Goal: Task Accomplishment & Management: Use online tool/utility

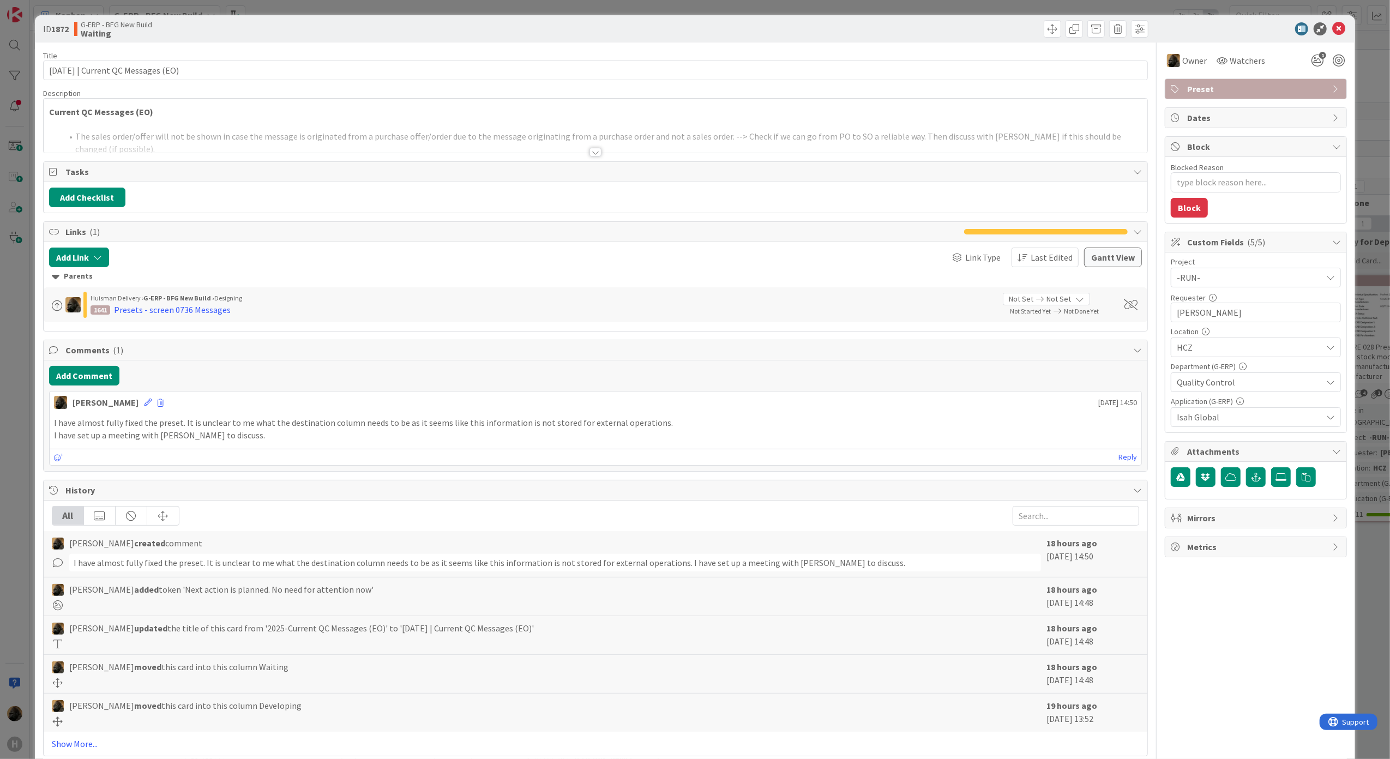
click at [0, 444] on html "H Kanban G-ERP - BFG New Build 1x 2x 3x 4 INFO This column can be used for info…" at bounding box center [695, 379] width 1390 height 759
drag, startPoint x: 0, startPoint y: 444, endPoint x: 25, endPoint y: 516, distance: 76.2
click at [25, 516] on div "ID 1872 G-ERP - BFG New Build Waiting Title 37 / 128 [DATE] | Current QC Messag…" at bounding box center [695, 379] width 1390 height 759
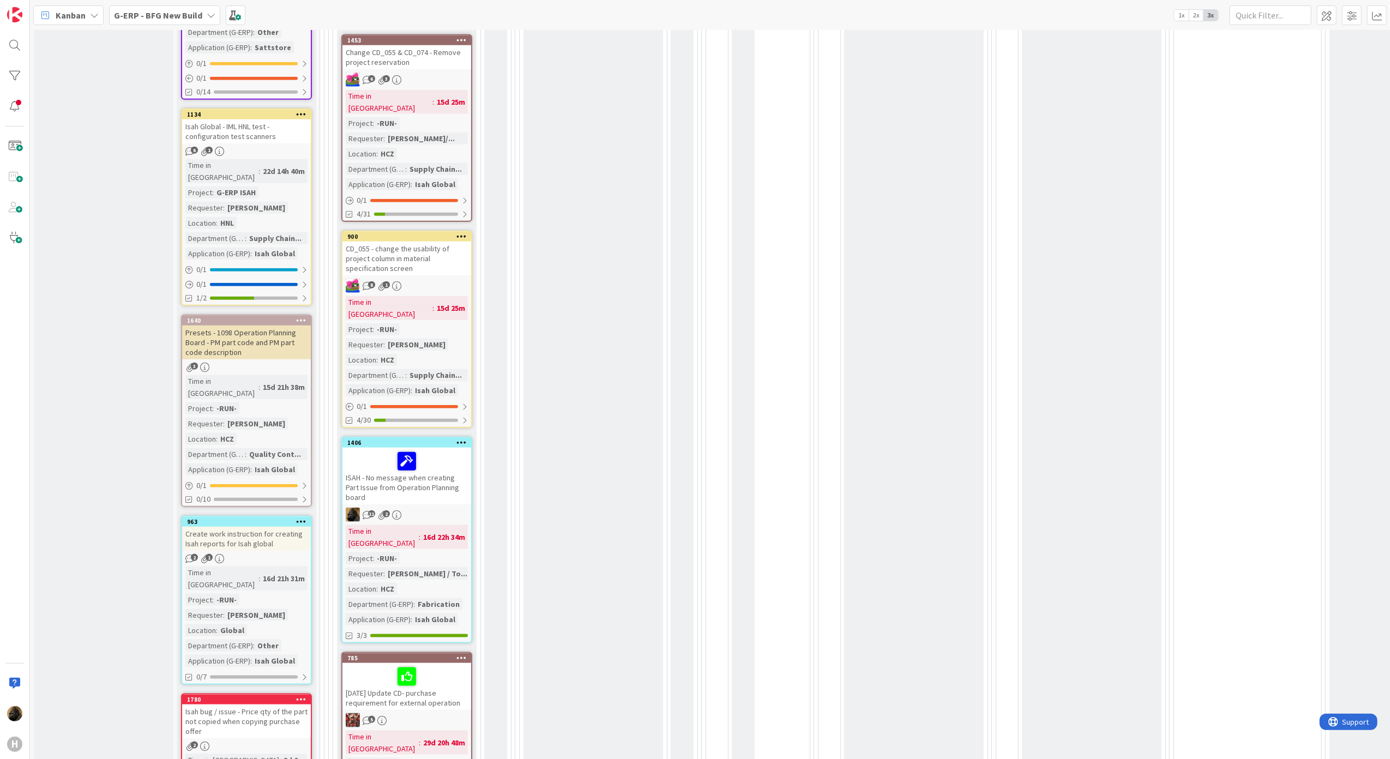
scroll to position [1091, 0]
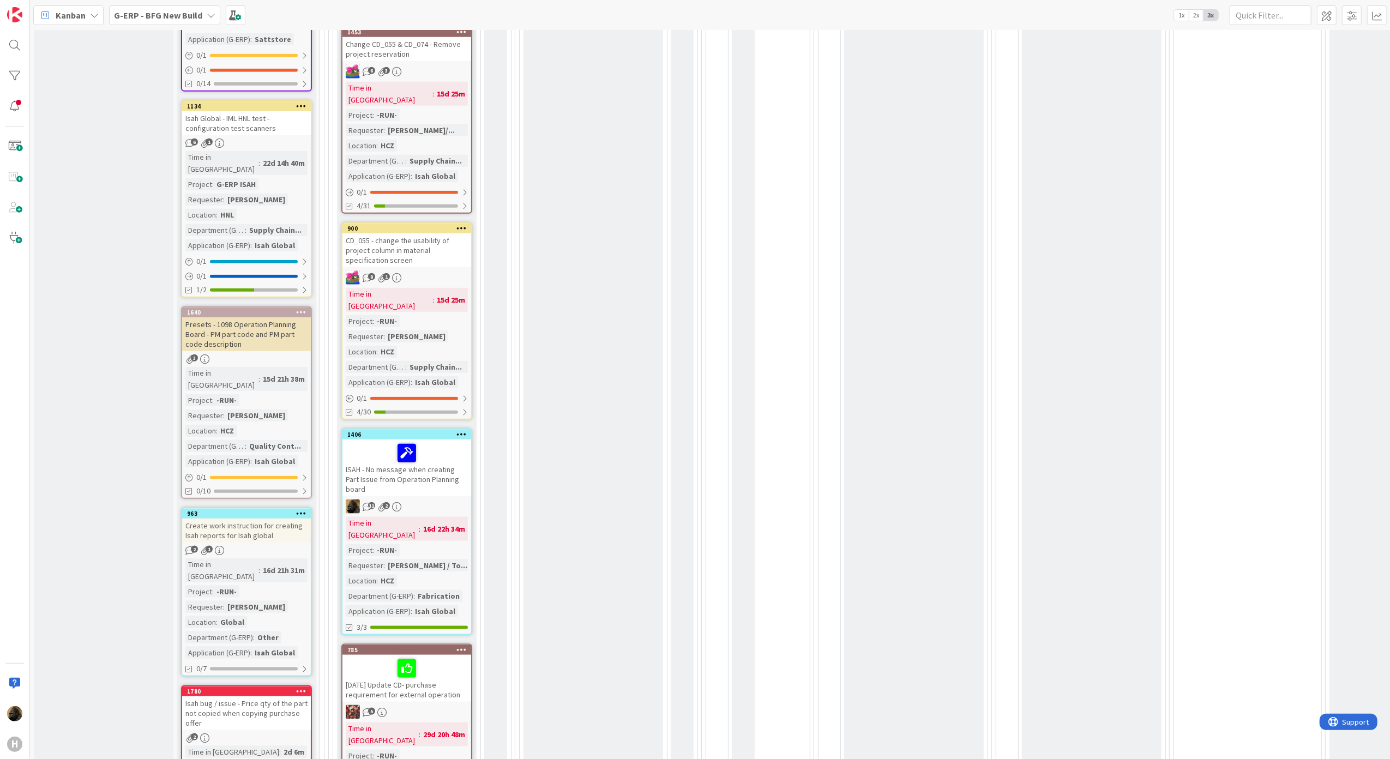
click at [445, 440] on div "ISAH - No message when creating Part Issue from Operation Planning board" at bounding box center [406, 468] width 129 height 57
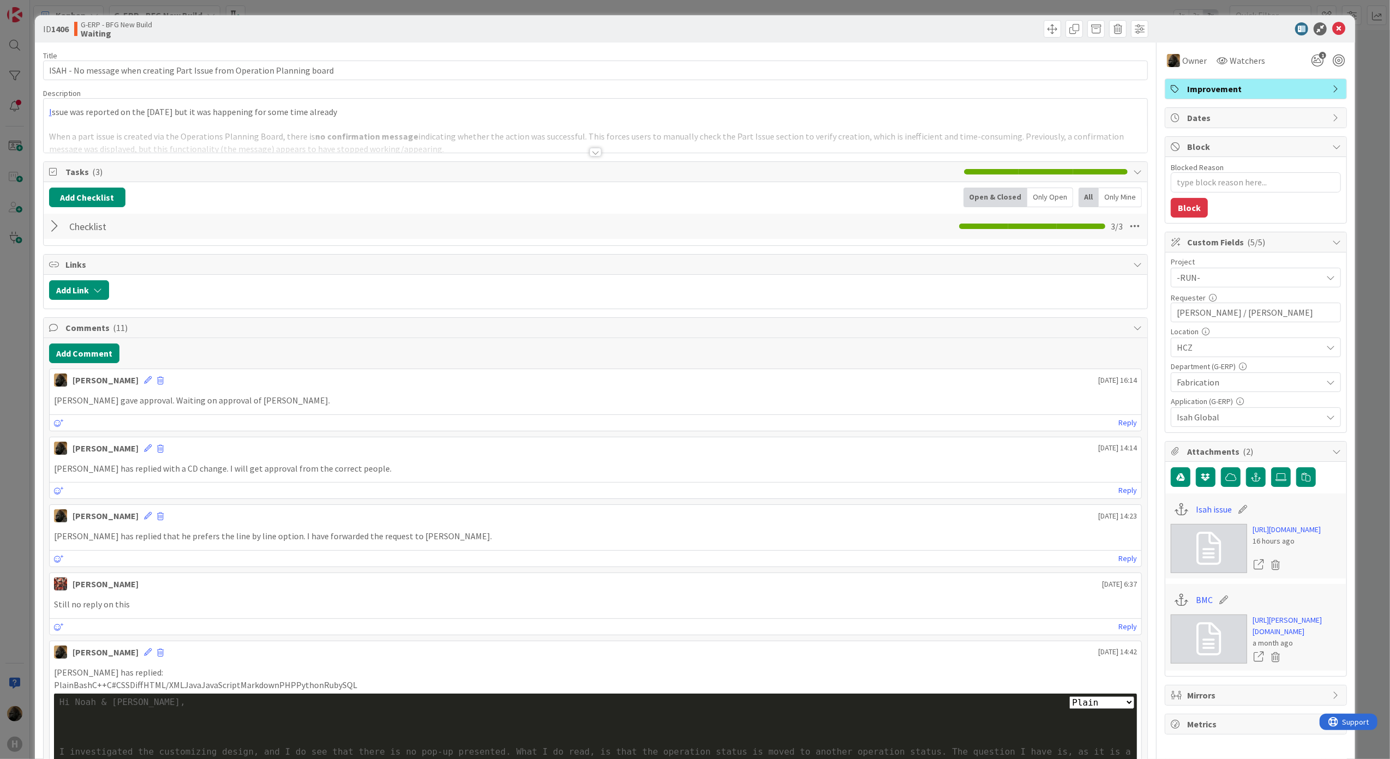
type textarea "x"
click at [101, 358] on button "Add Comment" at bounding box center [84, 354] width 70 height 20
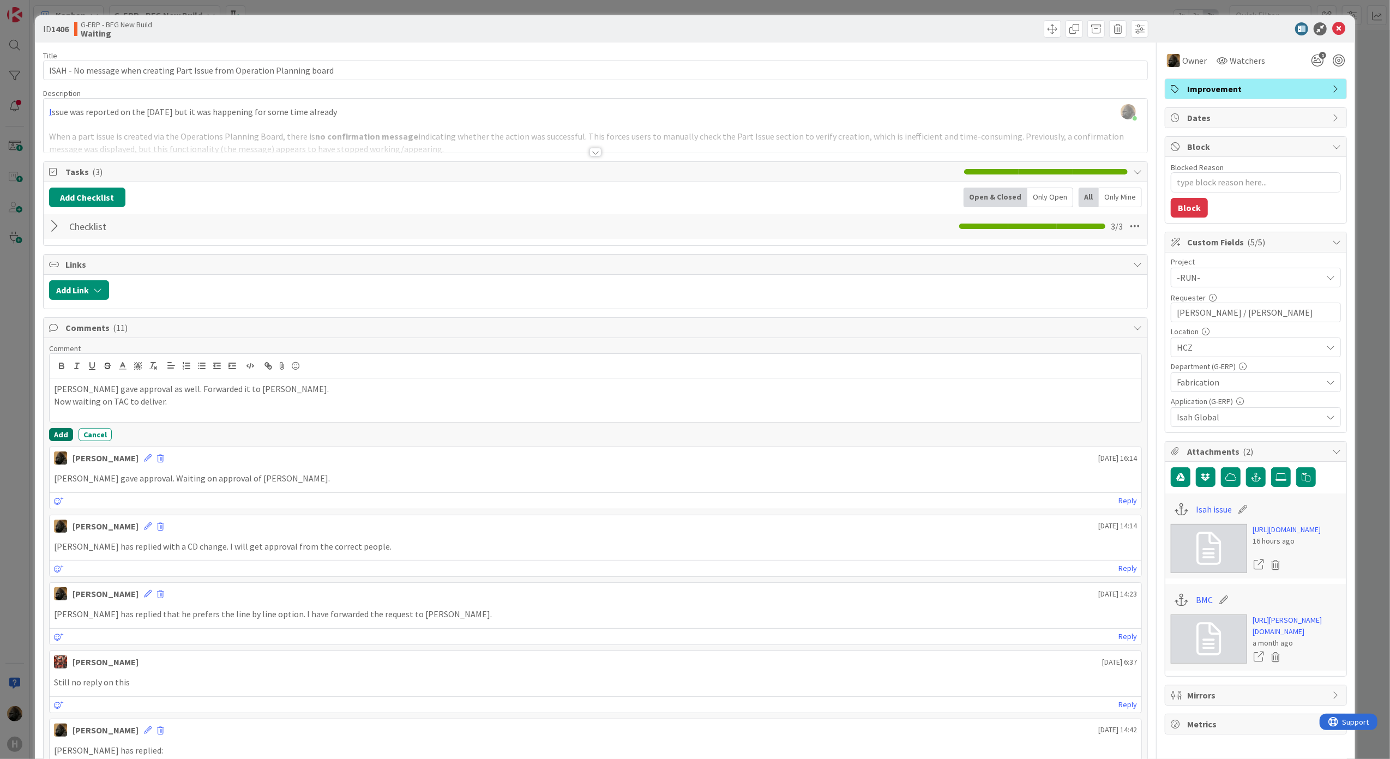
click at [49, 435] on button "Add" at bounding box center [61, 434] width 24 height 13
click at [25, 435] on div "ID 1406 G-ERP - BFG New Build Waiting Title 73 / 128 ISAH - No message when cre…" at bounding box center [695, 379] width 1390 height 759
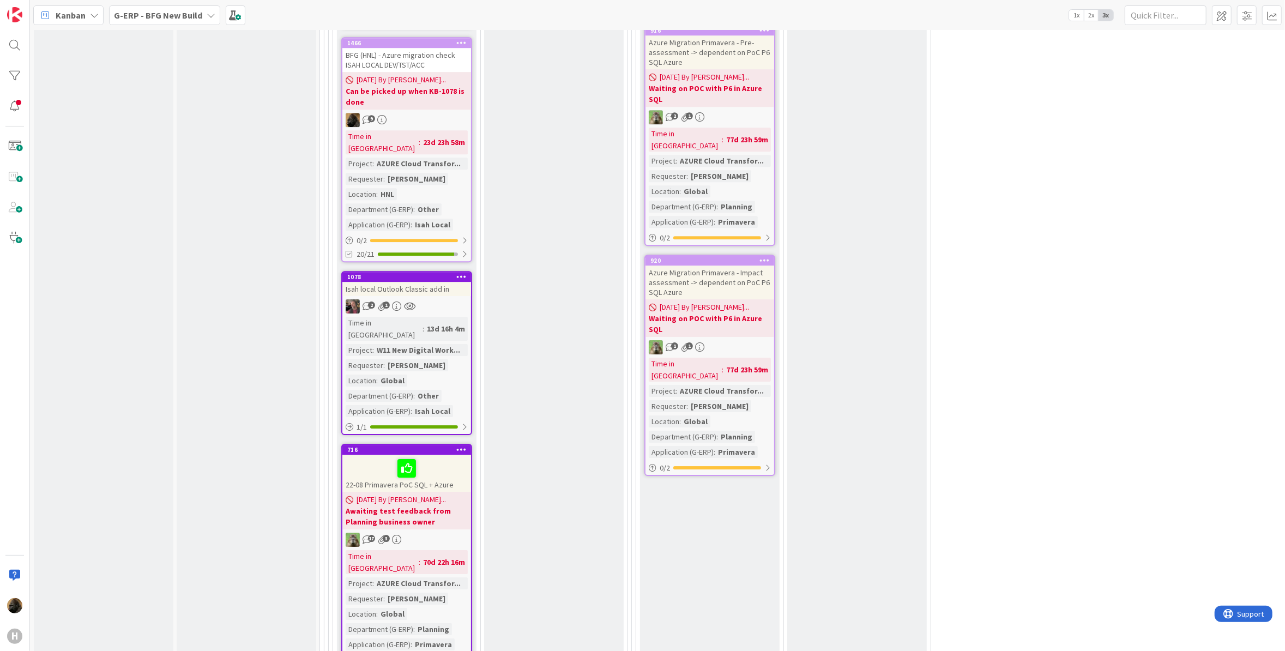
drag, startPoint x: 446, startPoint y: 663, endPoint x: 509, endPoint y: 409, distance: 261.8
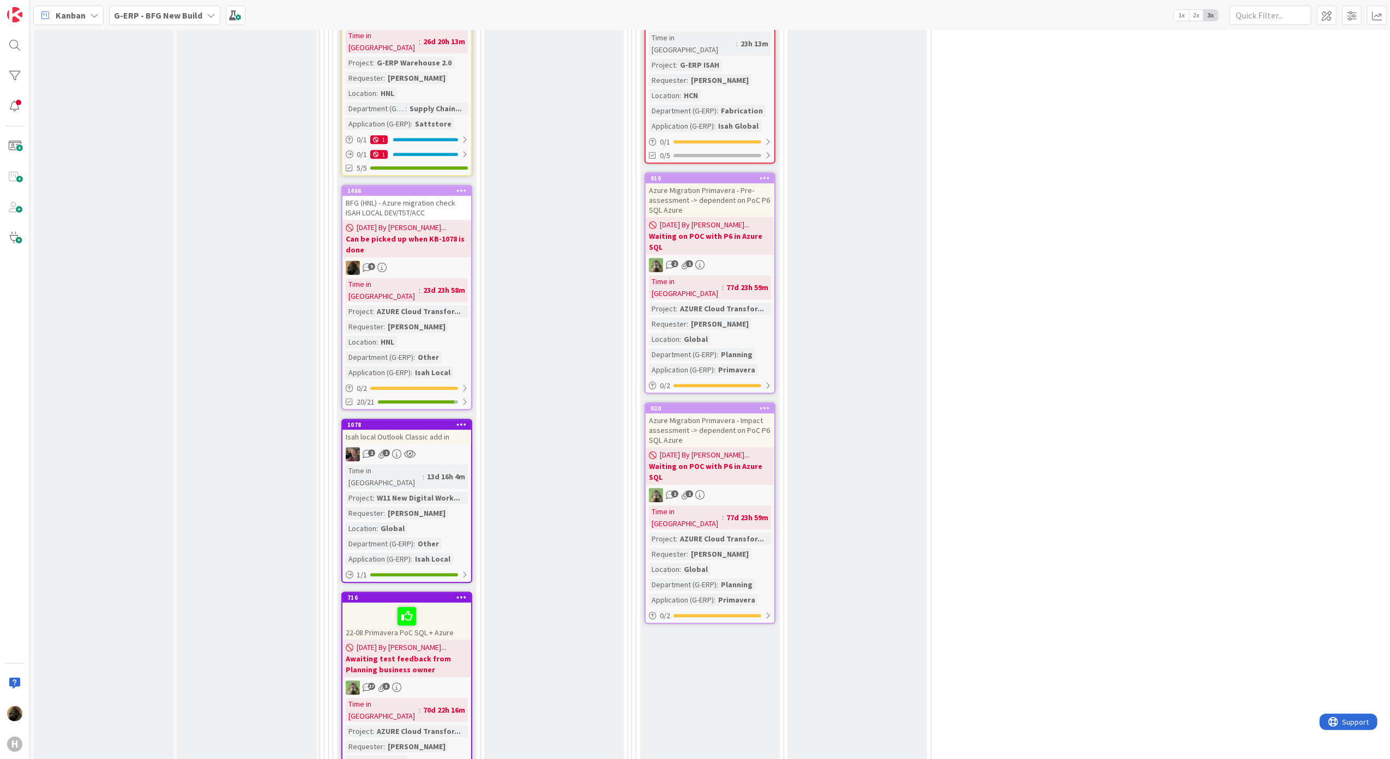
scroll to position [2904, 0]
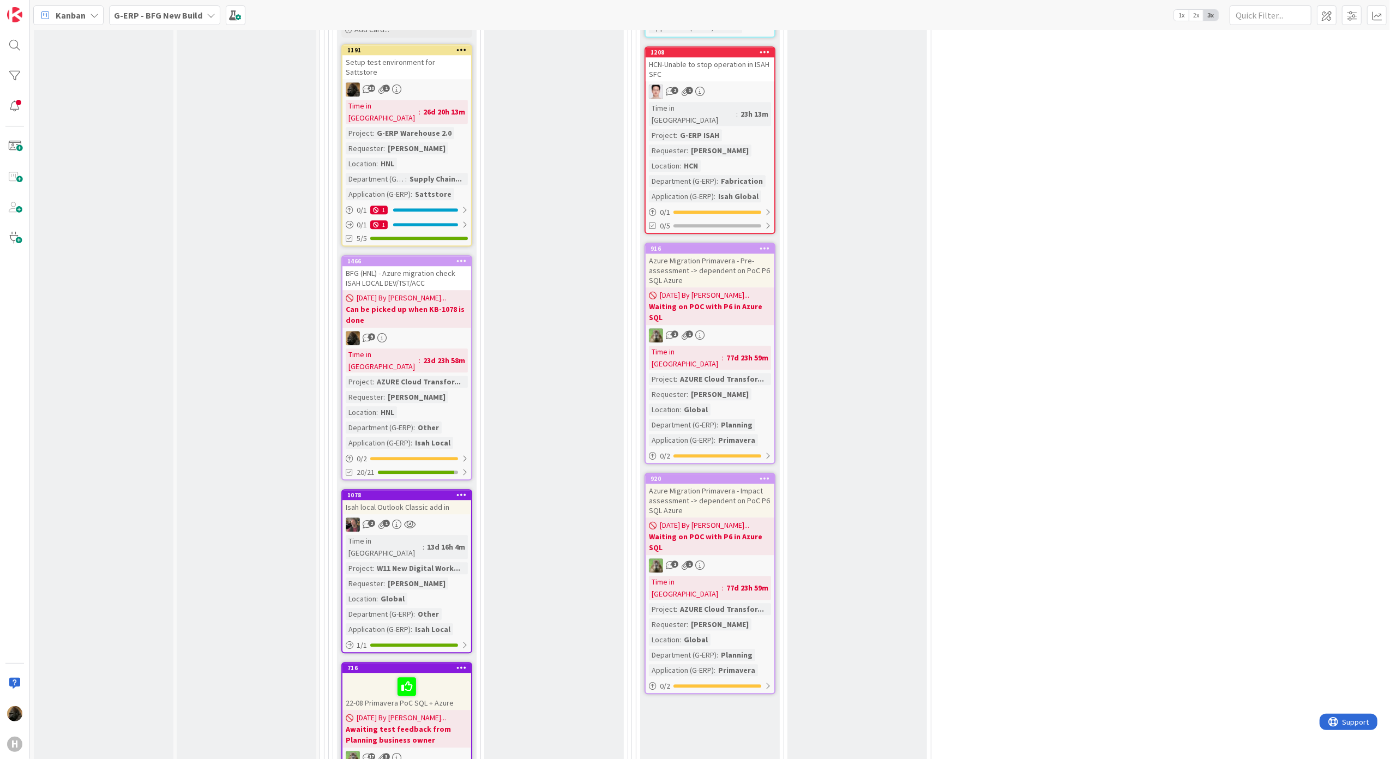
click at [437, 724] on b "Awaiting test feedback from Planning business owner" at bounding box center [407, 735] width 122 height 22
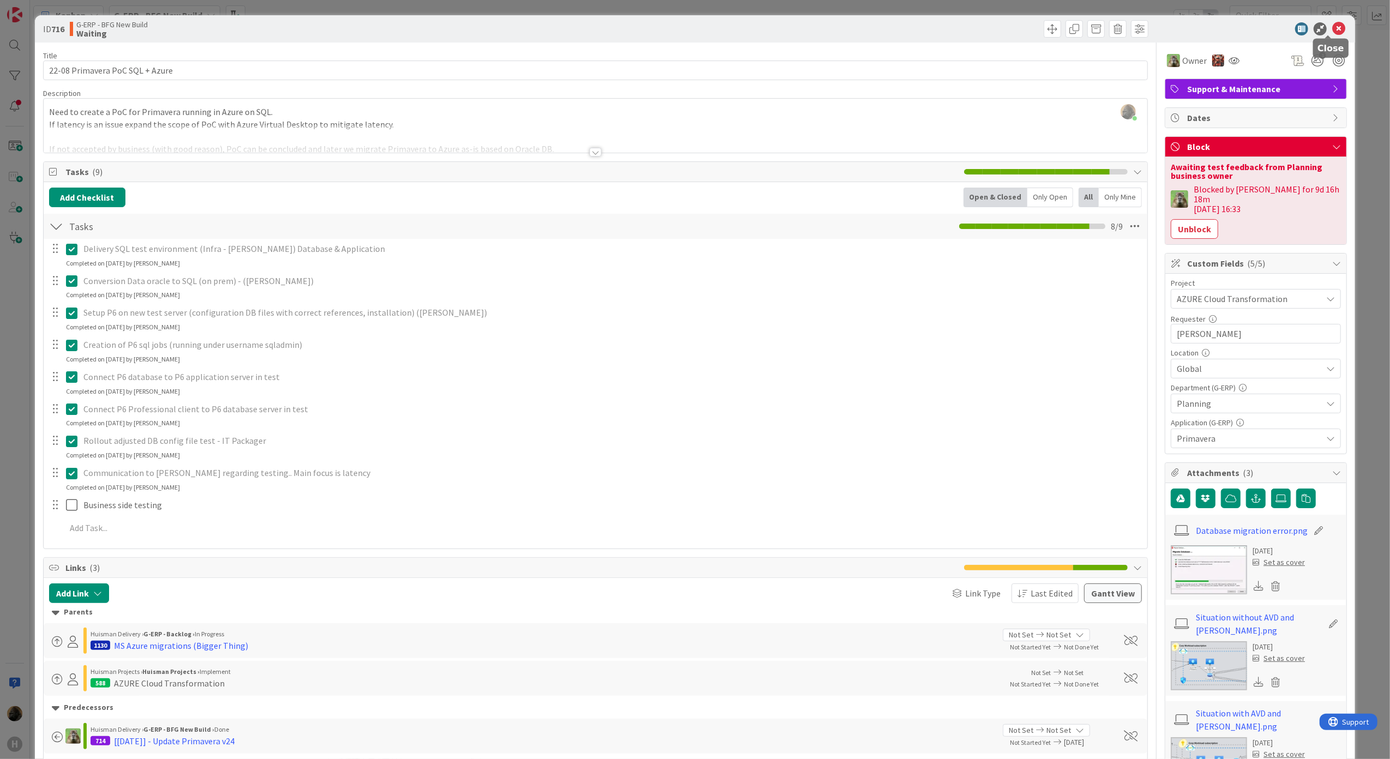
click at [1332, 25] on icon at bounding box center [1338, 28] width 13 height 13
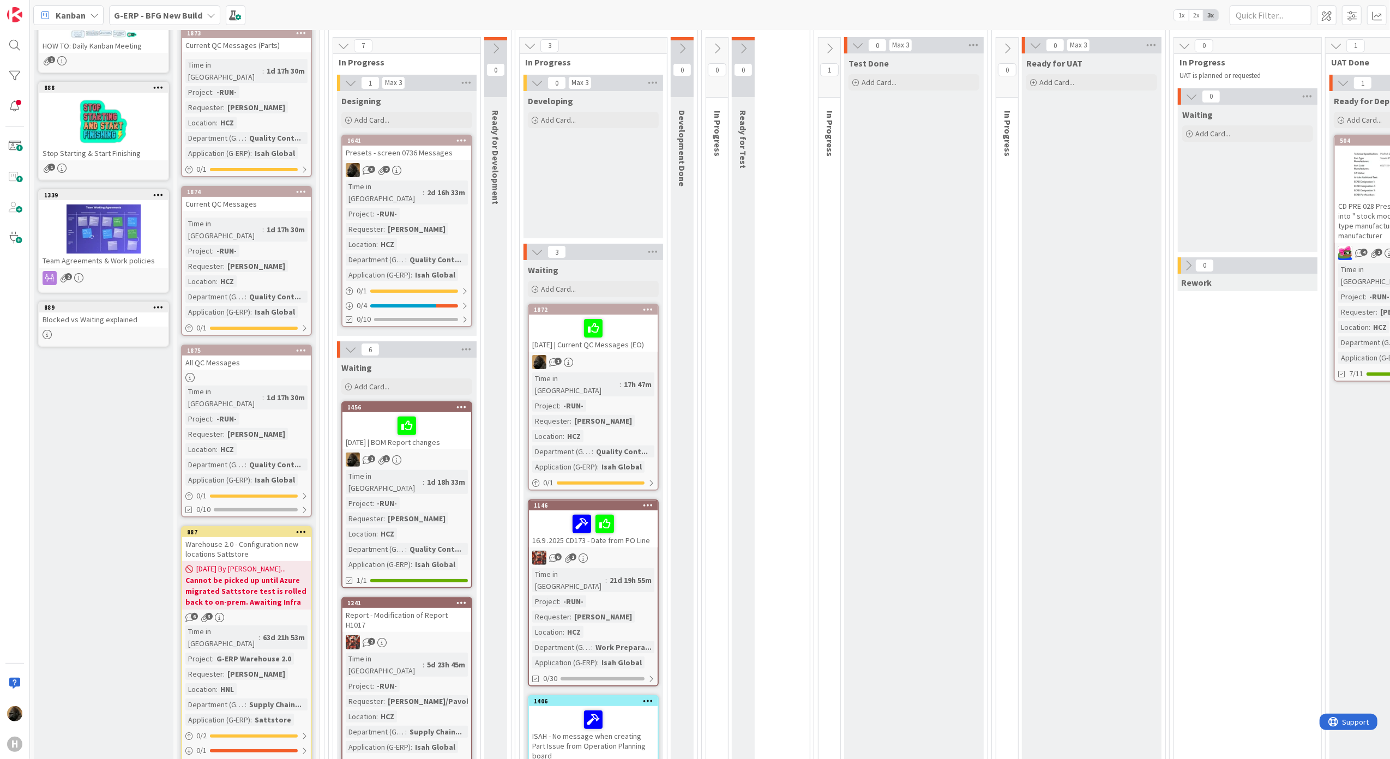
scroll to position [68, 0]
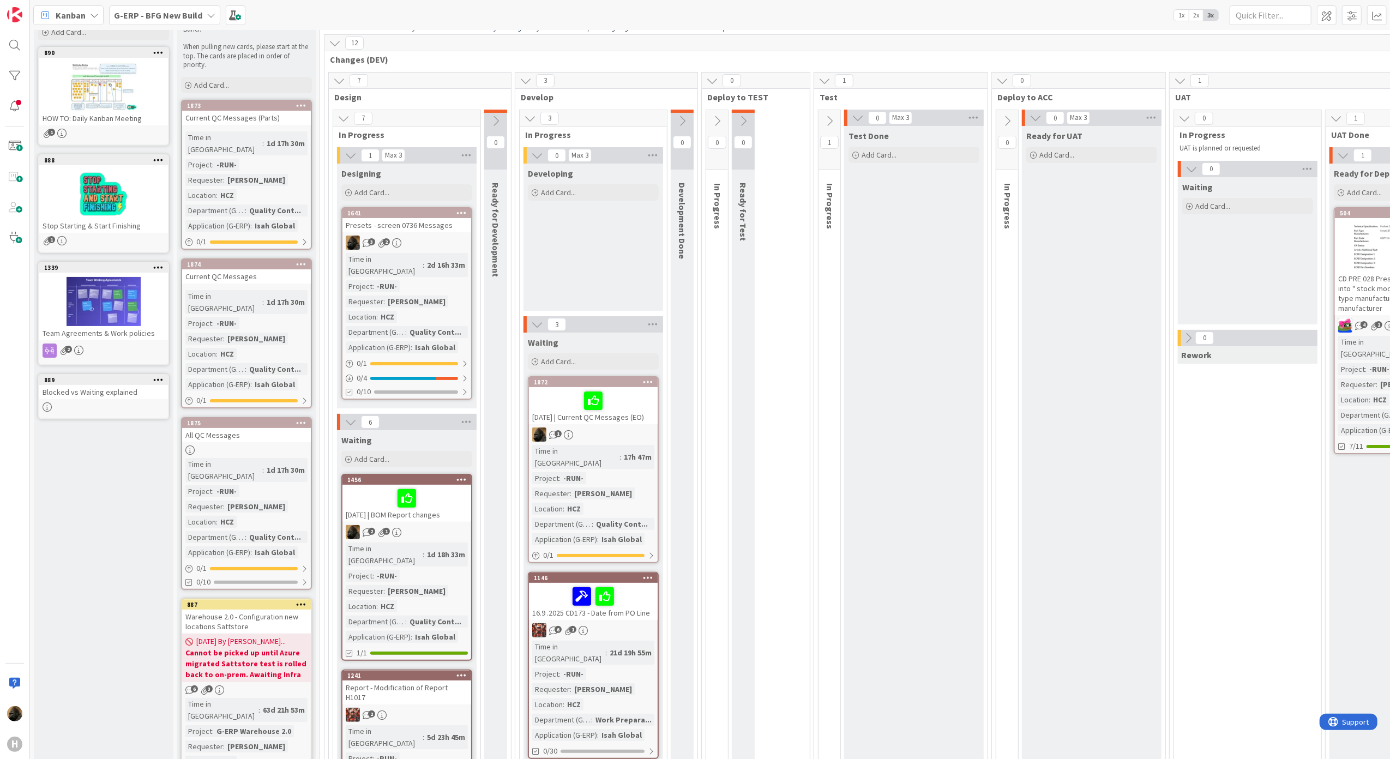
click at [79, 17] on span "Kanban" at bounding box center [71, 15] width 30 height 13
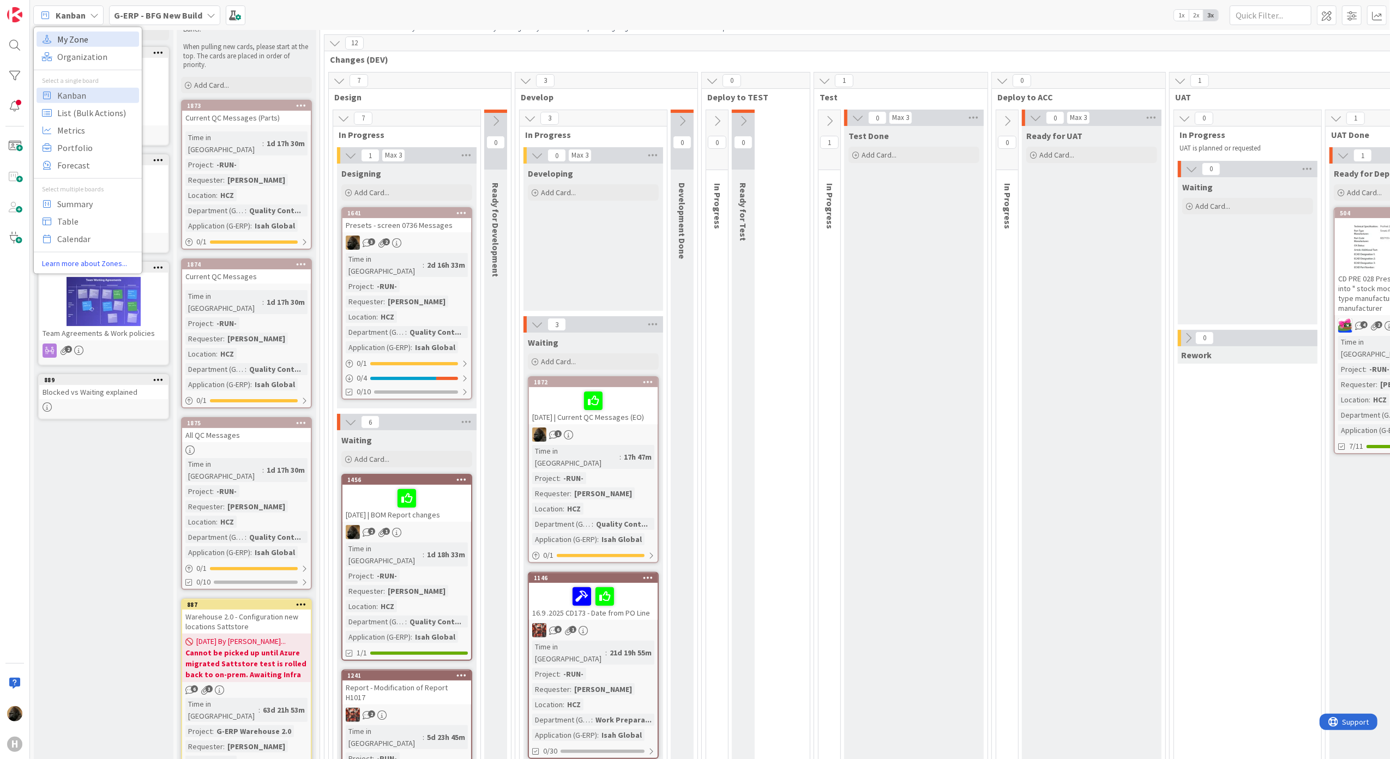
click at [76, 33] on span "My Zone" at bounding box center [96, 39] width 79 height 16
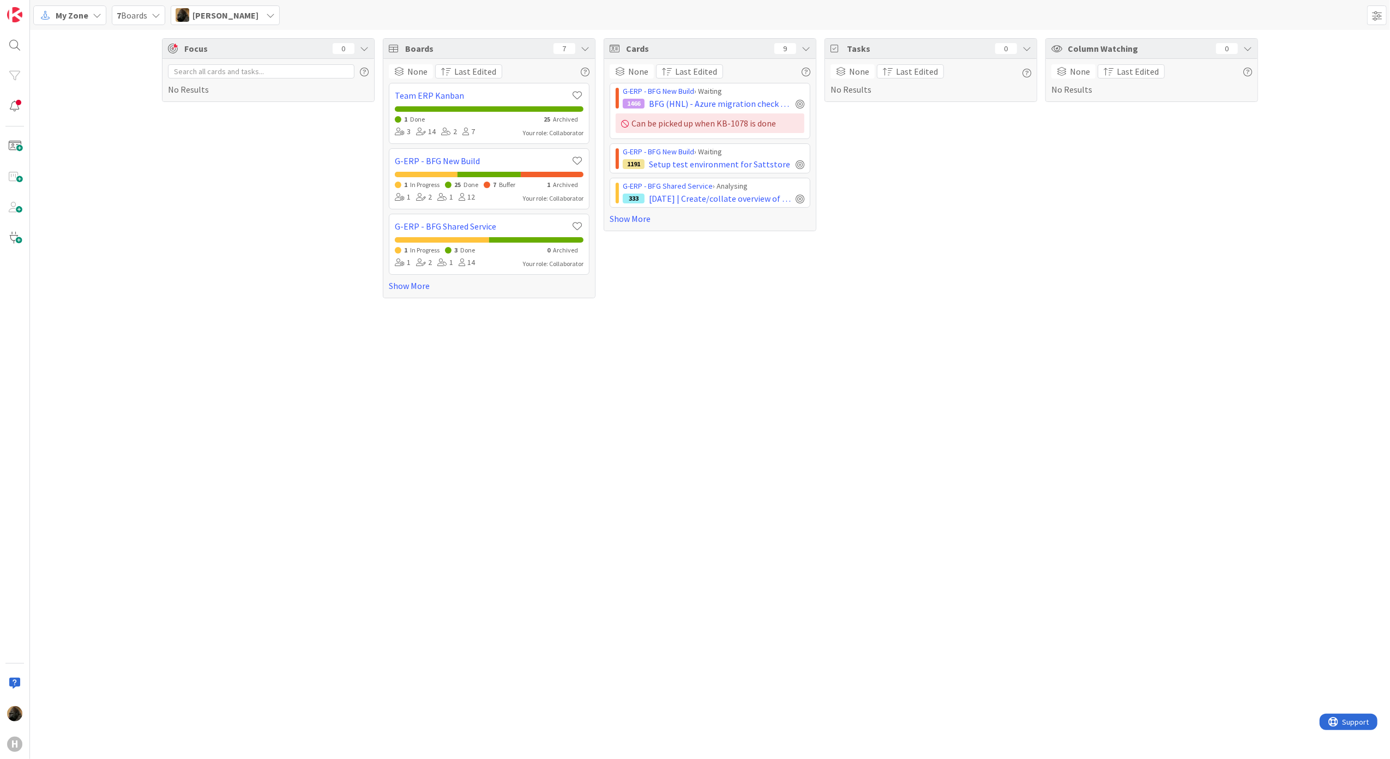
click at [812, 52] on div "Cards 9" at bounding box center [710, 49] width 212 height 20
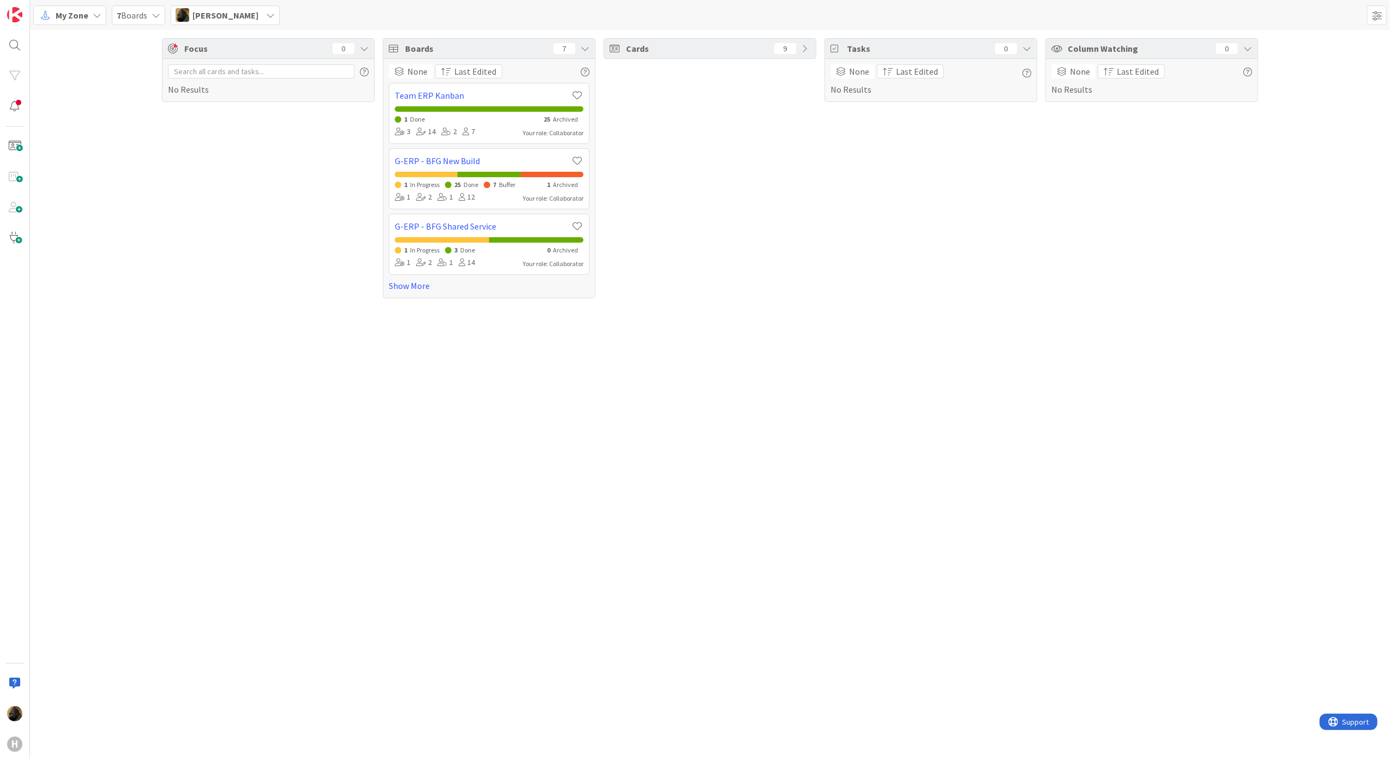
click at [809, 48] on icon at bounding box center [806, 48] width 9 height 9
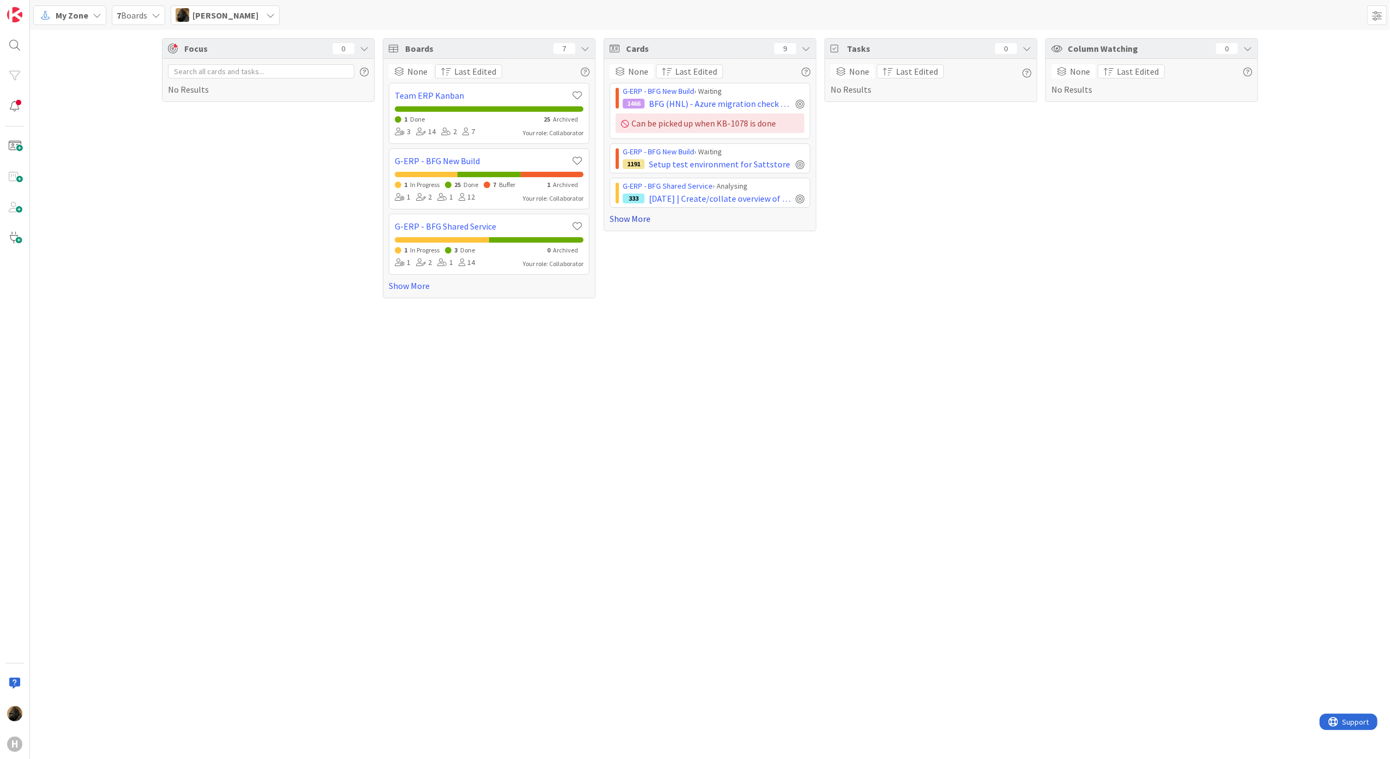
click at [642, 223] on link "Show More" at bounding box center [710, 218] width 201 height 13
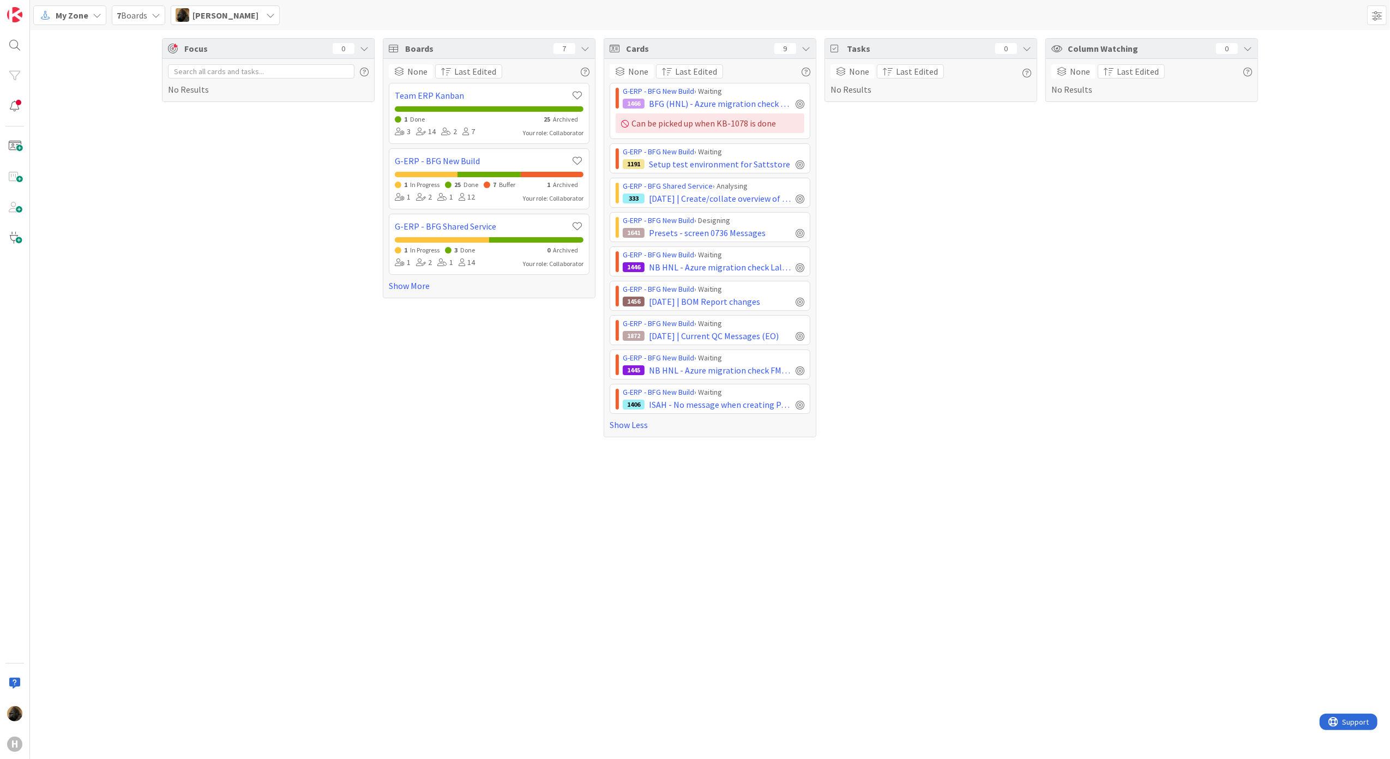
click at [1074, 423] on div "Column Watching 0 None Last Edited No Results" at bounding box center [1151, 237] width 213 height 399
click at [176, 411] on div "Focus 0 No Results" at bounding box center [268, 237] width 213 height 399
click at [827, 498] on div "Focus 0 No Results Boards 7 None Last Edited Team ERP Kanban 1 Done 25 Archived…" at bounding box center [710, 394] width 1360 height 729
click at [740, 305] on span "[DATE] | BOM Report changes" at bounding box center [704, 301] width 111 height 13
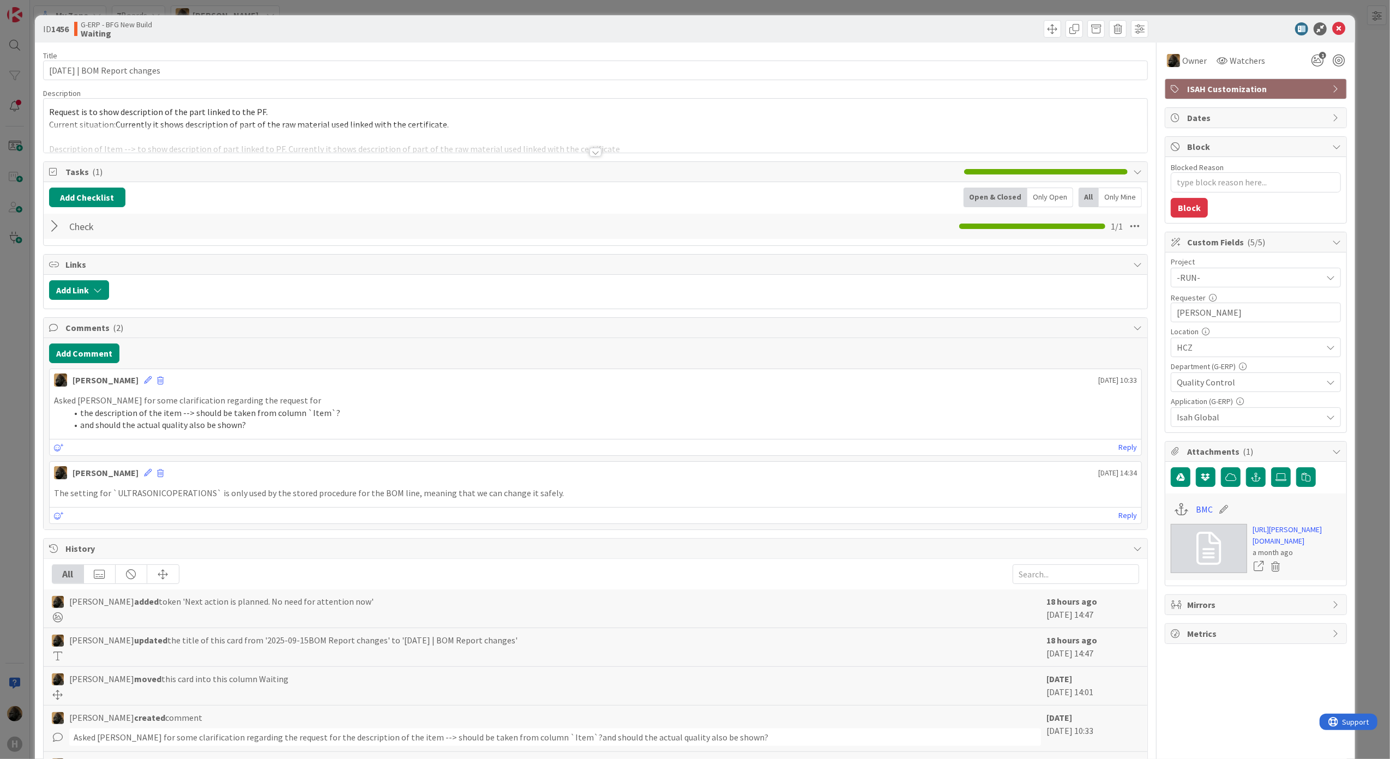
click at [591, 153] on div at bounding box center [596, 152] width 12 height 9
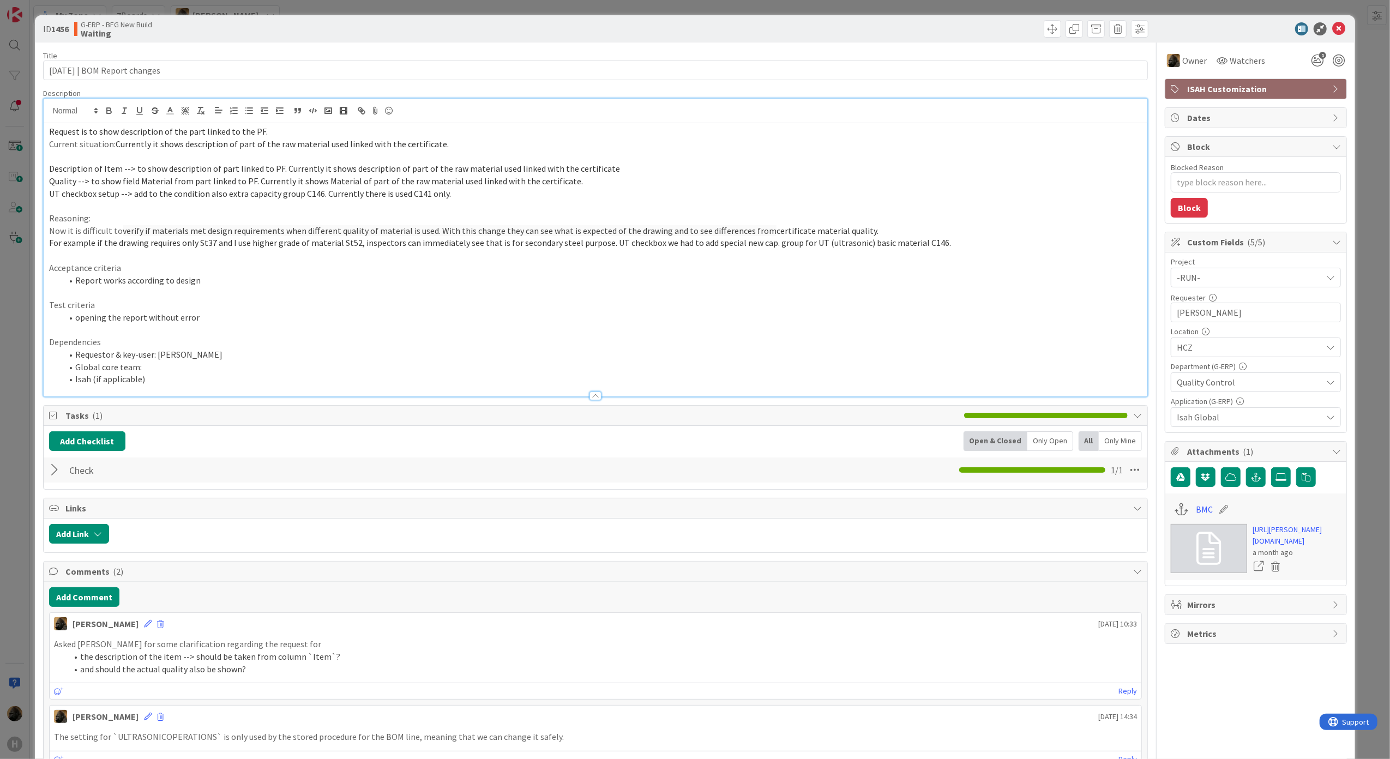
click at [19, 369] on div "ID 1456 G-ERP - BFG New Build Waiting Title 31 / 128 [DATE] | BOM Report change…" at bounding box center [695, 379] width 1390 height 759
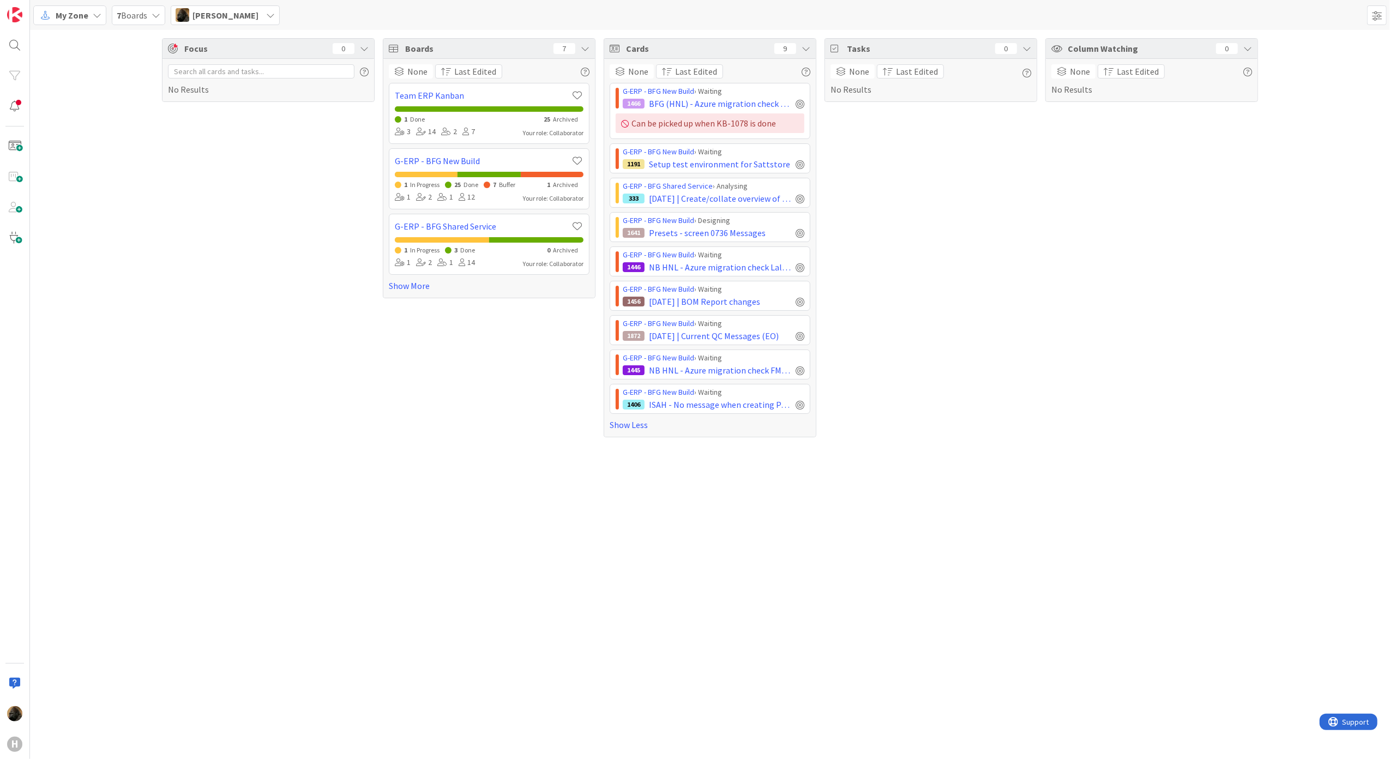
click at [88, 363] on div "Focus 0 No Results Boards 7 None Last Edited Team ERP Kanban 1 Done 25 Archived…" at bounding box center [710, 238] width 1360 height 416
click at [129, 16] on span "7 Boards" at bounding box center [132, 15] width 31 height 13
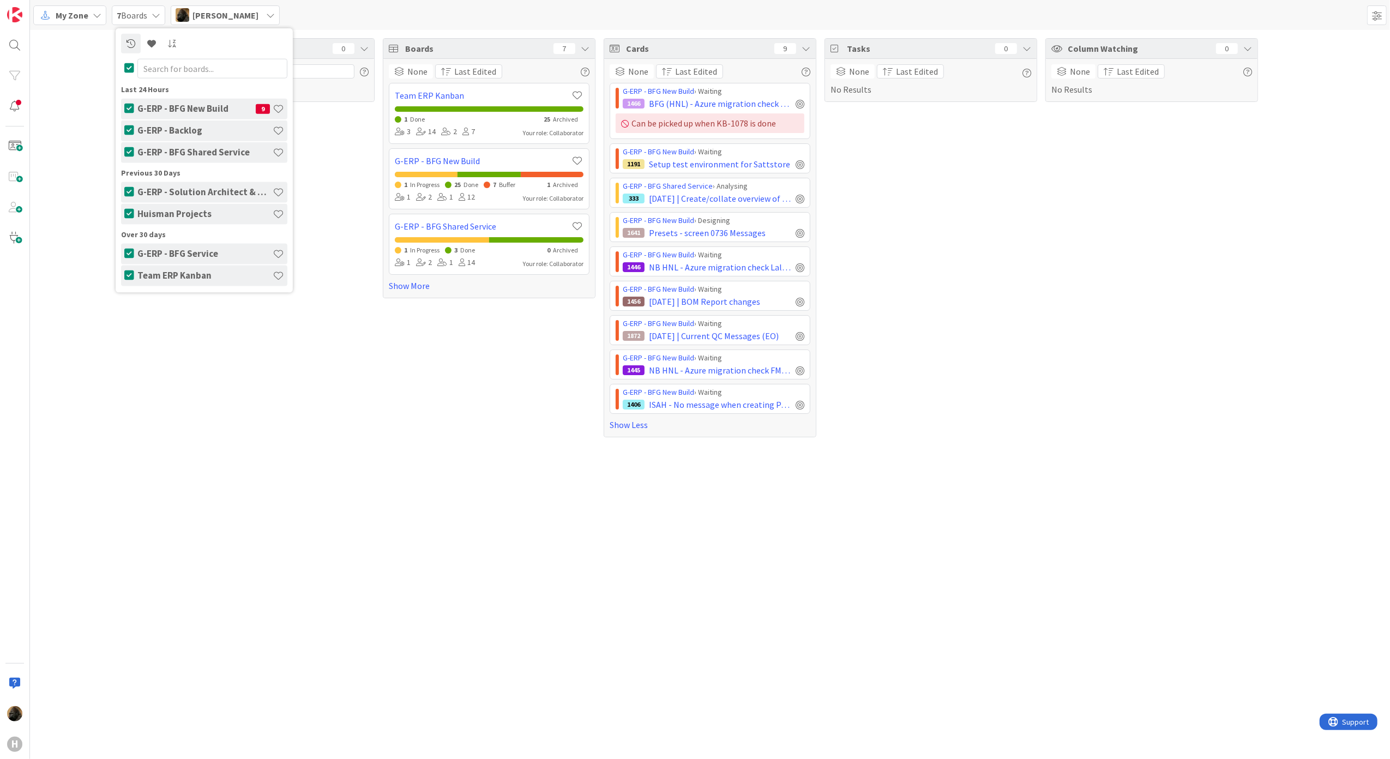
click at [145, 16] on span "7 Boards" at bounding box center [132, 15] width 31 height 13
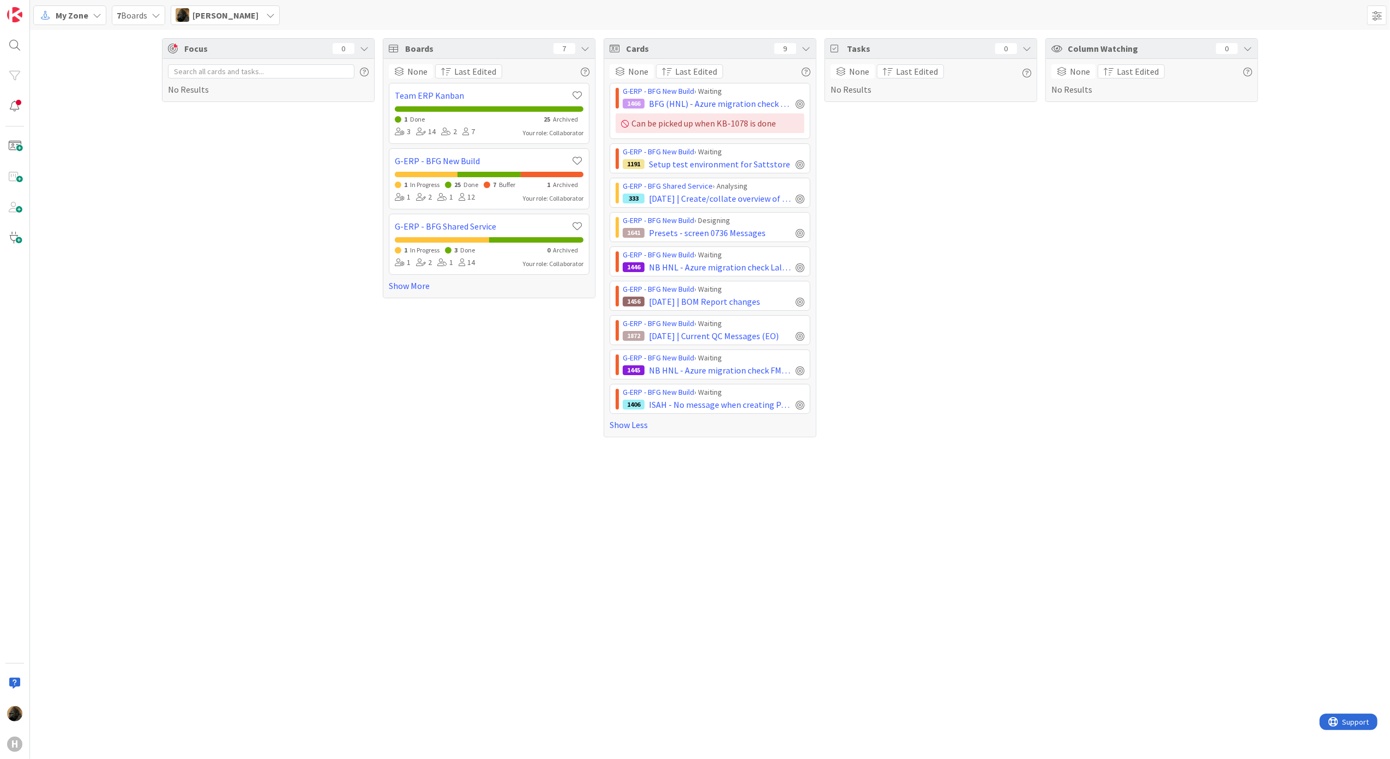
click at [154, 217] on div "Focus 0 No Results Boards 7 None Last Edited Team ERP Kanban 1 Done 25 Archived…" at bounding box center [710, 238] width 1360 height 416
click at [70, 18] on span "My Zone" at bounding box center [72, 15] width 33 height 13
click at [93, 103] on span "Kanban" at bounding box center [96, 95] width 79 height 16
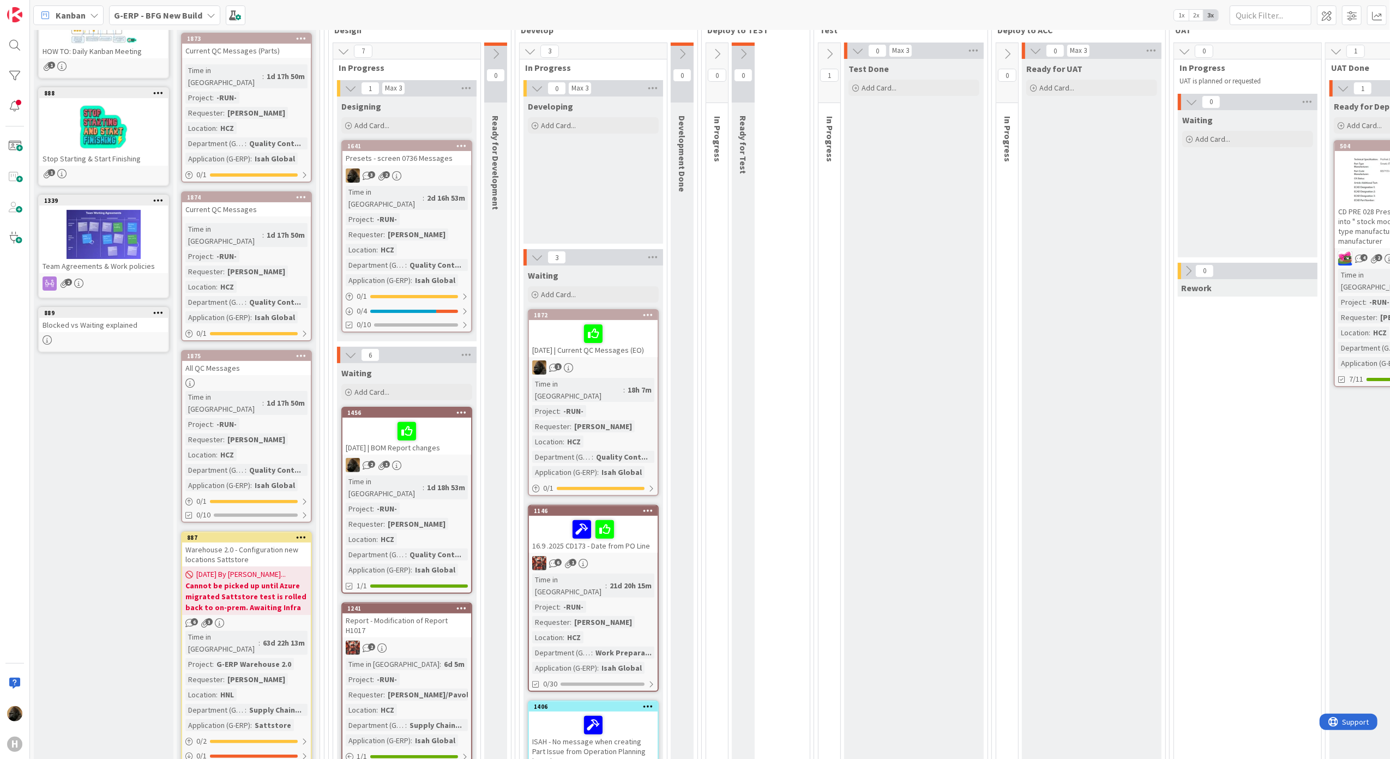
scroll to position [145, 0]
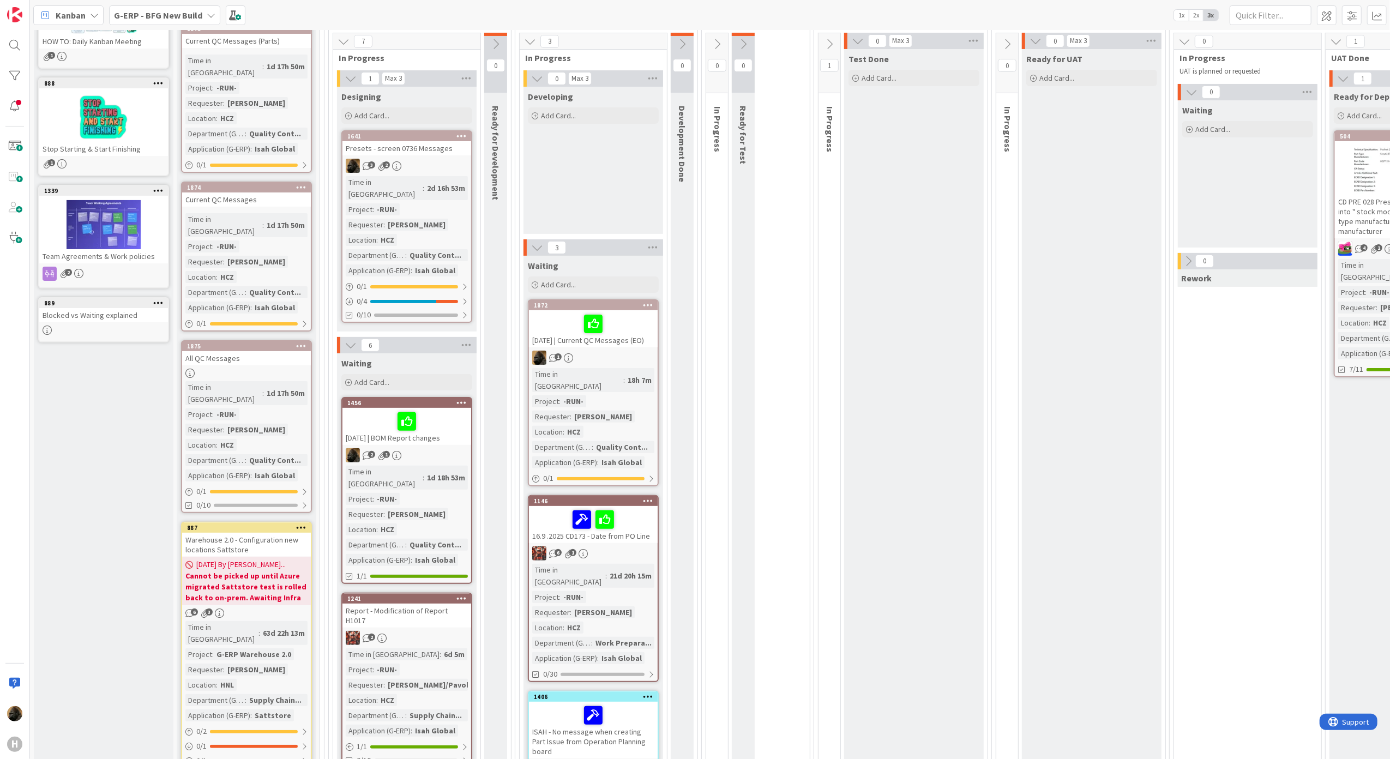
click at [408, 151] on div "Presets - screen 0736 Messages" at bounding box center [406, 148] width 129 height 14
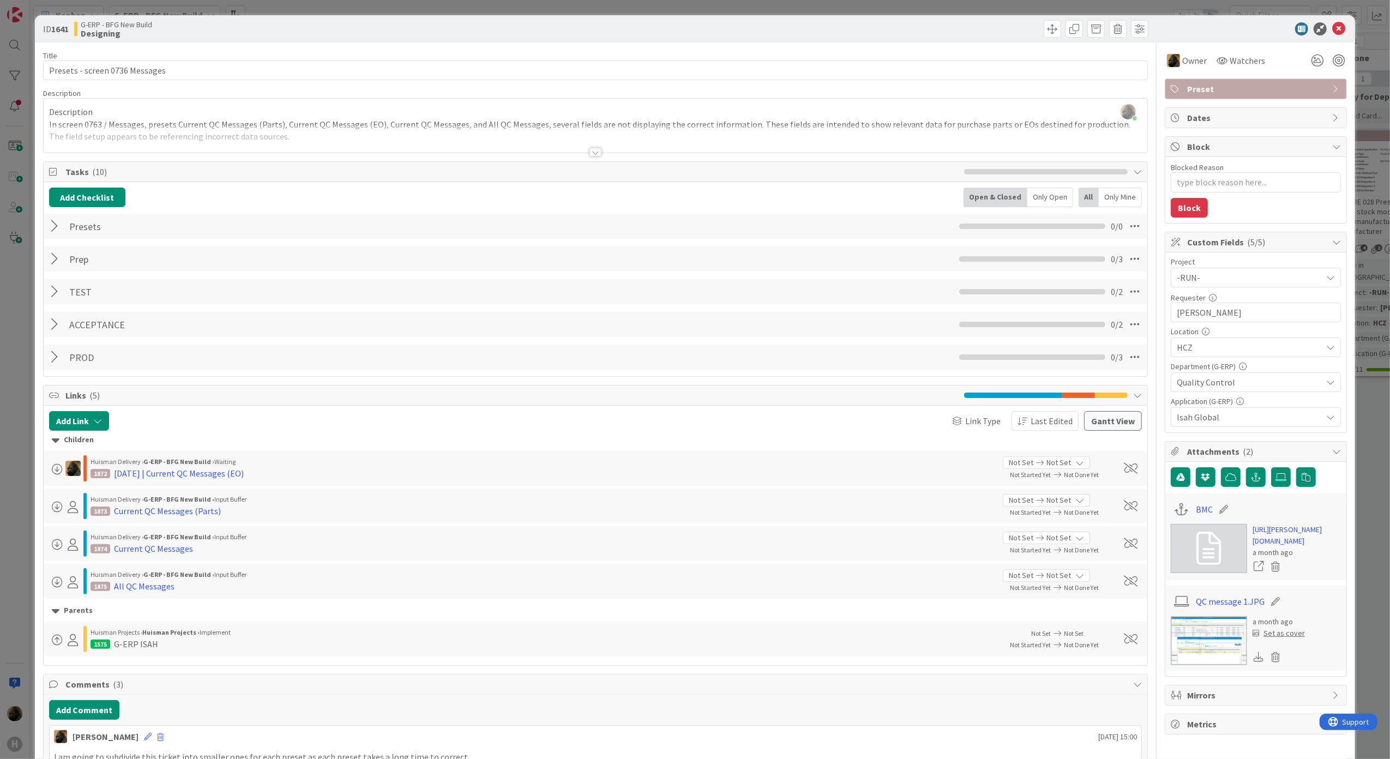
click at [52, 224] on div at bounding box center [56, 227] width 14 height 20
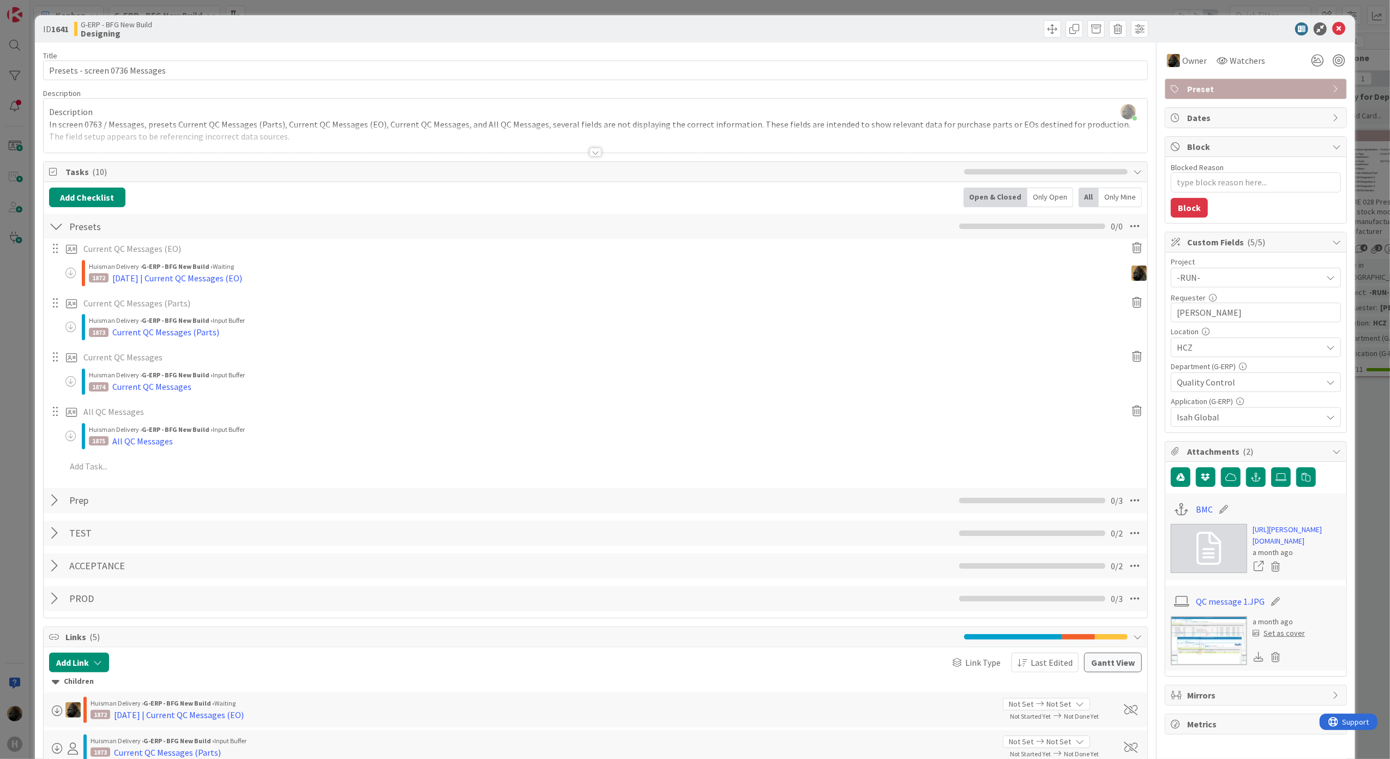
click at [52, 224] on div at bounding box center [56, 227] width 14 height 20
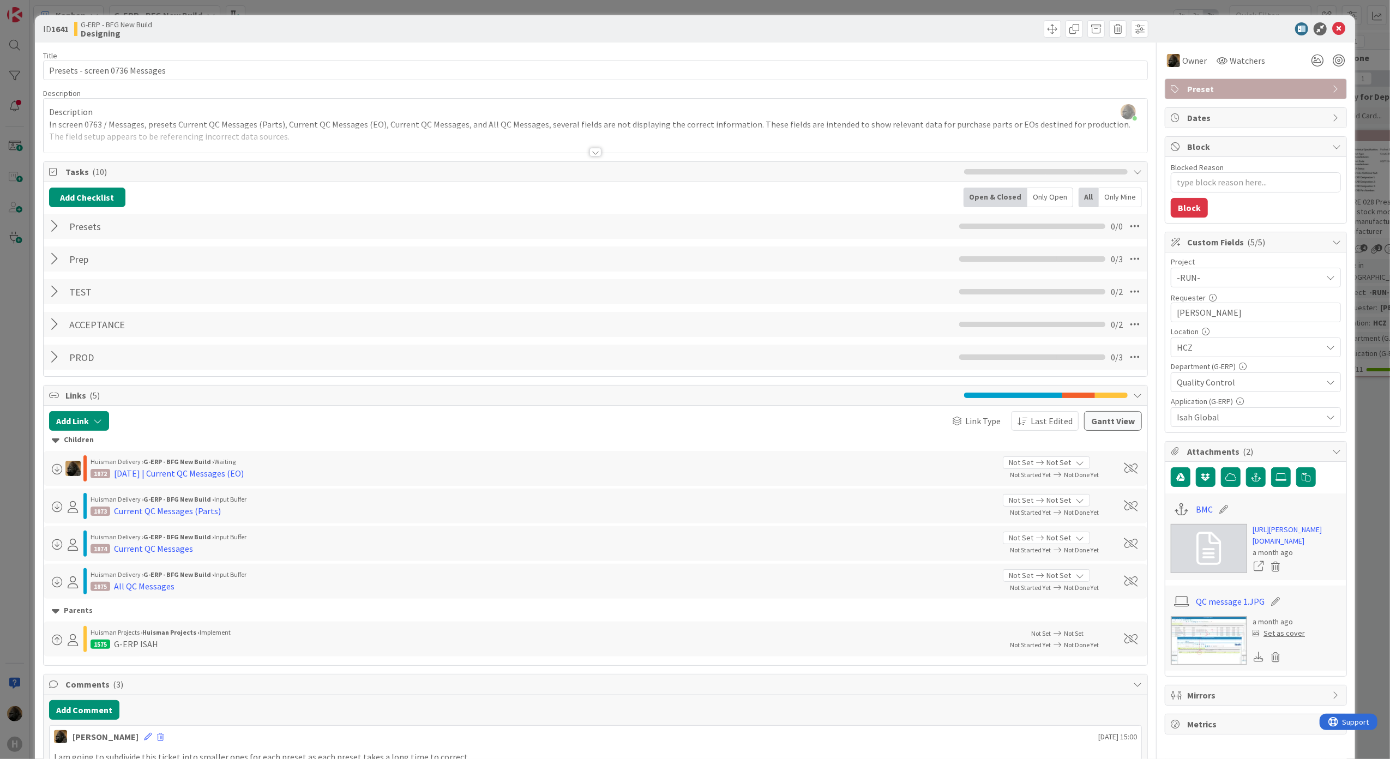
click at [51, 265] on div at bounding box center [56, 259] width 14 height 20
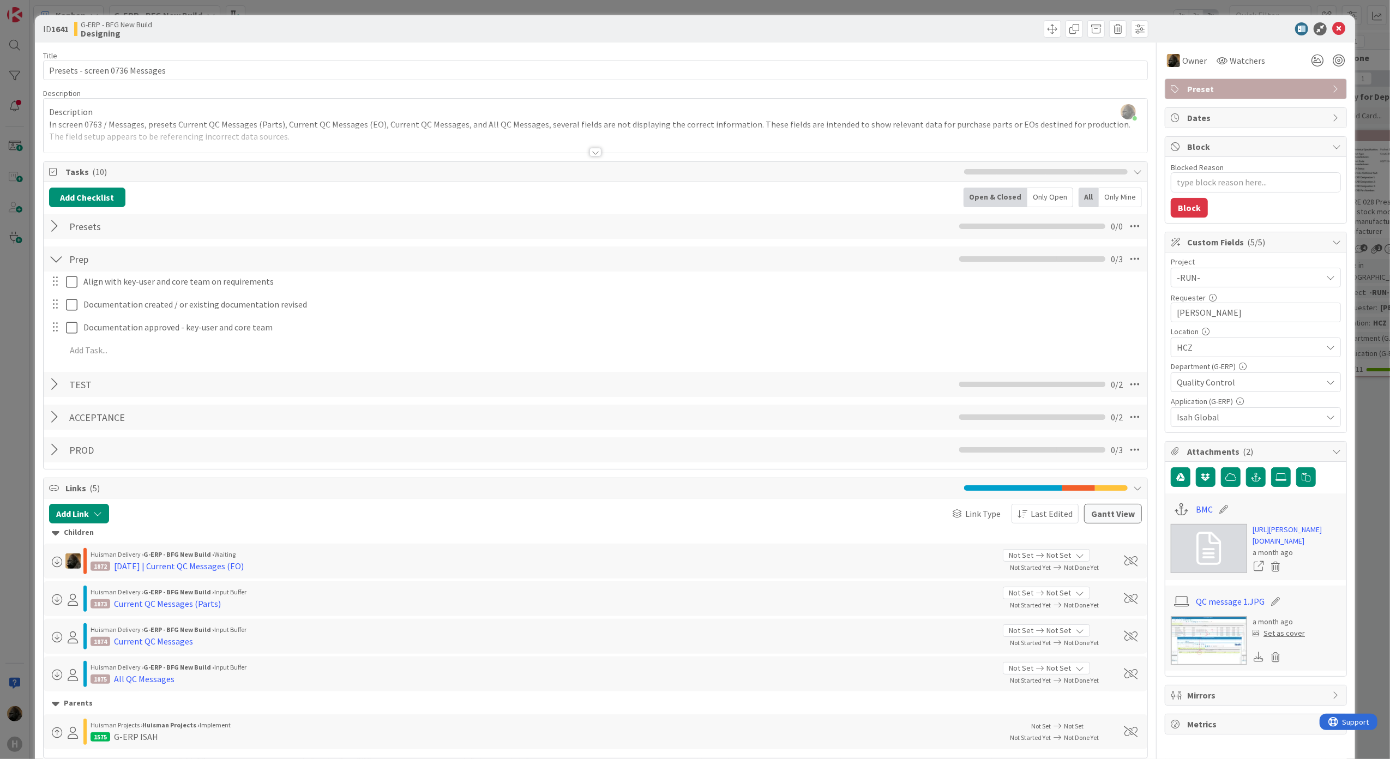
click at [55, 381] on div at bounding box center [56, 385] width 14 height 20
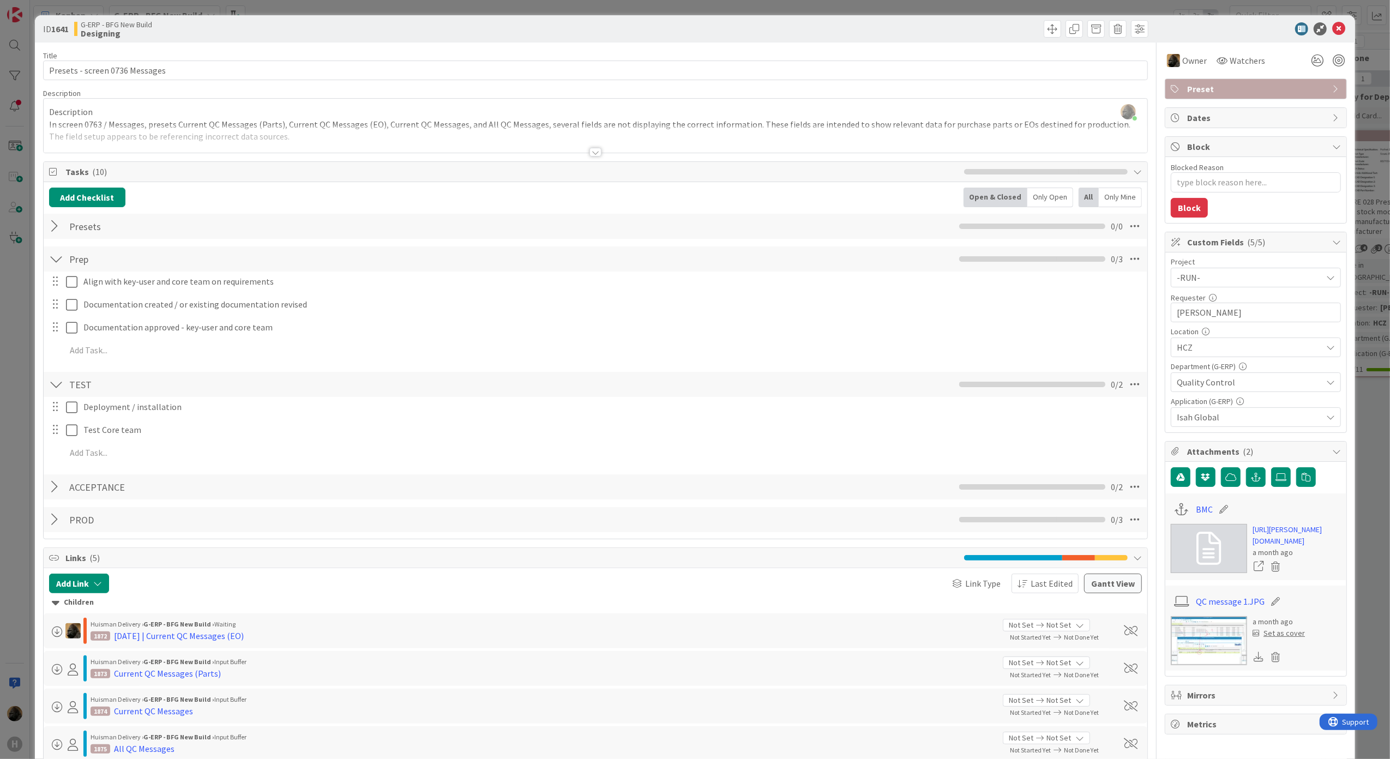
click at [55, 381] on div at bounding box center [56, 385] width 14 height 20
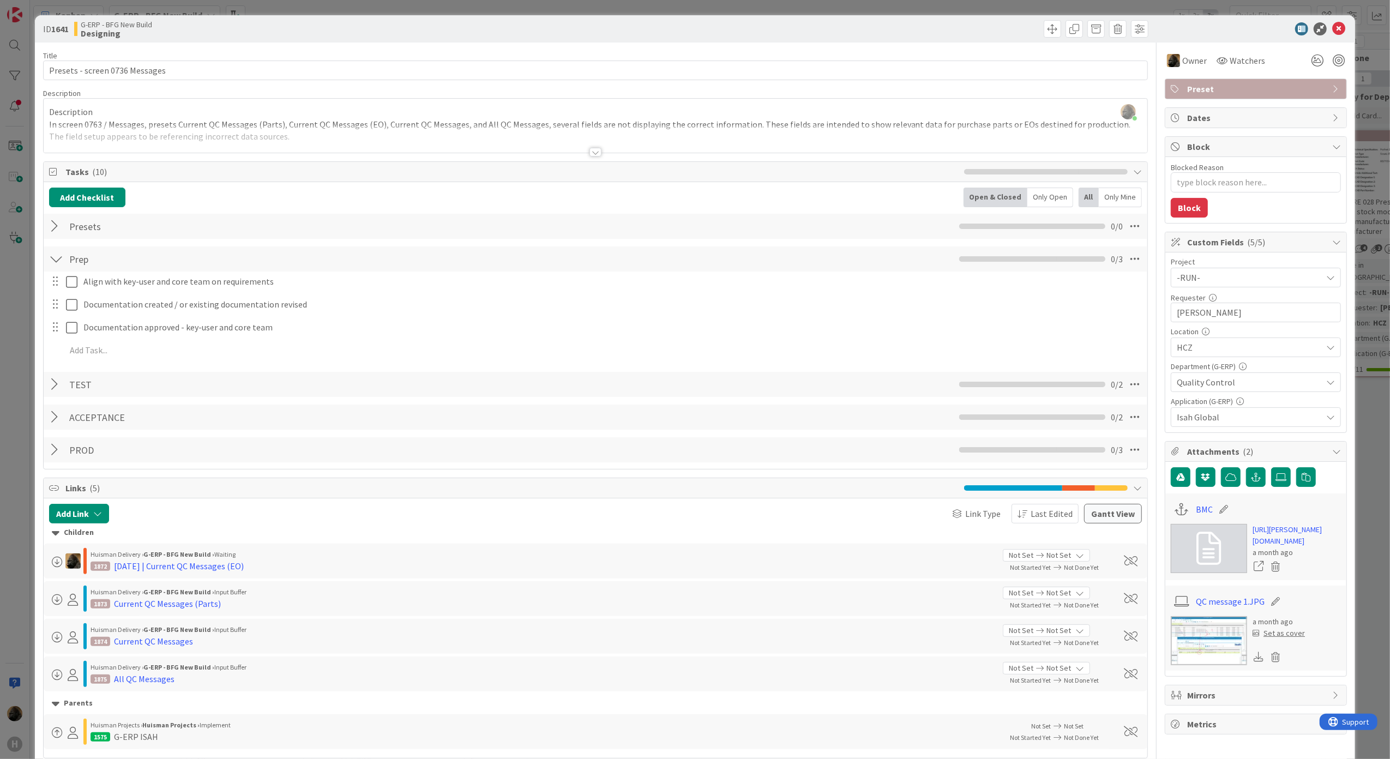
click at [55, 381] on div at bounding box center [56, 385] width 14 height 20
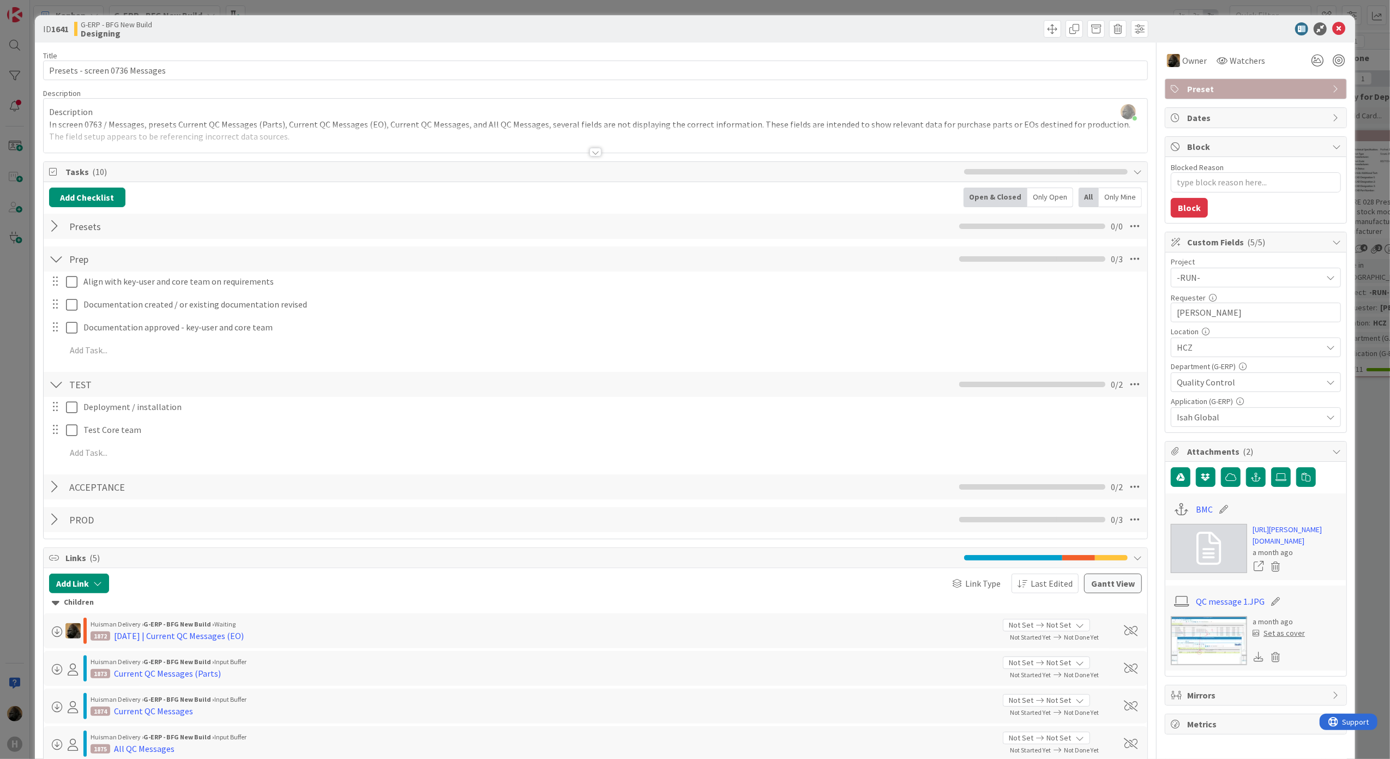
click at [55, 381] on div at bounding box center [56, 385] width 14 height 20
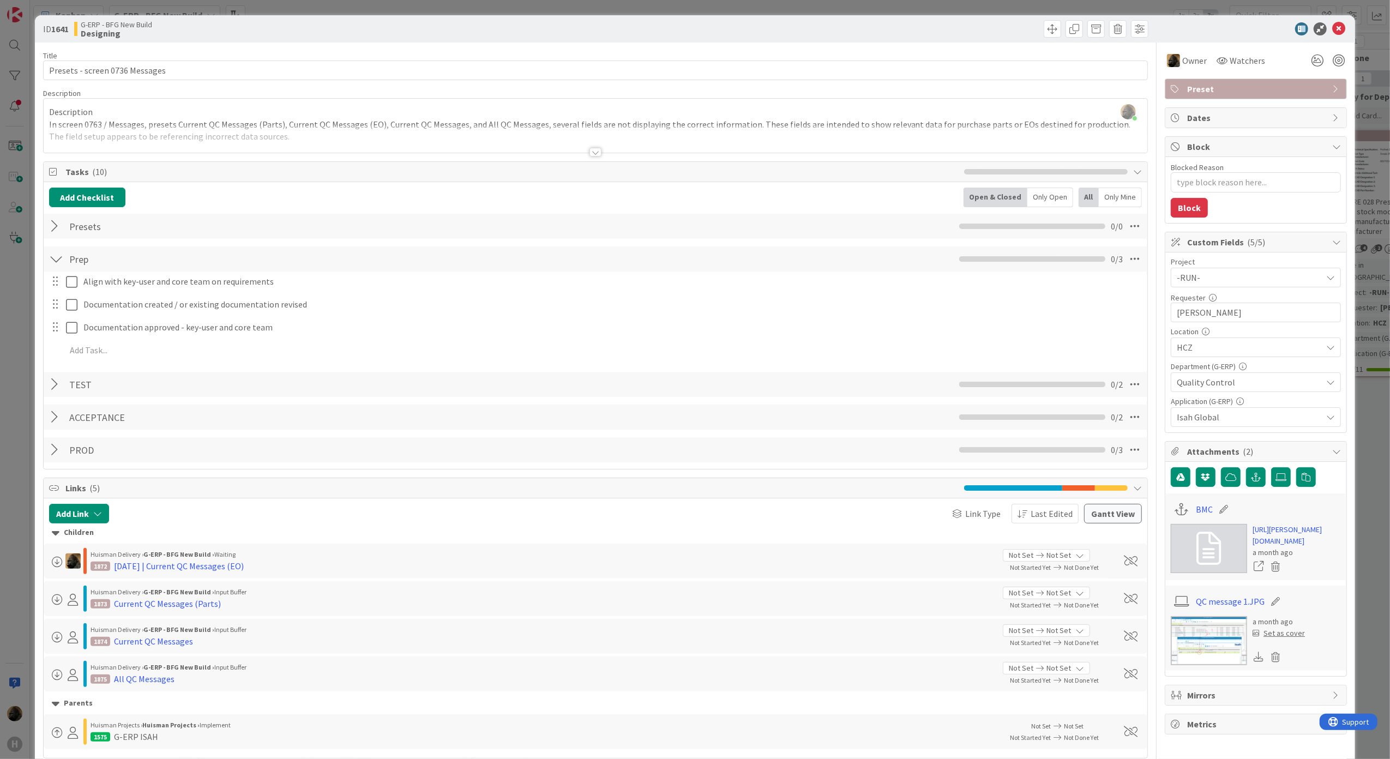
click at [590, 152] on div at bounding box center [596, 152] width 12 height 9
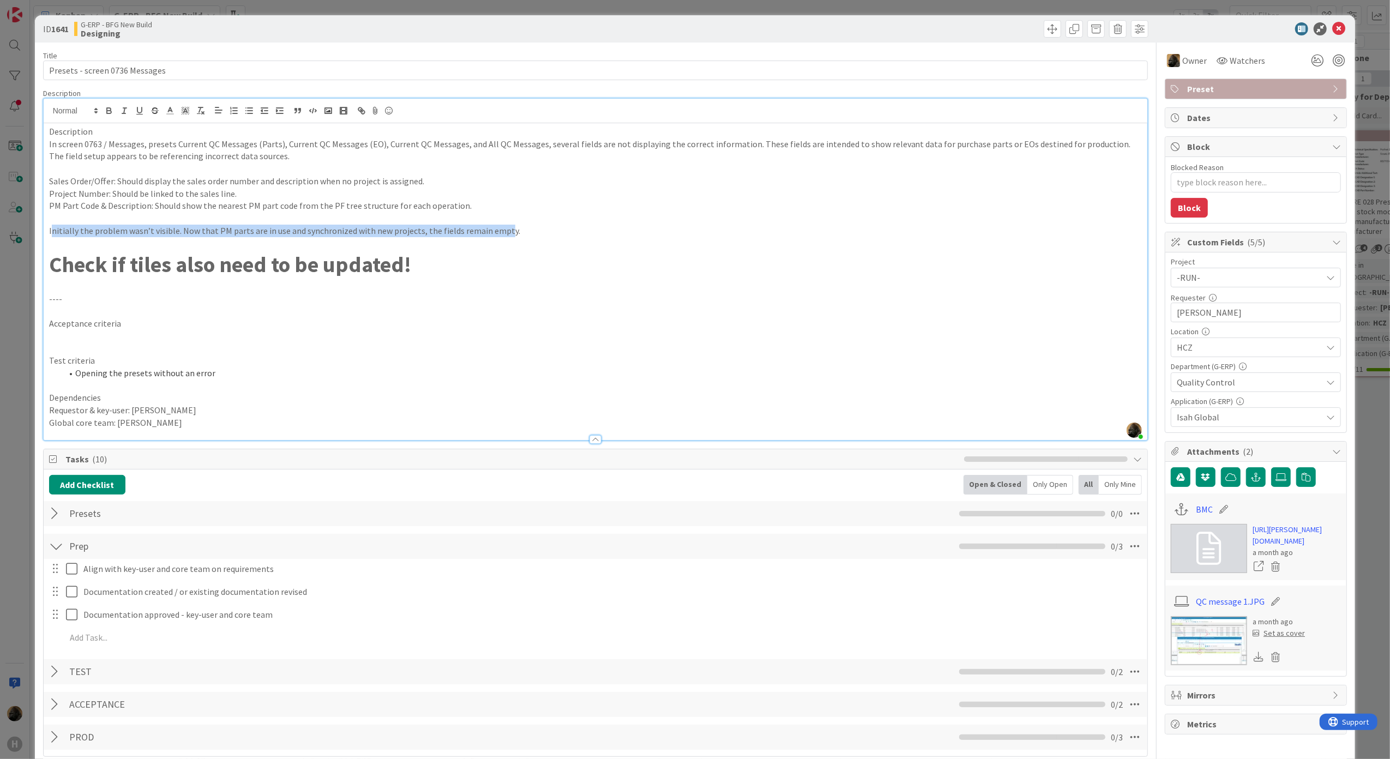
drag, startPoint x: 498, startPoint y: 232, endPoint x: 51, endPoint y: 235, distance: 446.7
click at [51, 235] on p "Initially the problem wasn’t visible. Now that PM parts are in use and synchron…" at bounding box center [595, 231] width 1093 height 13
click at [450, 489] on div "Add Checklist Open & Closed Only Open All Only Mine" at bounding box center [595, 485] width 1093 height 20
click at [476, 330] on p at bounding box center [595, 336] width 1093 height 13
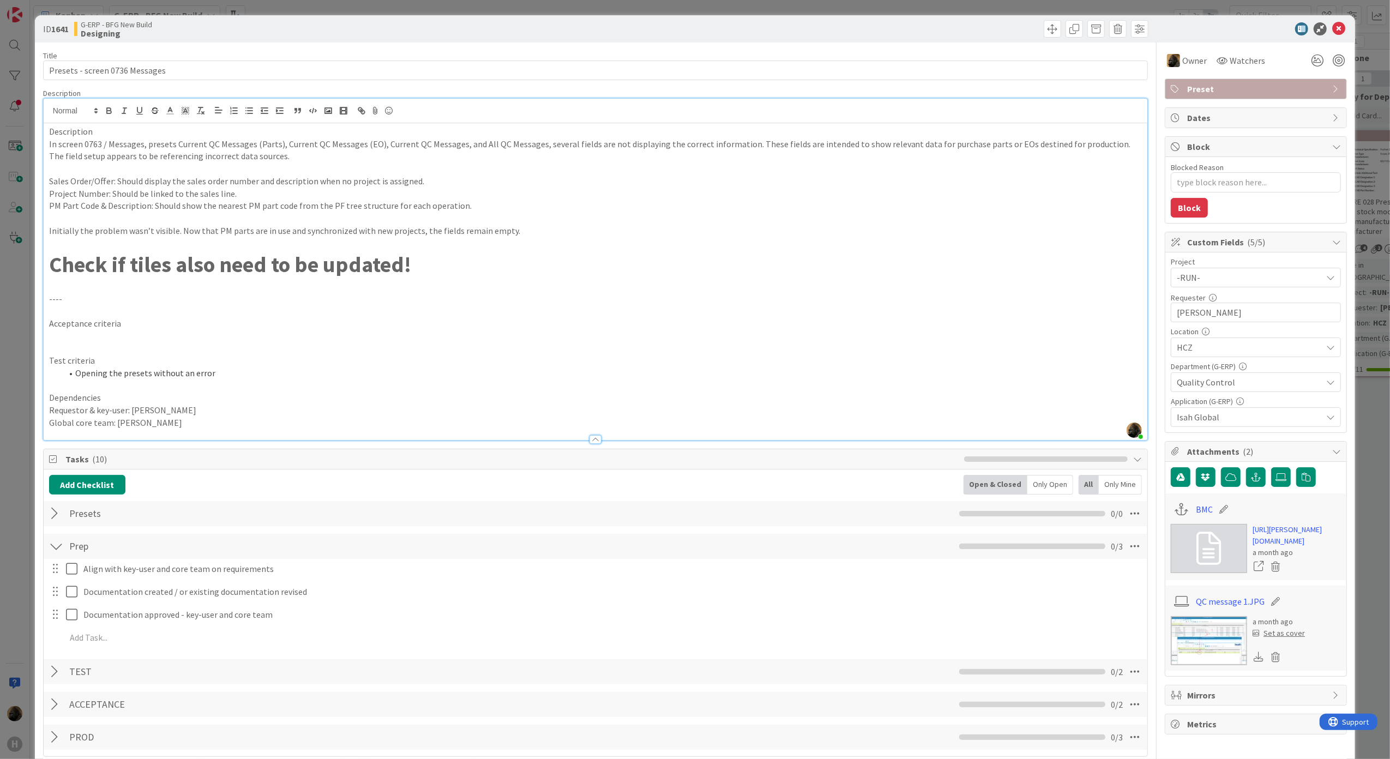
click at [55, 559] on div "Prep Checklist Name 4 / 64 Prep 0 / 3" at bounding box center [596, 546] width 1104 height 25
click at [53, 550] on div at bounding box center [56, 547] width 14 height 20
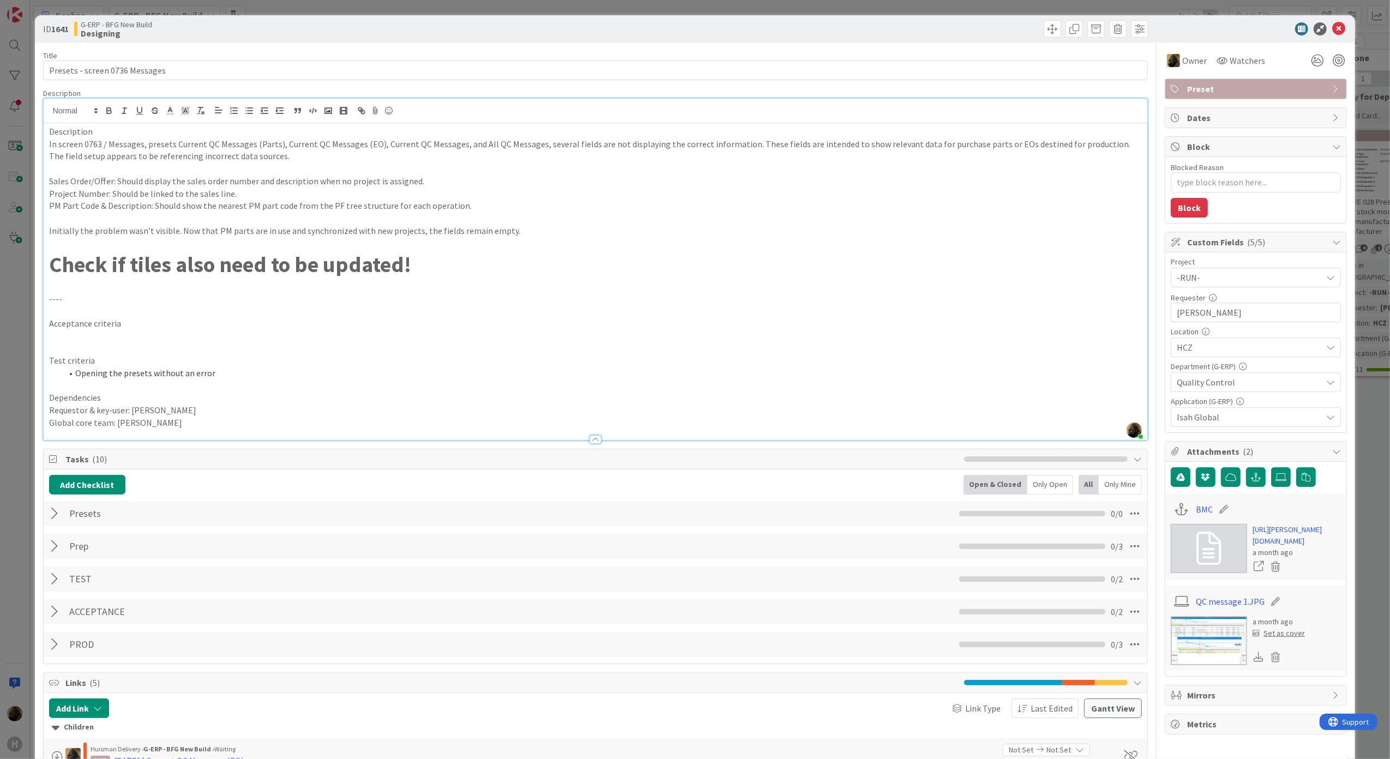
click at [53, 578] on div at bounding box center [56, 579] width 14 height 20
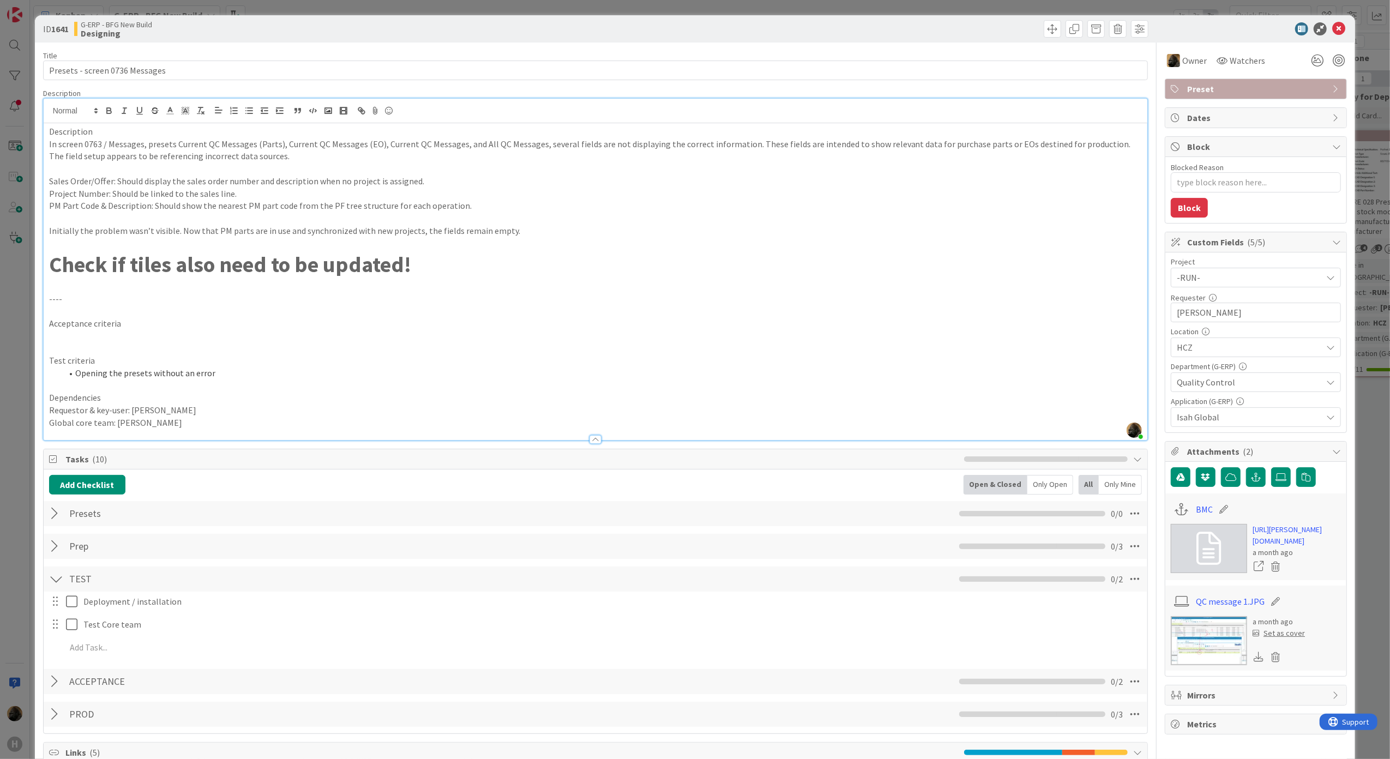
click at [53, 578] on div at bounding box center [56, 579] width 14 height 20
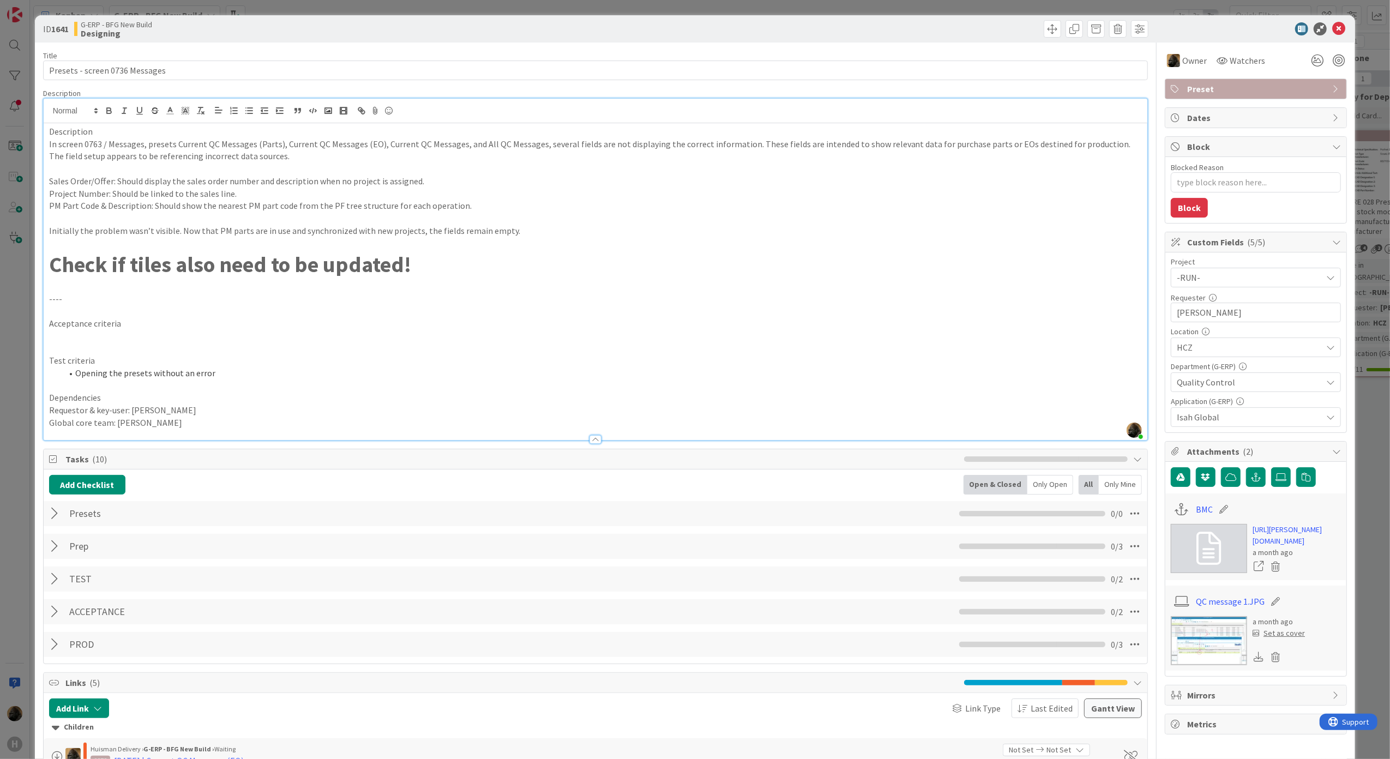
click at [53, 611] on div at bounding box center [56, 612] width 14 height 20
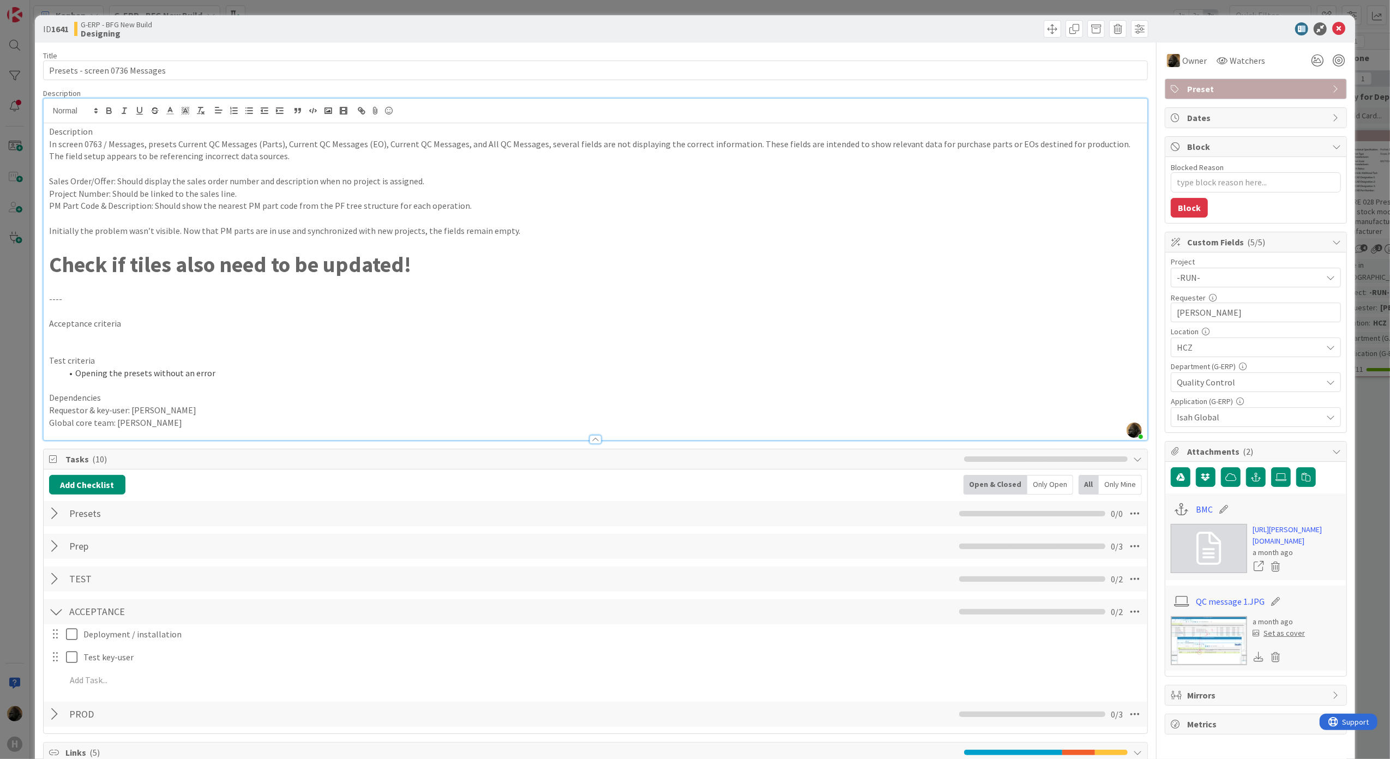
click at [53, 611] on div at bounding box center [56, 612] width 14 height 20
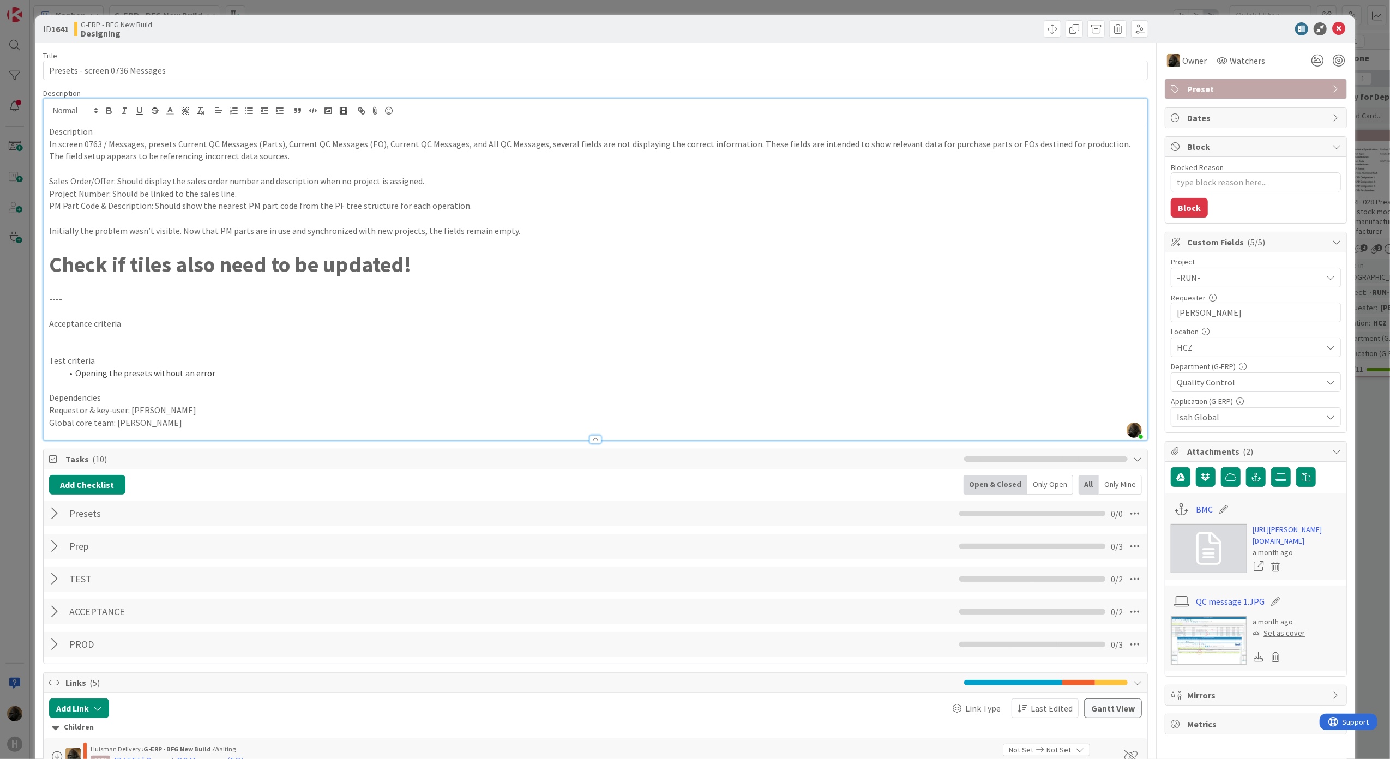
click at [57, 640] on div at bounding box center [56, 645] width 14 height 20
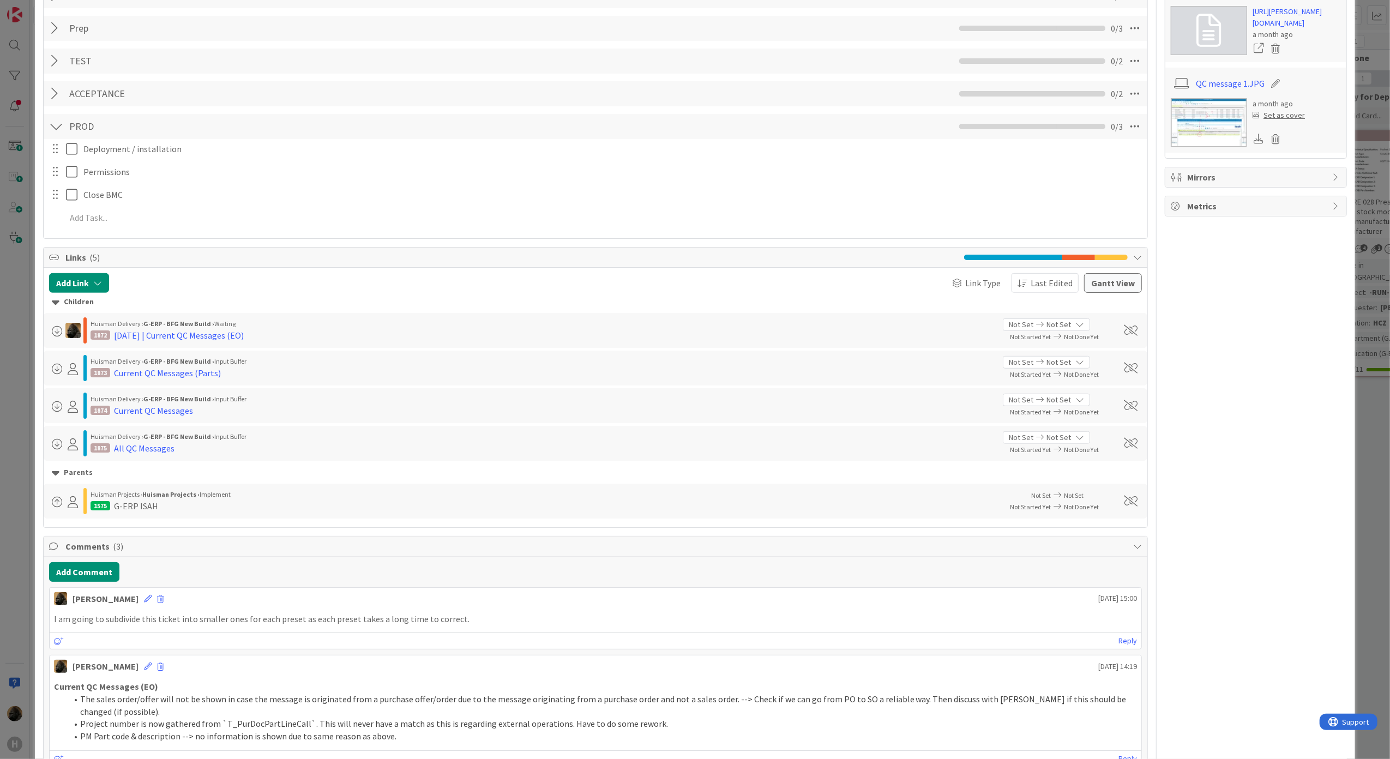
scroll to position [654, 0]
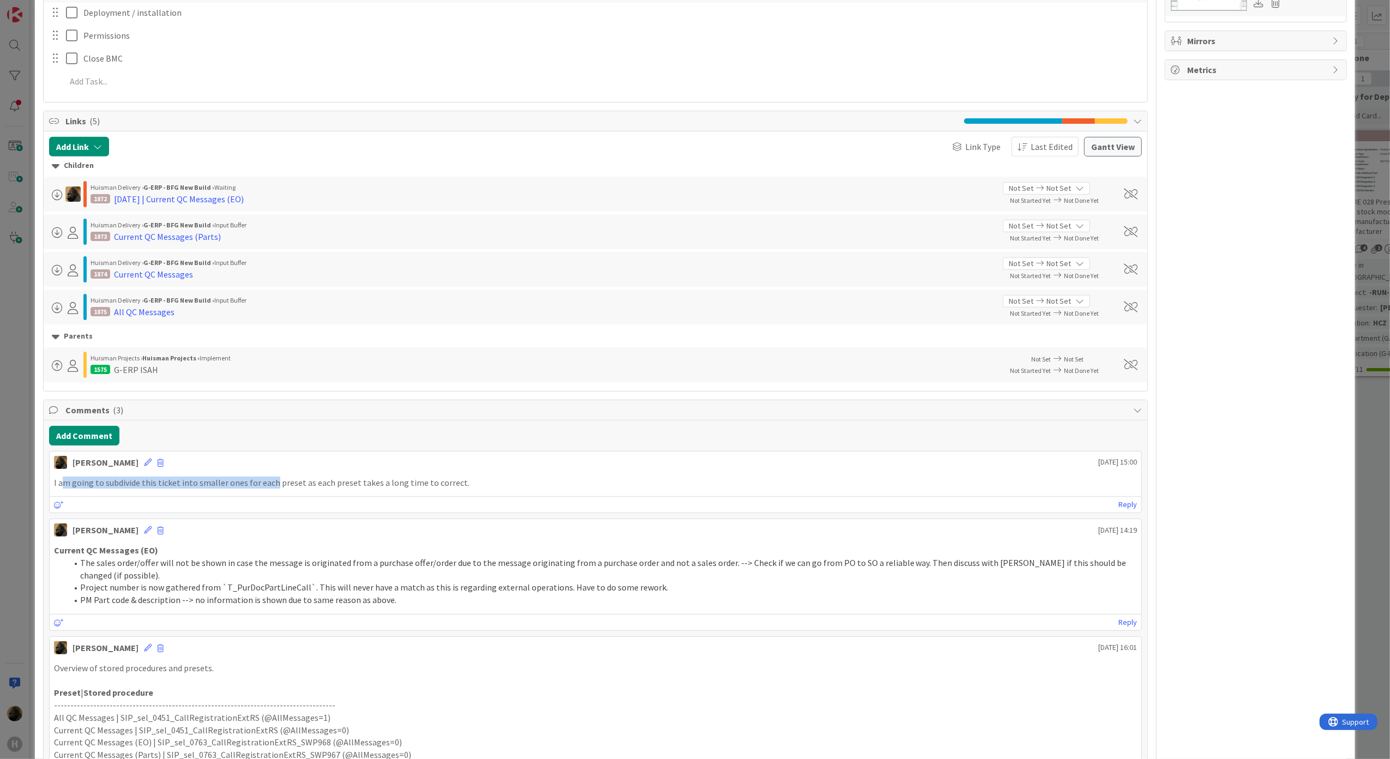
drag, startPoint x: 61, startPoint y: 483, endPoint x: 271, endPoint y: 483, distance: 209.4
click at [271, 483] on p "I am going to subdivide this ticket into smaller ones for each preset as each p…" at bounding box center [596, 483] width 1084 height 13
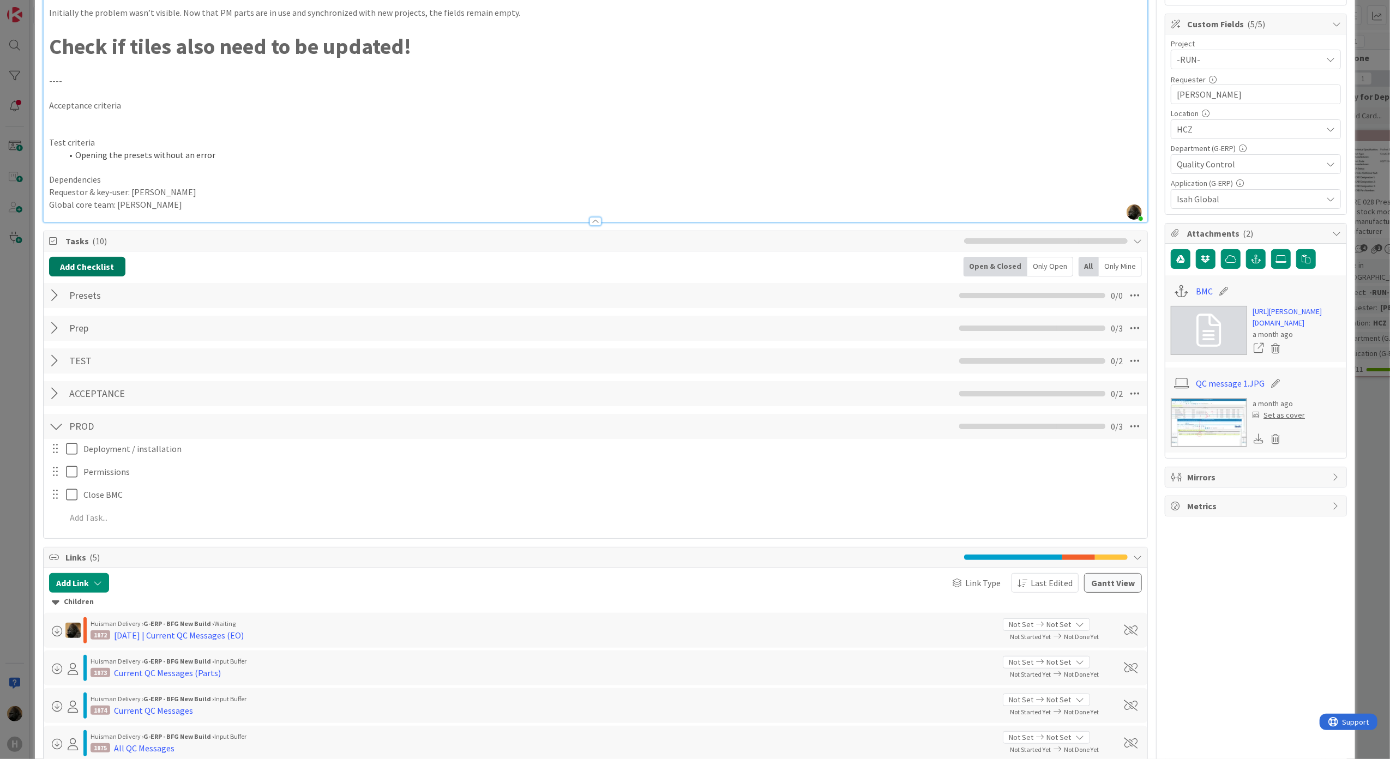
scroll to position [0, 0]
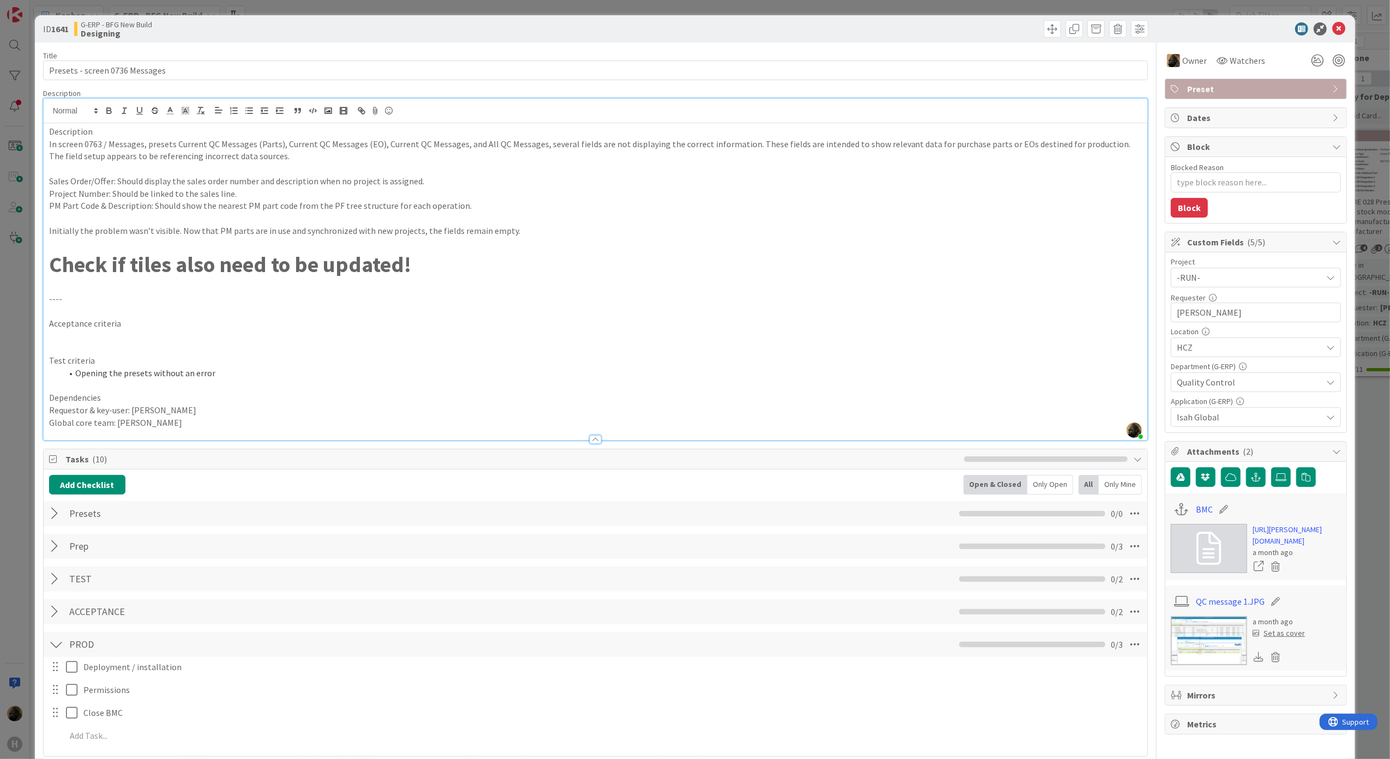
click at [57, 644] on div at bounding box center [56, 645] width 14 height 20
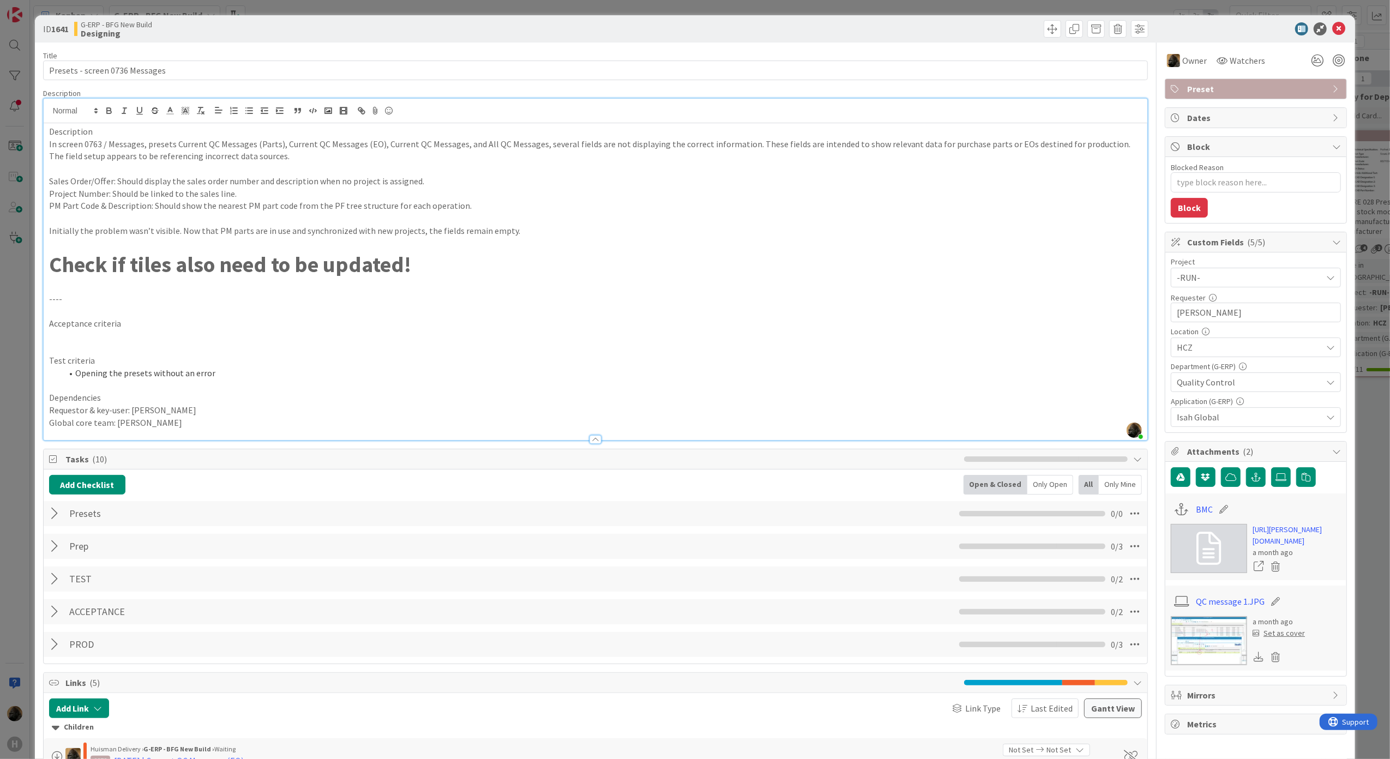
click at [22, 338] on div "ID 1641 G-ERP - BFG New Build Designing Title 30 / 128 Presets - screen 0736 Me…" at bounding box center [695, 379] width 1390 height 759
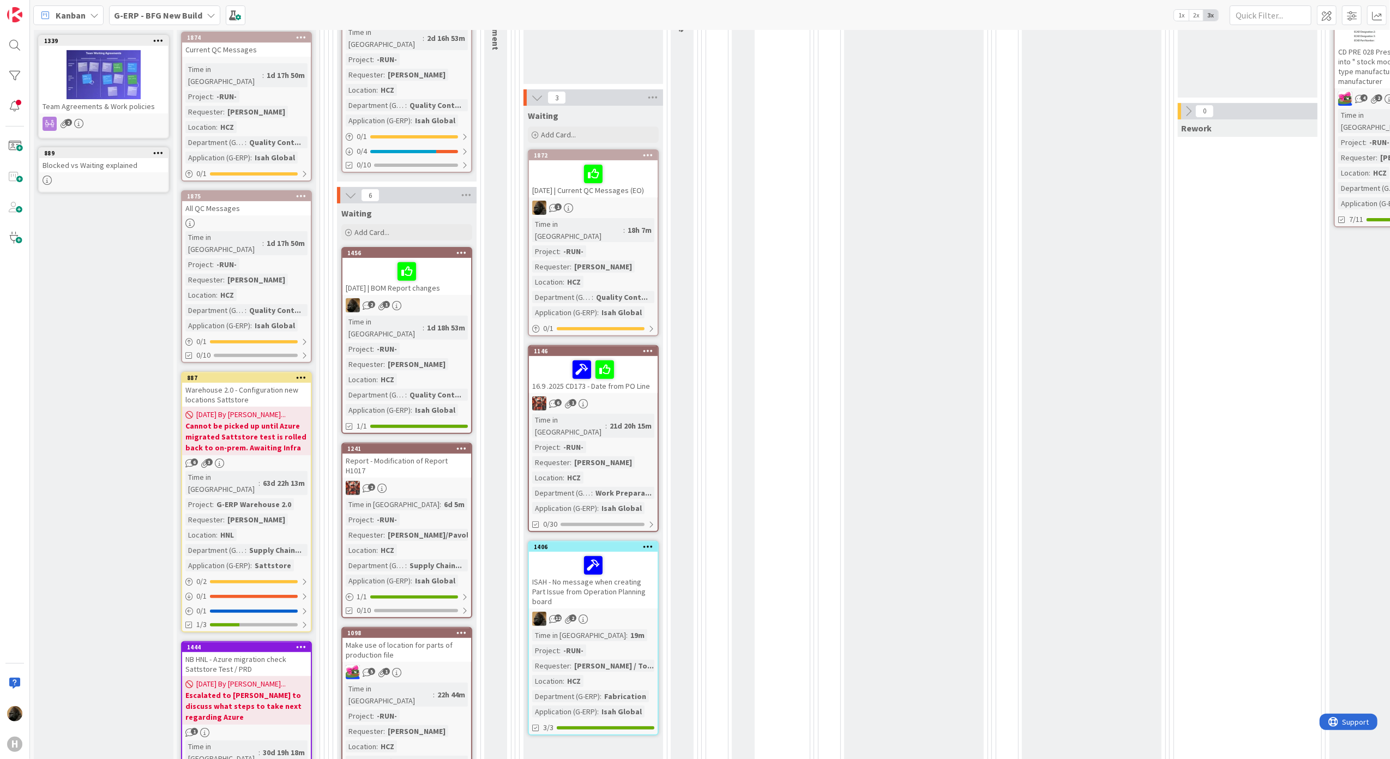
scroll to position [436, 0]
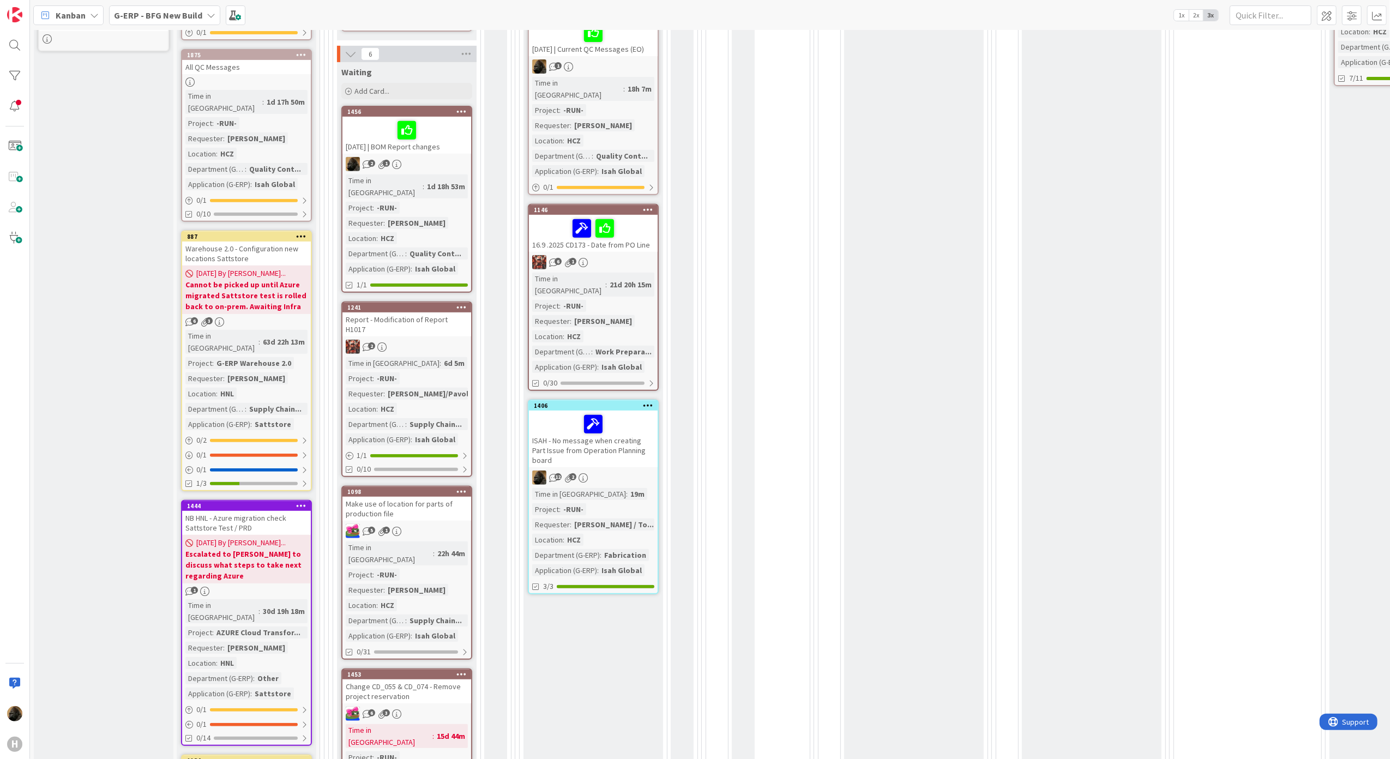
click at [380, 312] on div "Report - Modification of Report H1017" at bounding box center [406, 324] width 129 height 24
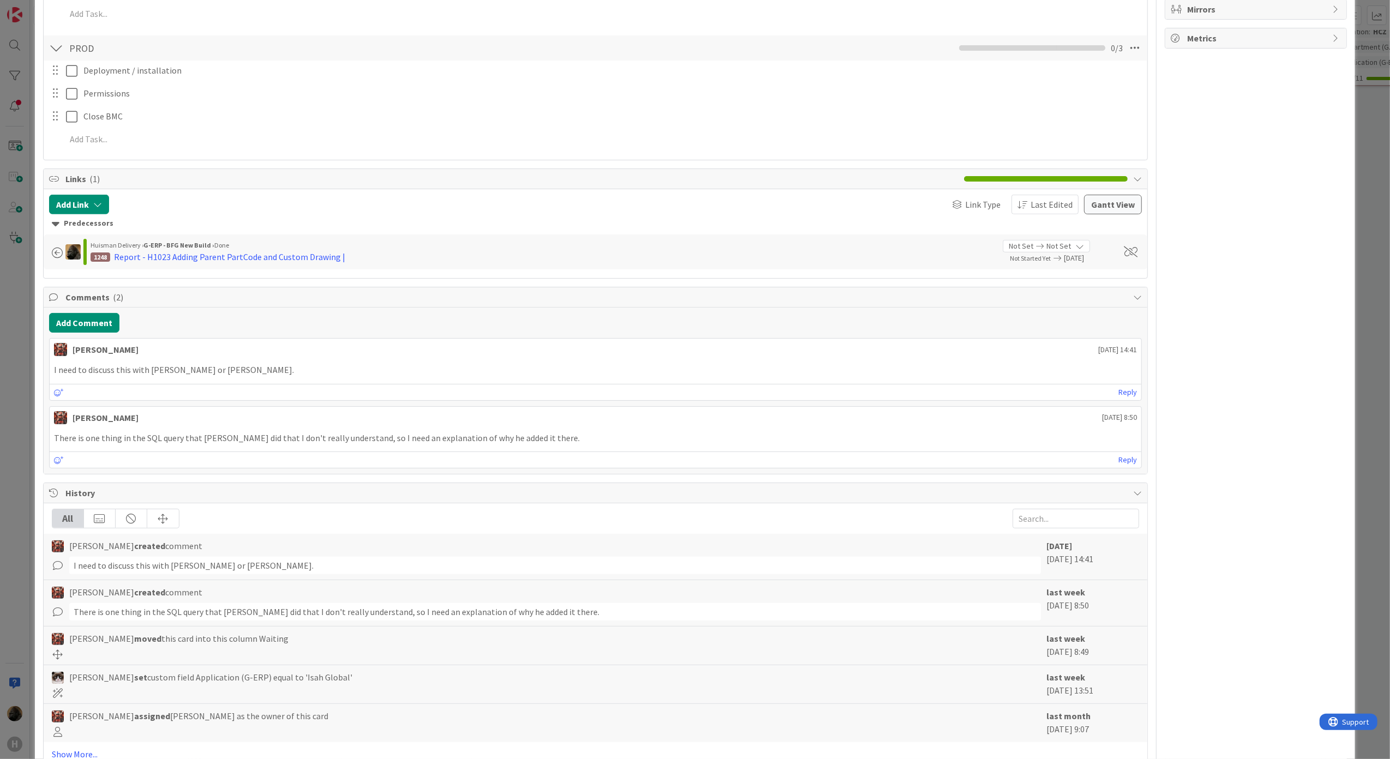
click at [20, 404] on div "ID 1241 G-ERP - BFG New Build Waiting Title 37 / 128 Report - Modification of R…" at bounding box center [695, 379] width 1390 height 759
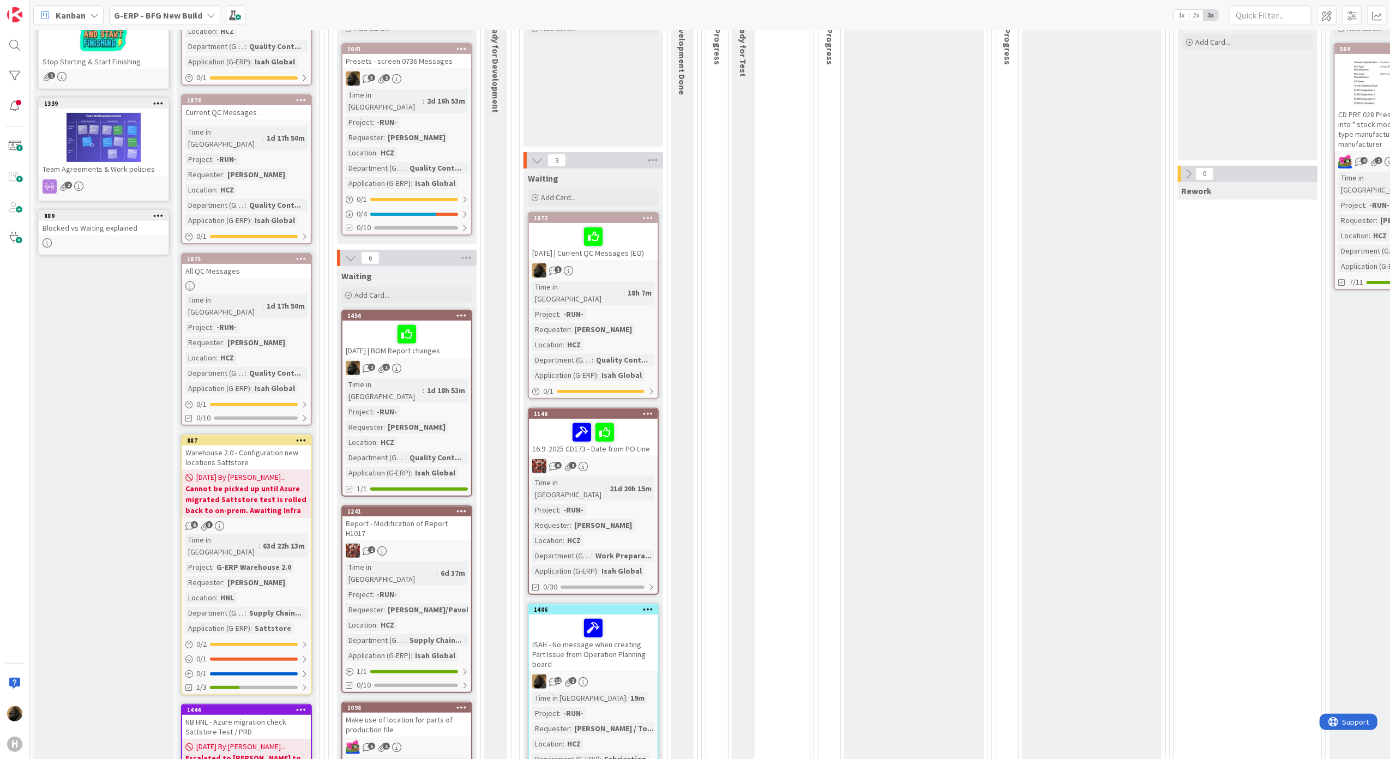
scroll to position [291, 0]
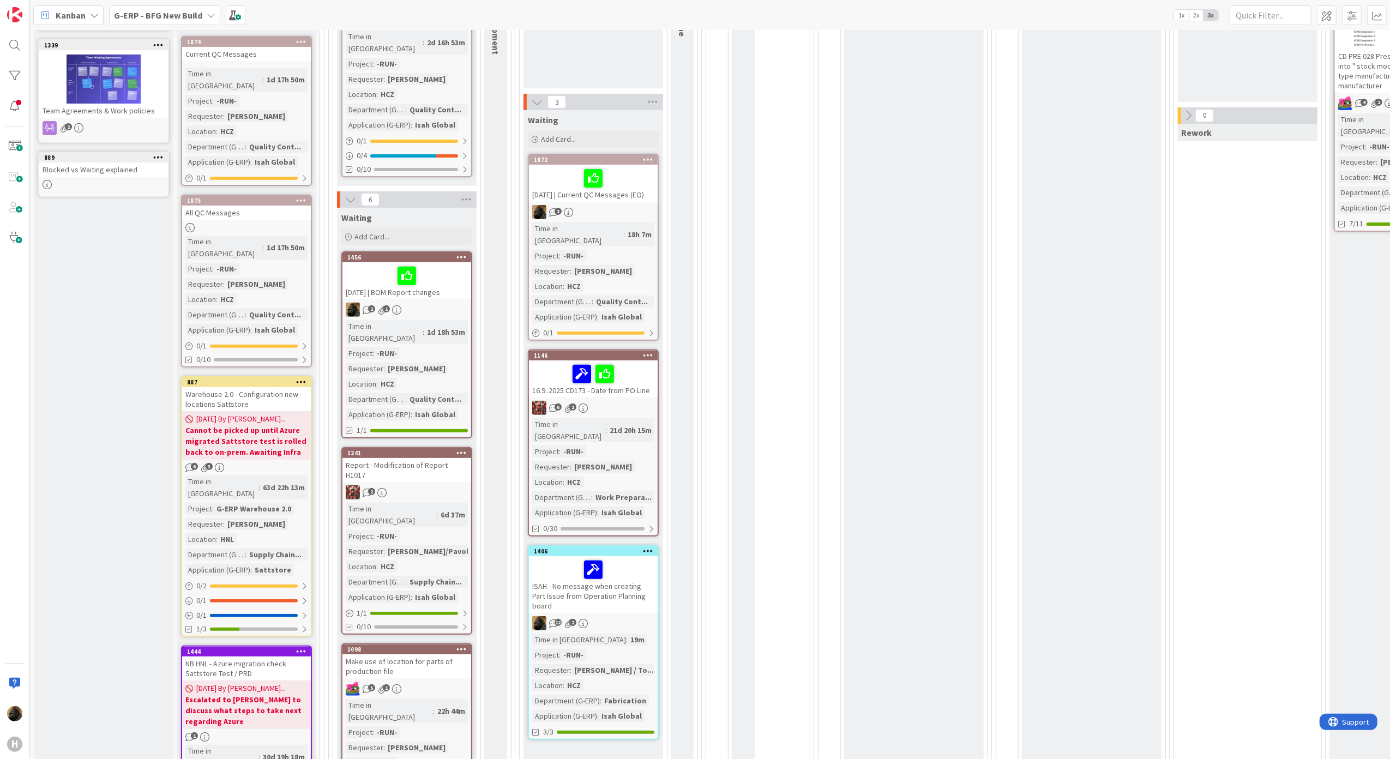
click at [630, 203] on link "1872 [DATE] | Current QC Messages (EO) 1 Time in Column : 18h 7m Project : -RUN…" at bounding box center [593, 247] width 131 height 187
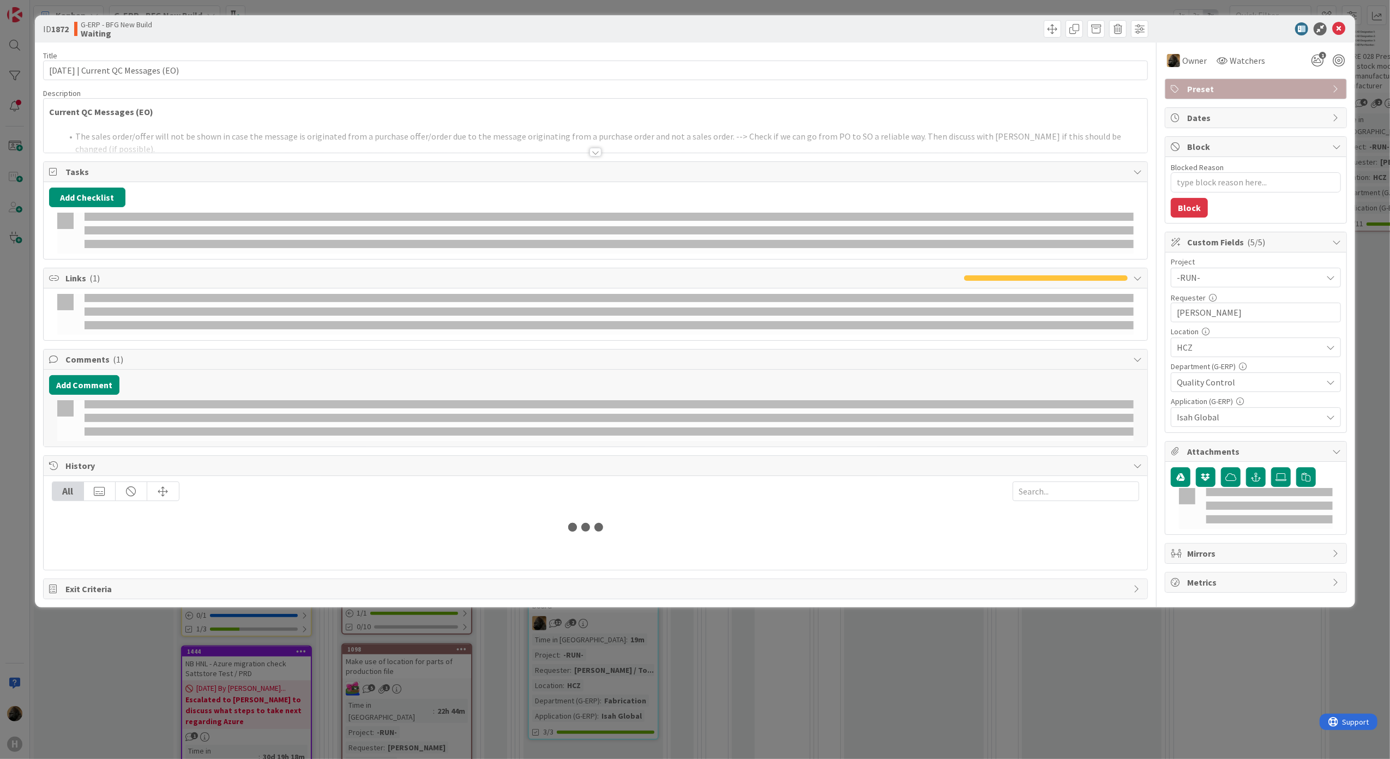
type textarea "x"
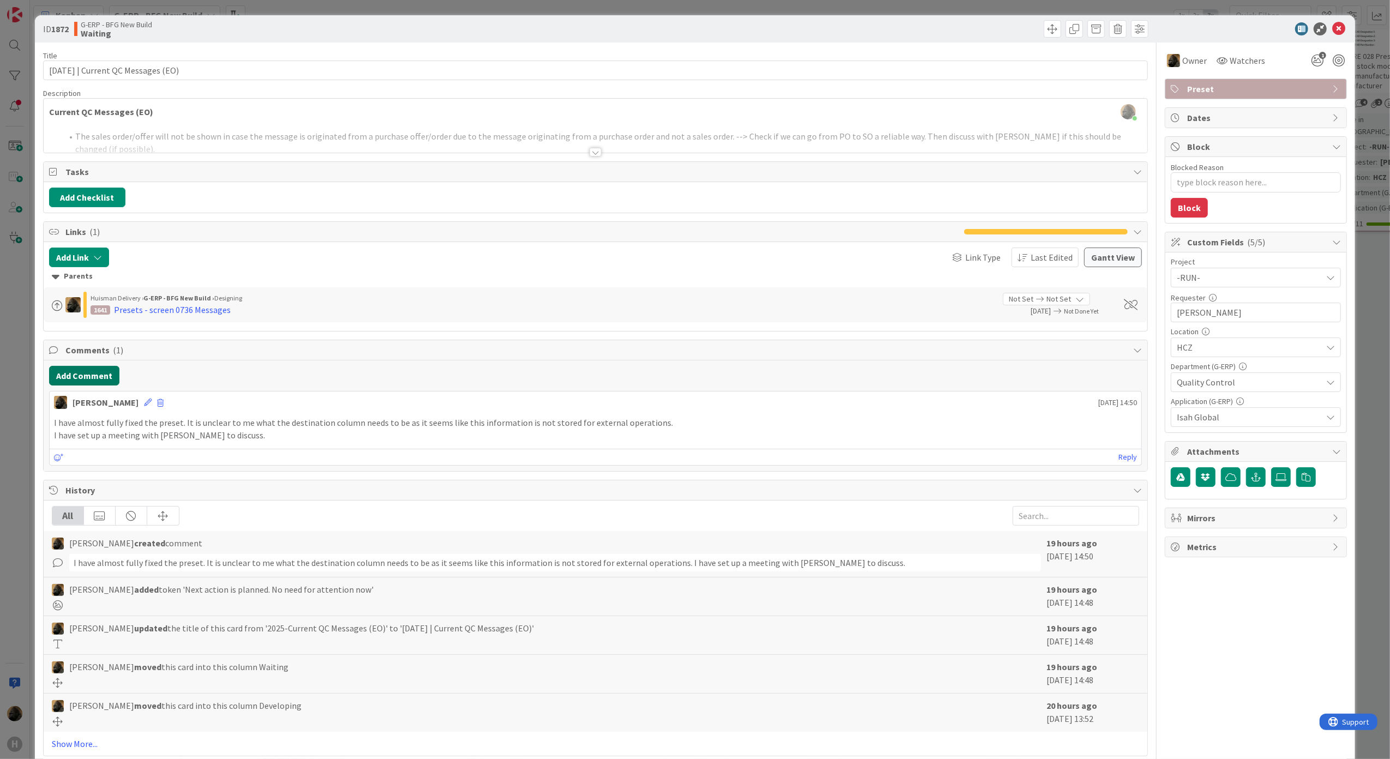
click at [88, 371] on button "Add Comment" at bounding box center [84, 376] width 70 height 20
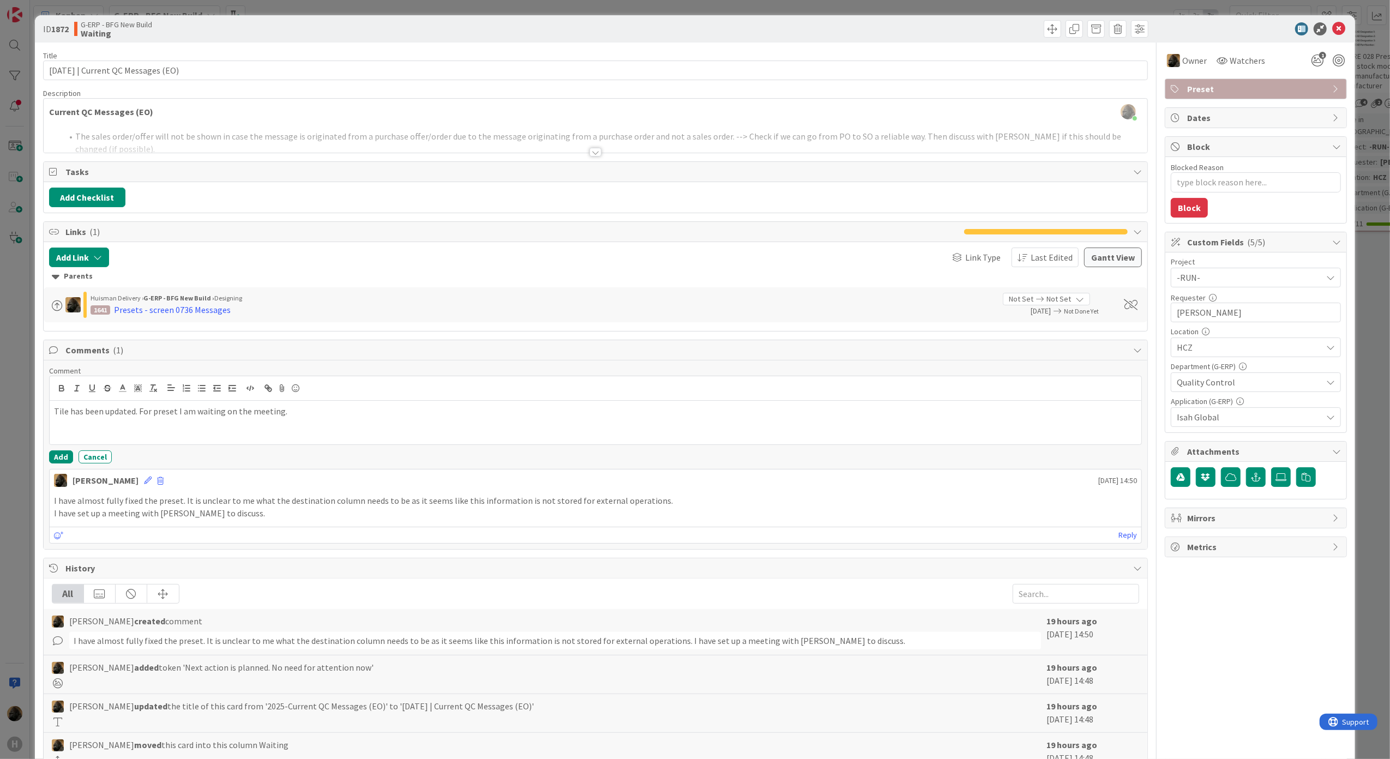
click at [59, 452] on div "Comment Tile has been updated. For preset I am waiting on the meeting. Add Canc…" at bounding box center [595, 415] width 1093 height 98
click at [59, 458] on button "Add" at bounding box center [61, 456] width 24 height 13
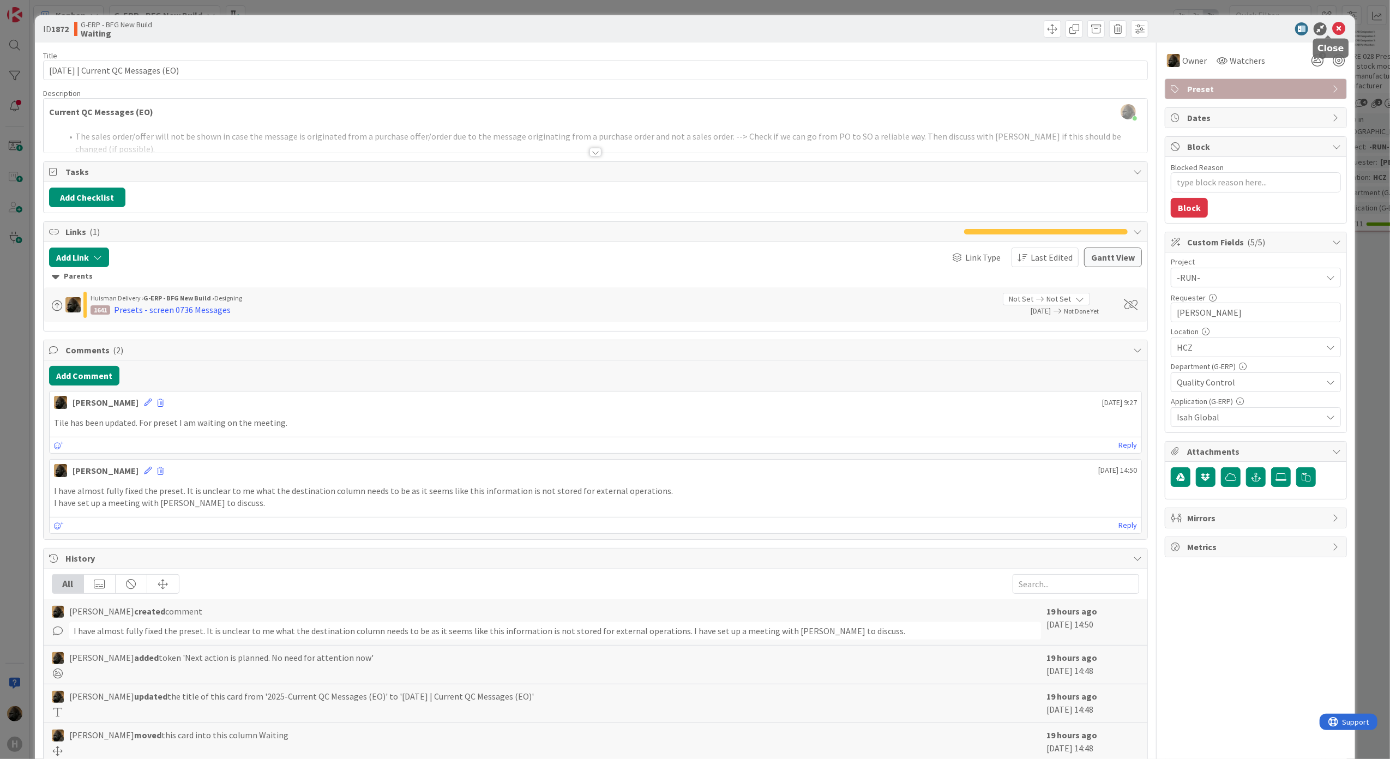
click at [1335, 31] on icon at bounding box center [1338, 28] width 13 height 13
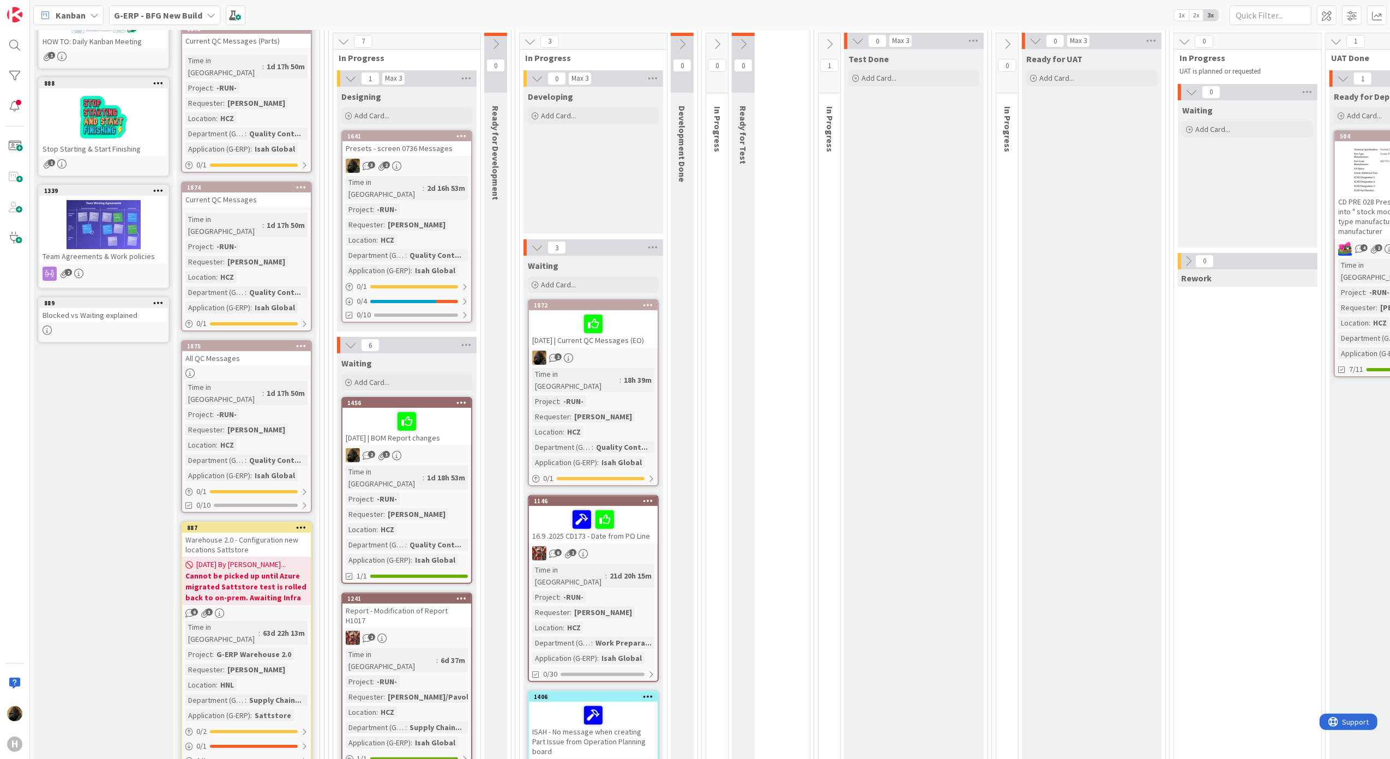
scroll to position [73, 0]
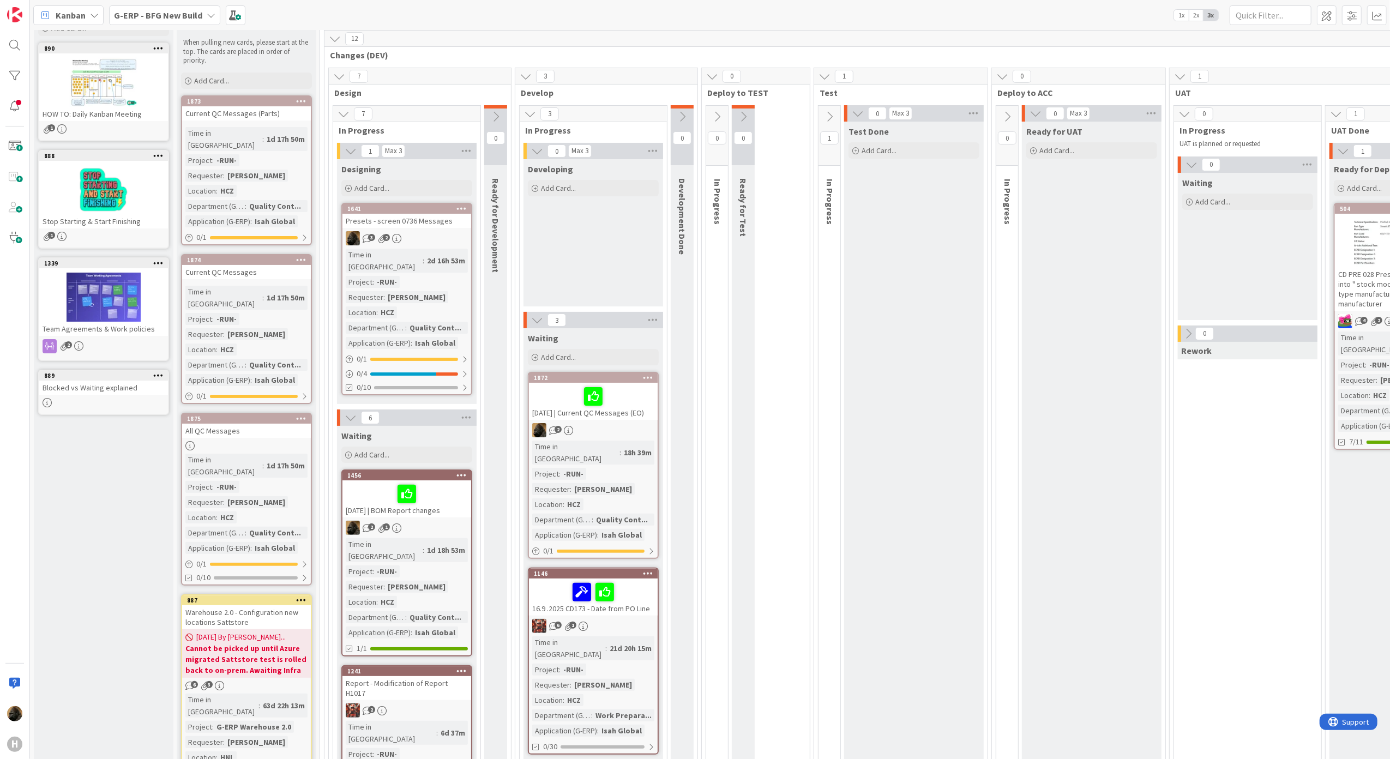
click at [271, 112] on div "Current QC Messages (Parts)" at bounding box center [246, 113] width 129 height 14
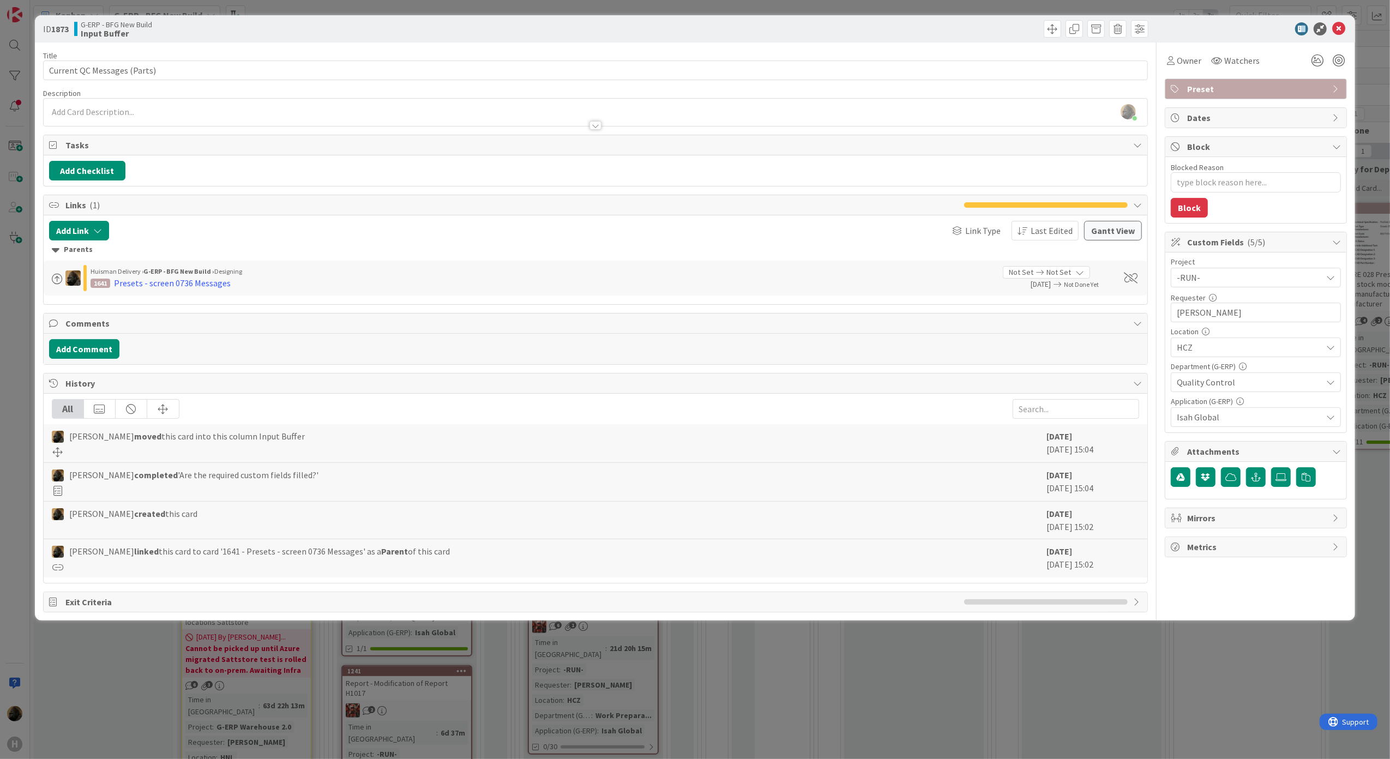
click at [5, 461] on div "ID 1873 G-ERP - BFG New Build Input Buffer Title 27 / 128 Current QC Messages (…" at bounding box center [695, 379] width 1390 height 759
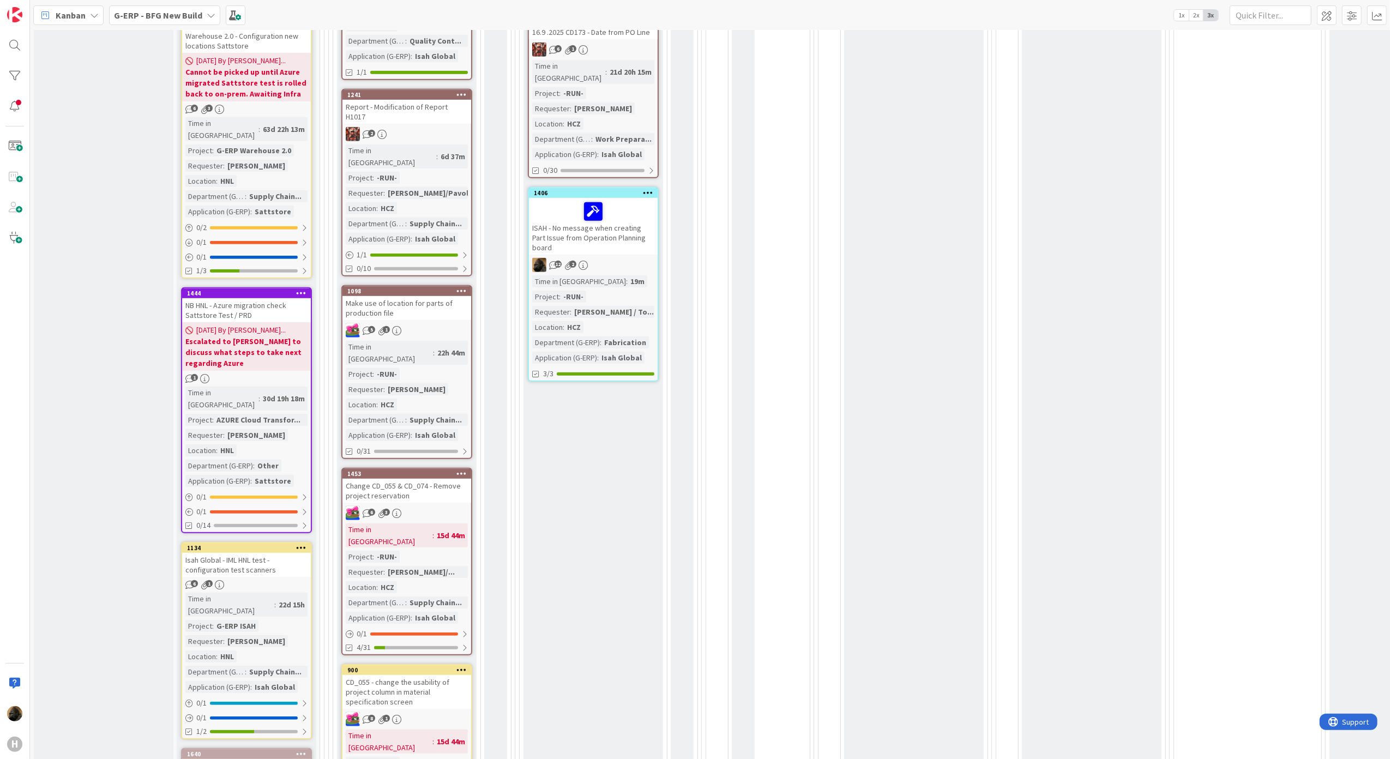
scroll to position [654, 0]
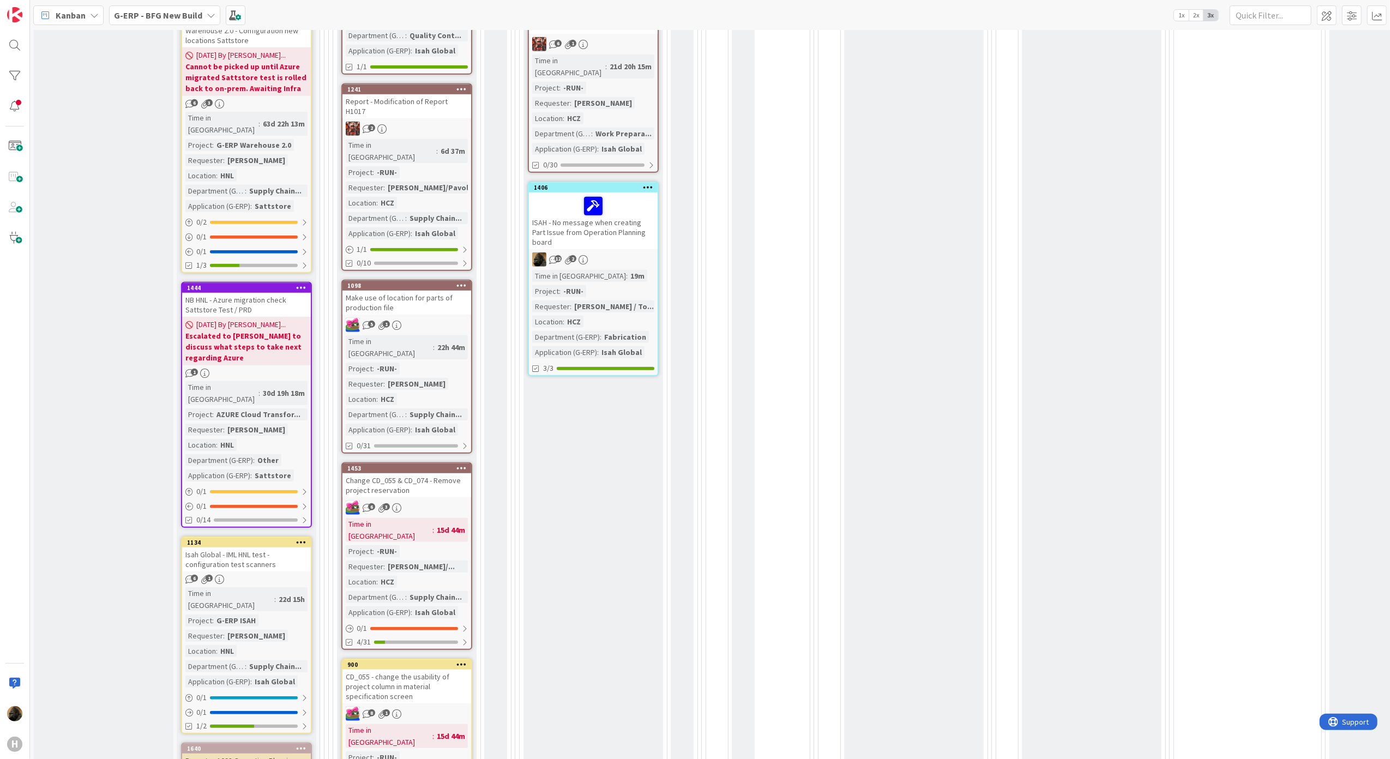
click at [592, 522] on div "Waiting Add Card... 1872 [DATE] | Current QC Messages (EO) 2 Time in Column : 1…" at bounding box center [594, 408] width 140 height 1324
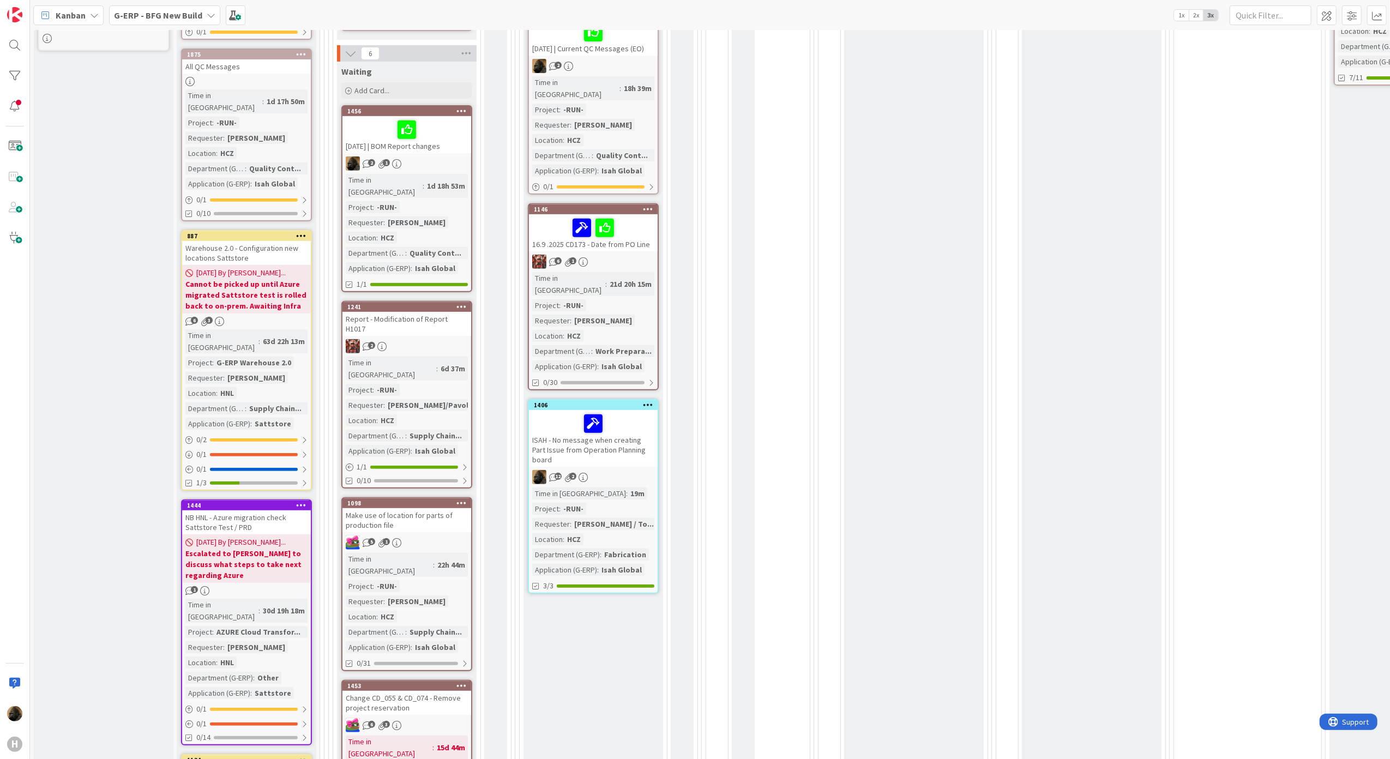
scroll to position [436, 0]
click at [389, 509] on div "Make use of location for parts of production file" at bounding box center [406, 521] width 129 height 24
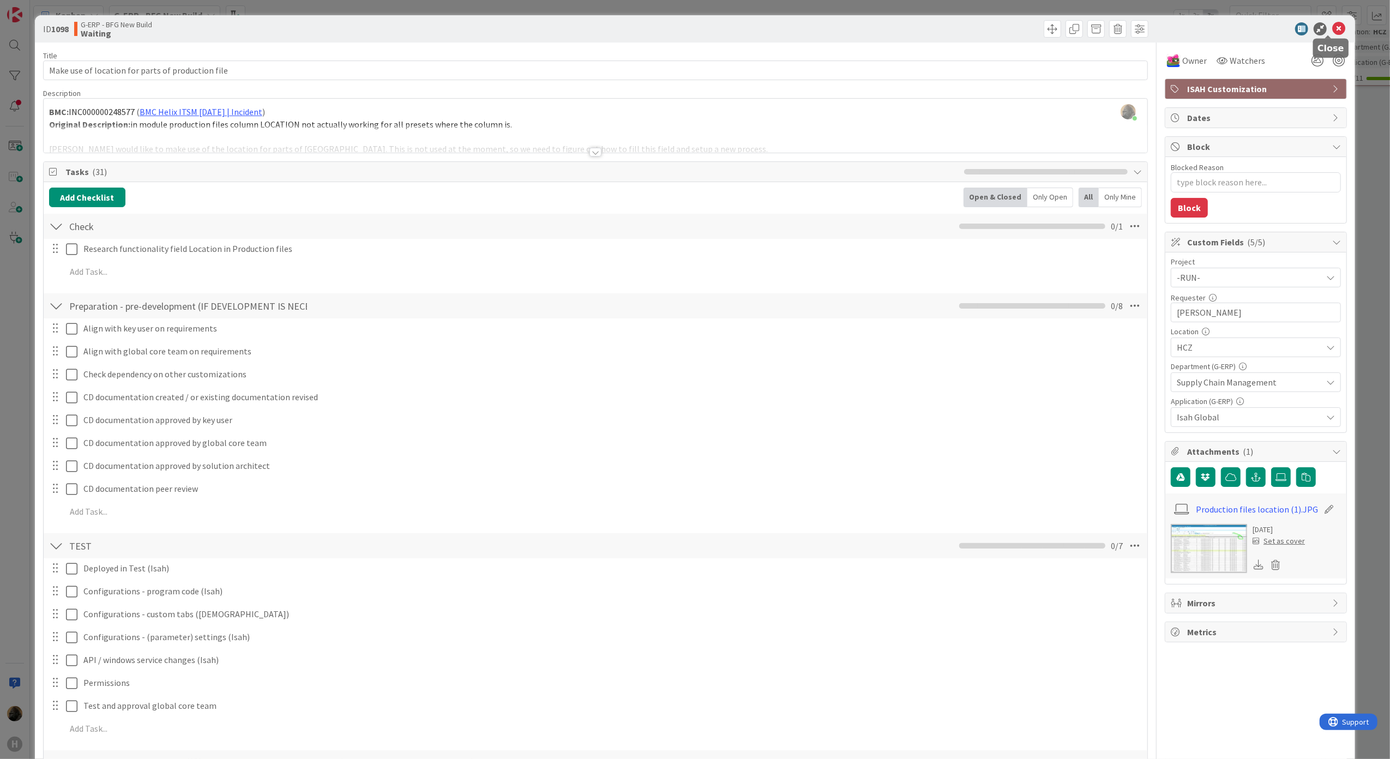
click at [1332, 23] on icon at bounding box center [1338, 28] width 13 height 13
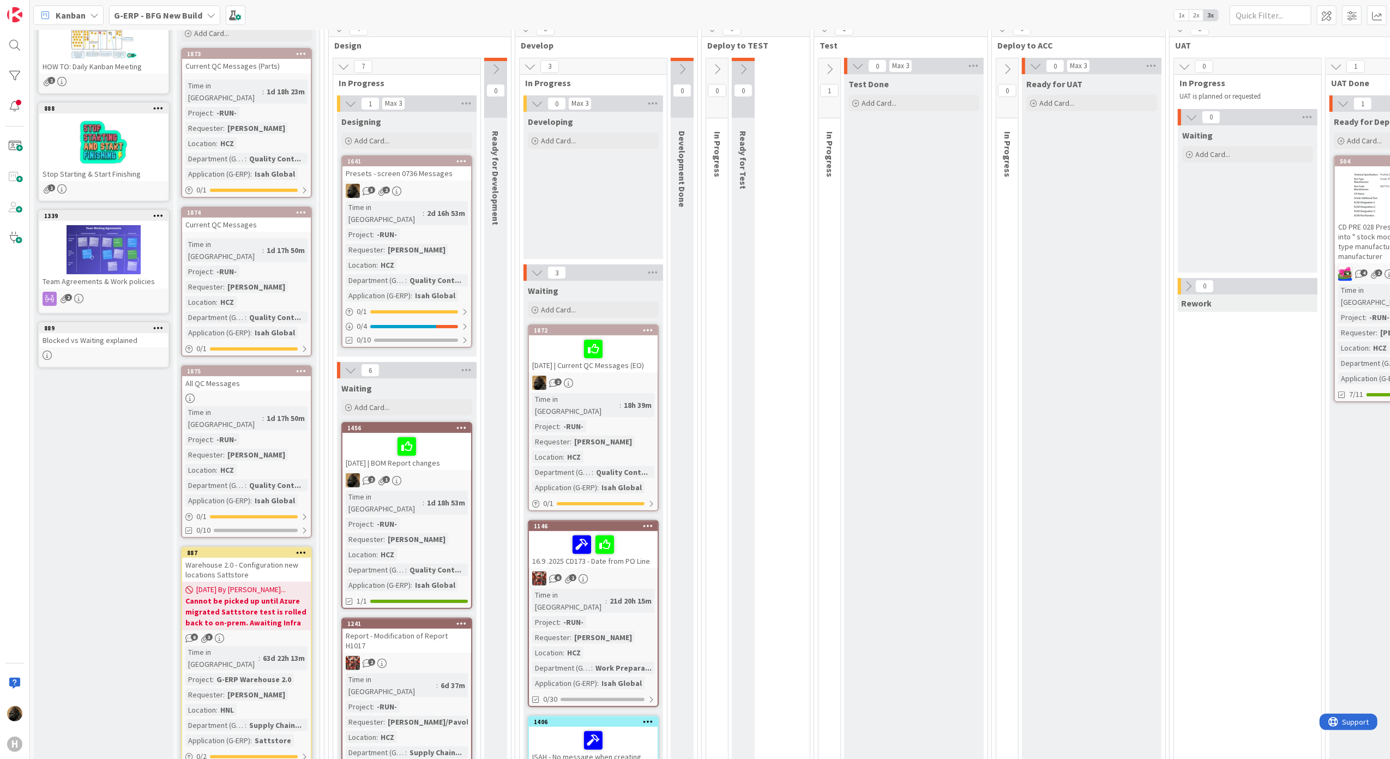
scroll to position [145, 0]
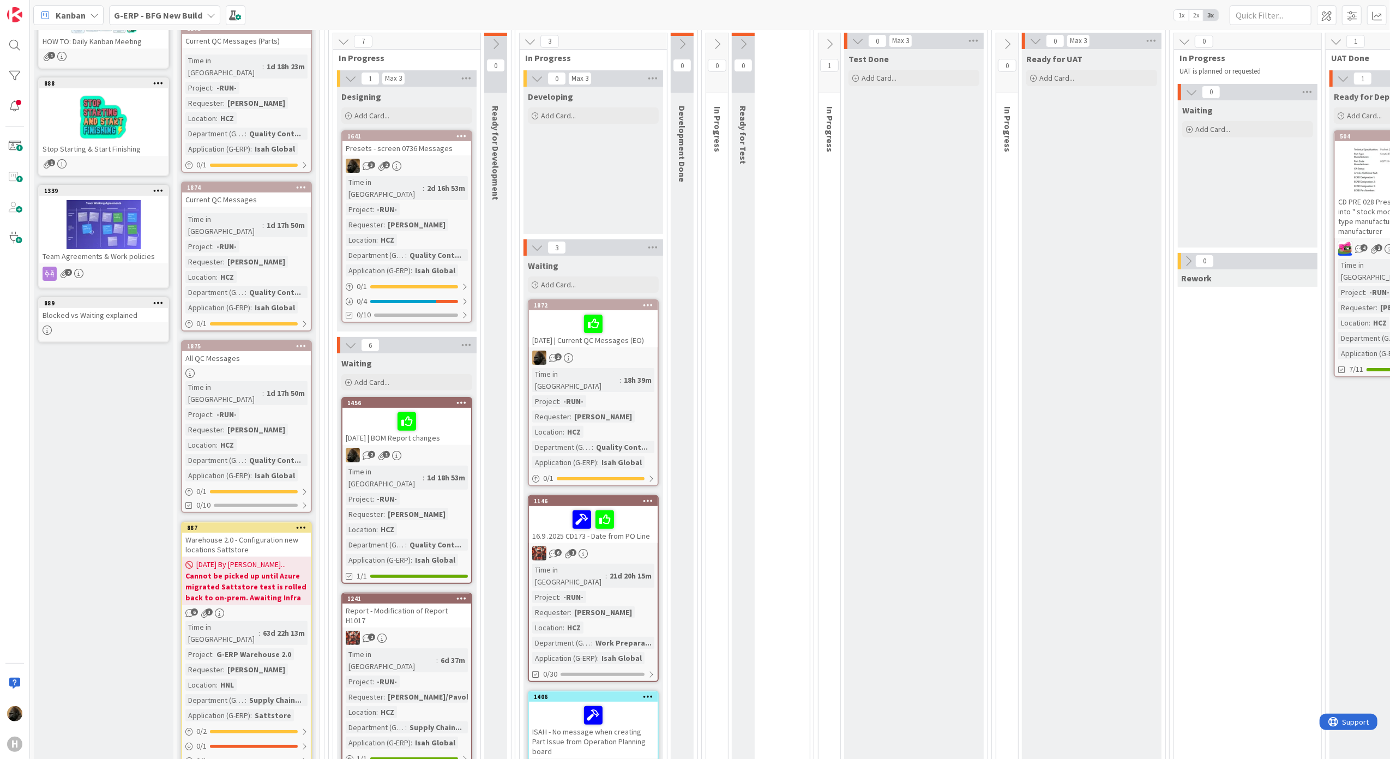
click at [645, 328] on div at bounding box center [593, 323] width 122 height 23
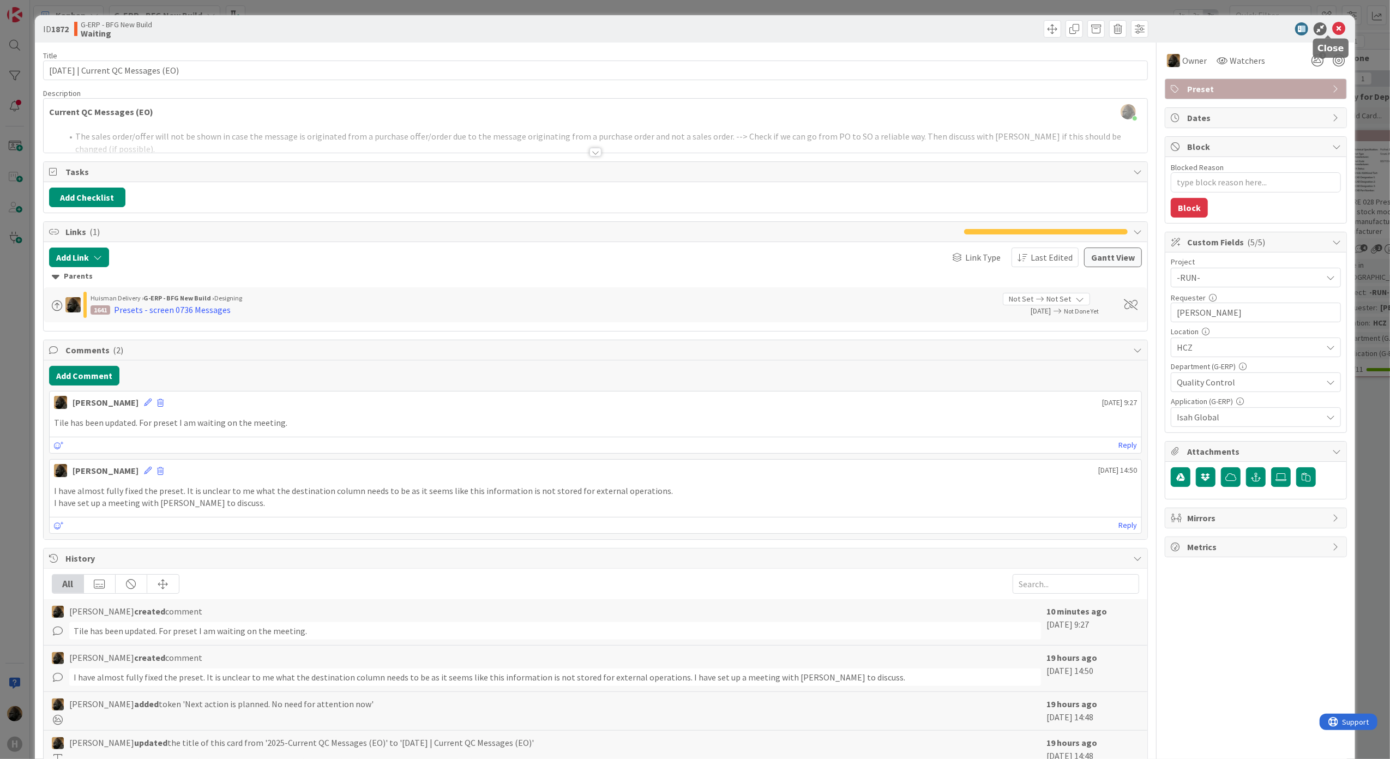
click at [1332, 25] on icon at bounding box center [1338, 28] width 13 height 13
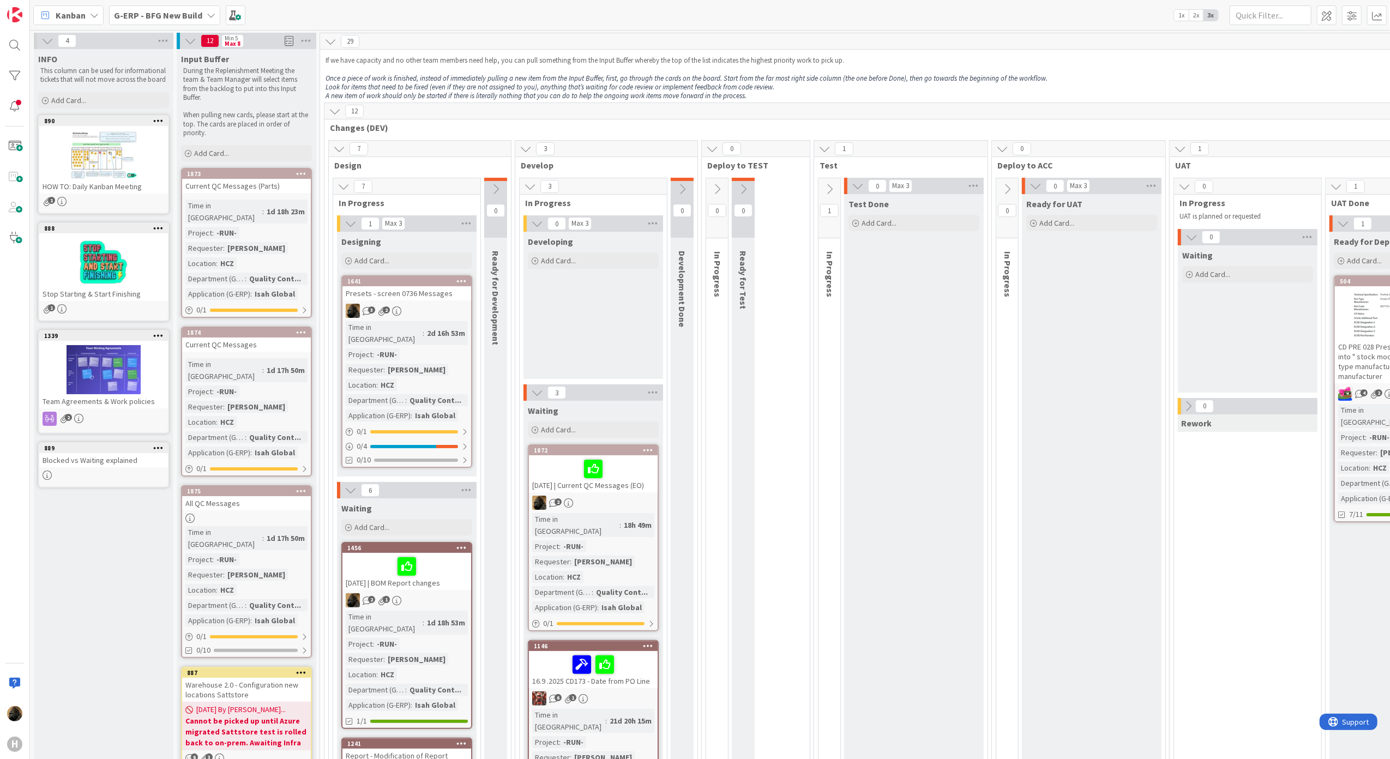
click at [161, 16] on b "G-ERP - BFG New Build" at bounding box center [158, 15] width 88 height 11
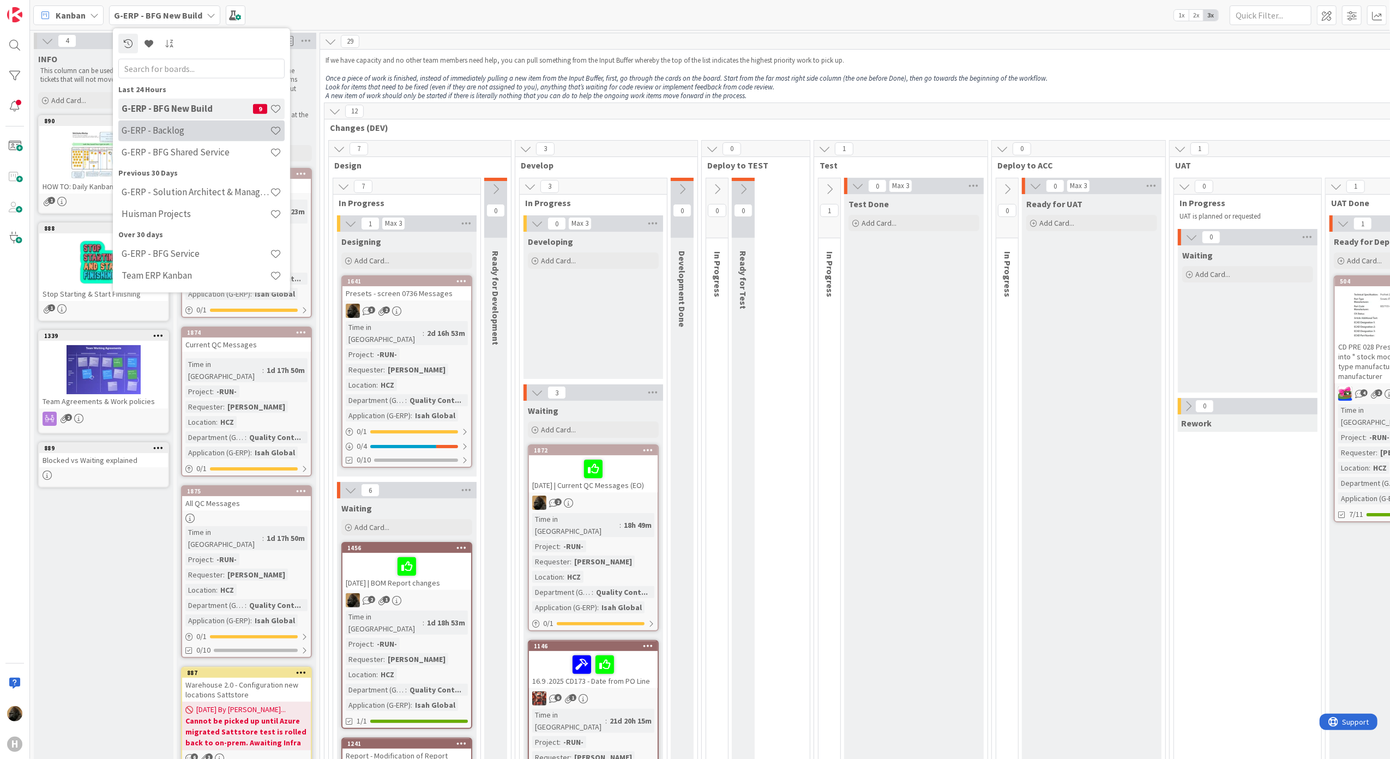
click at [192, 139] on div "G-ERP - Backlog" at bounding box center [201, 130] width 166 height 21
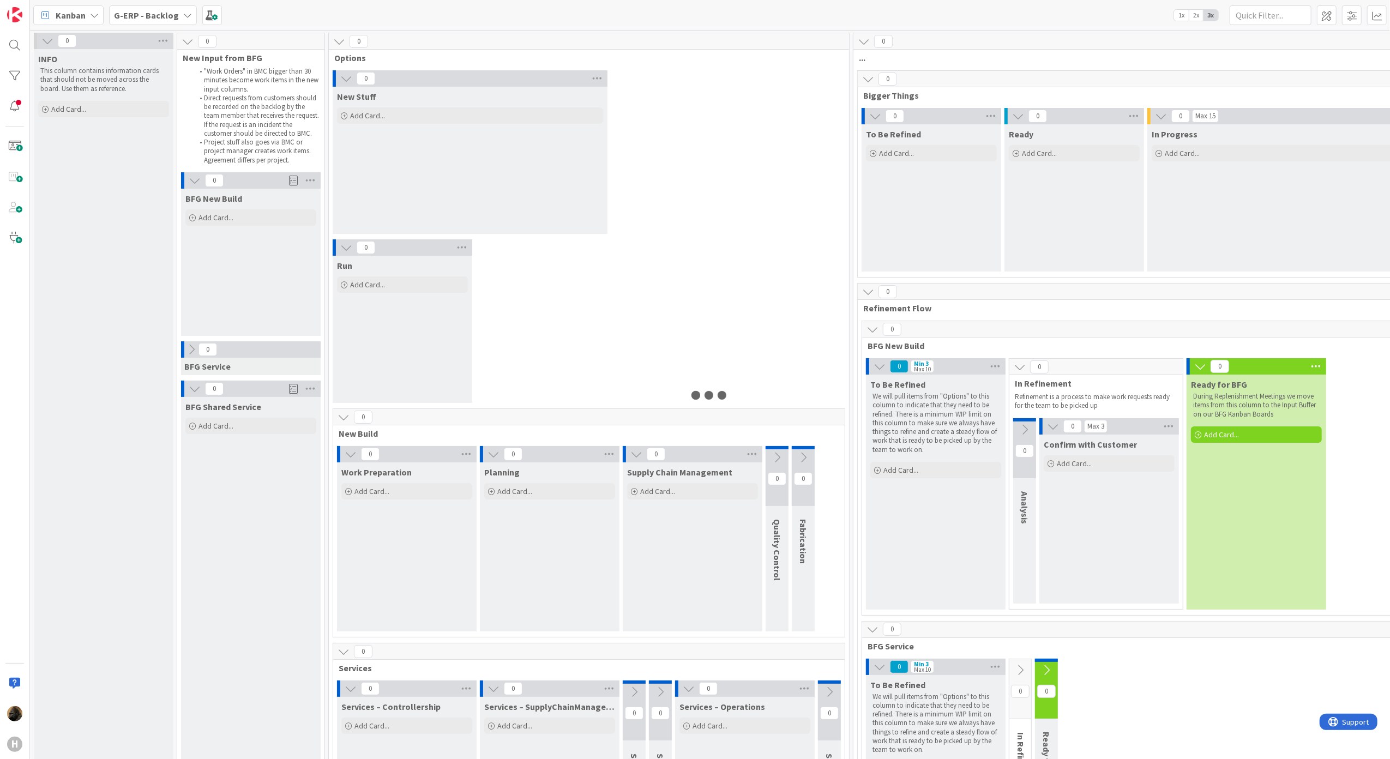
click at [121, 11] on b "G-ERP - Backlog" at bounding box center [146, 15] width 65 height 11
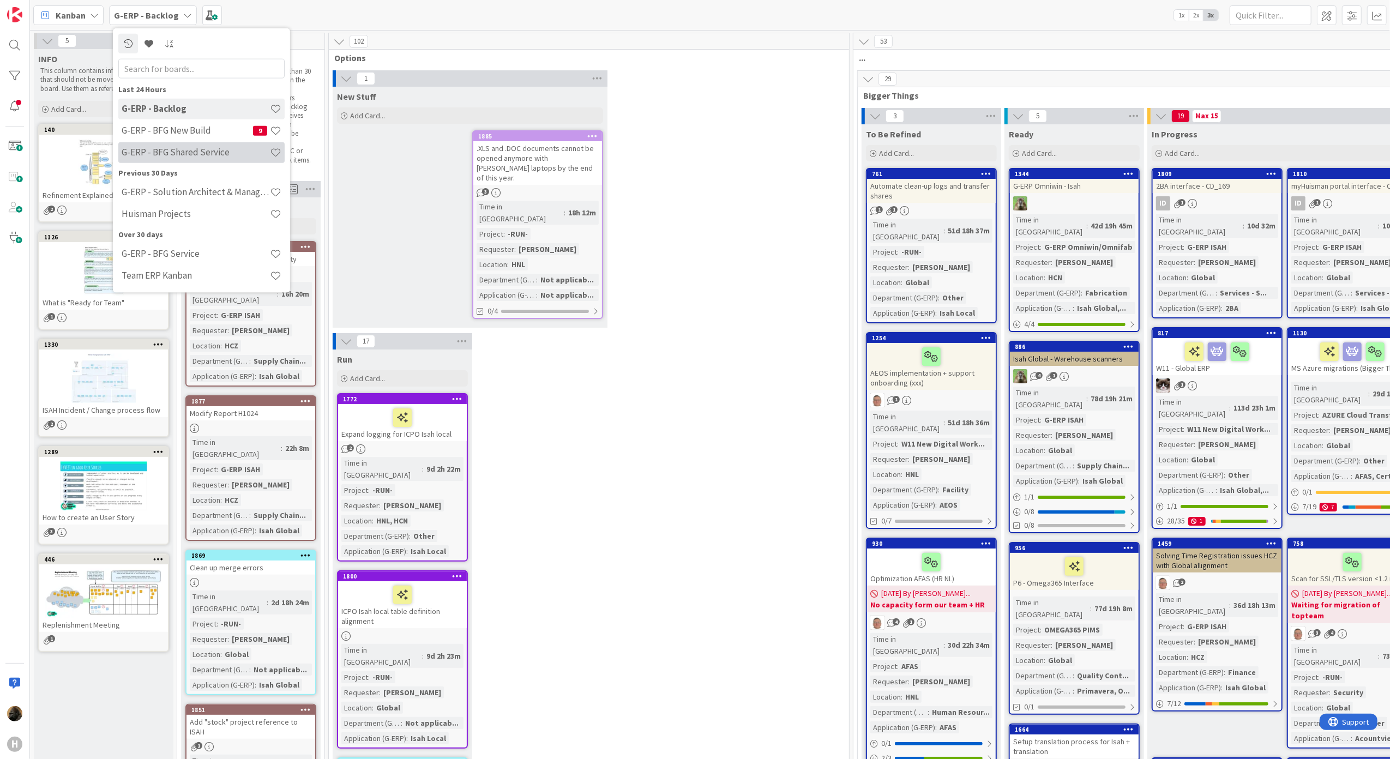
click at [175, 151] on h4 "G-ERP - BFG Shared Service" at bounding box center [196, 152] width 148 height 11
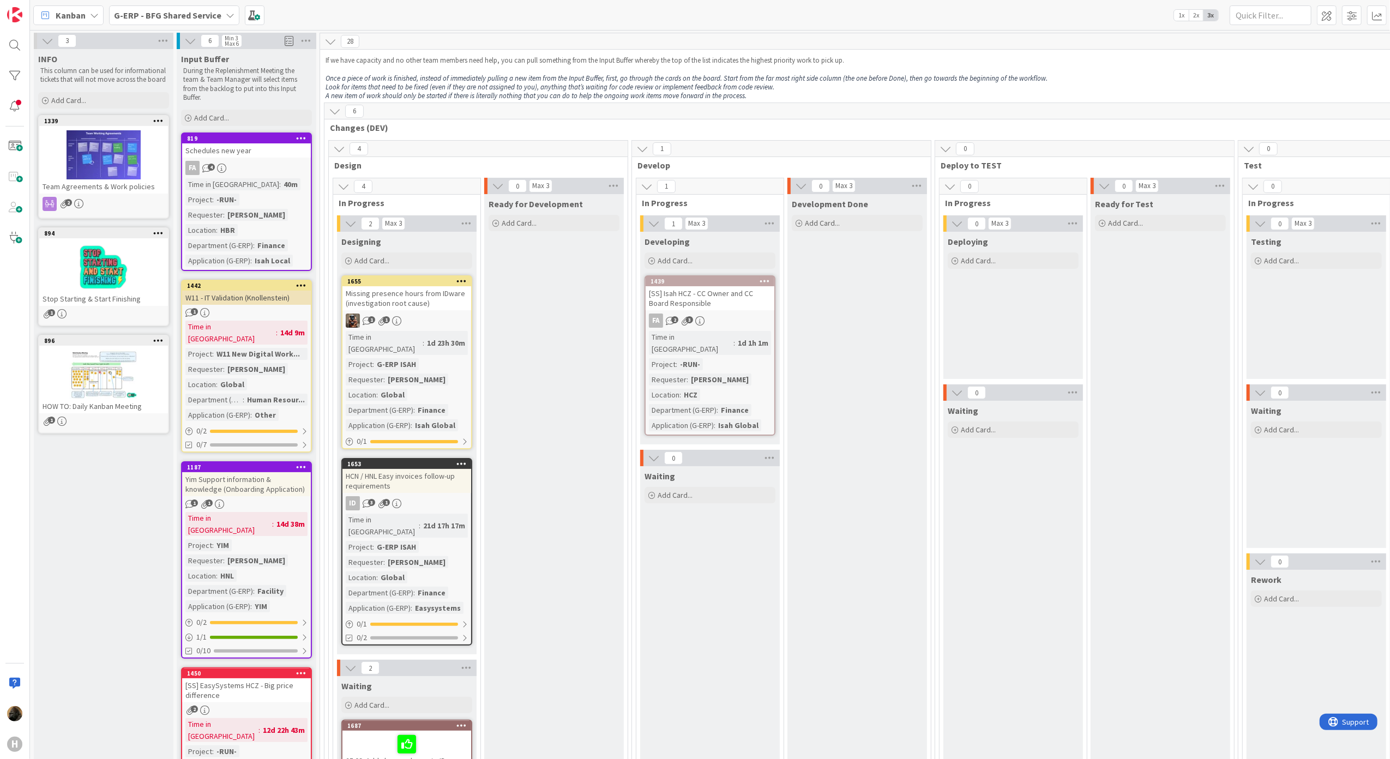
click at [153, 10] on b "G-ERP - BFG Shared Service" at bounding box center [167, 15] width 107 height 11
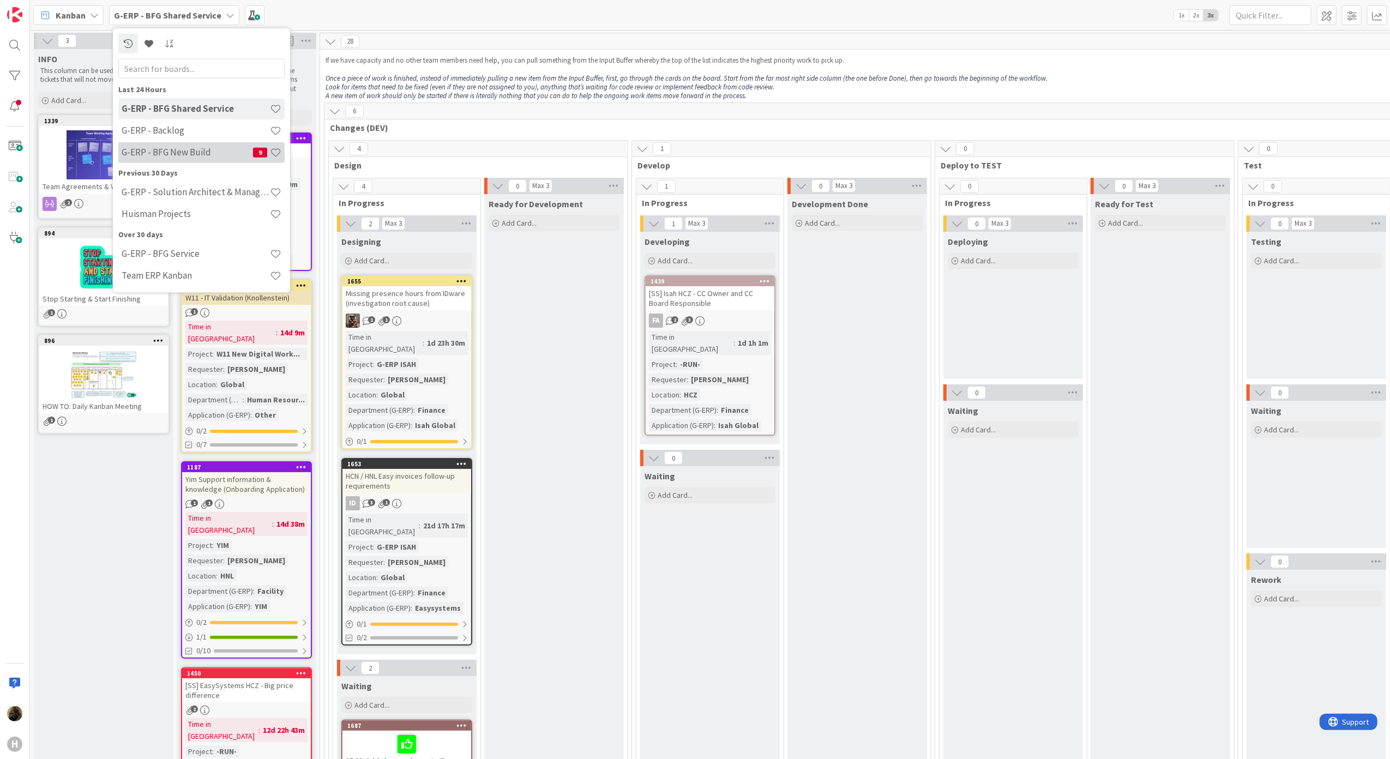
click at [173, 142] on div "G-ERP - BFG New Build 9" at bounding box center [201, 152] width 166 height 21
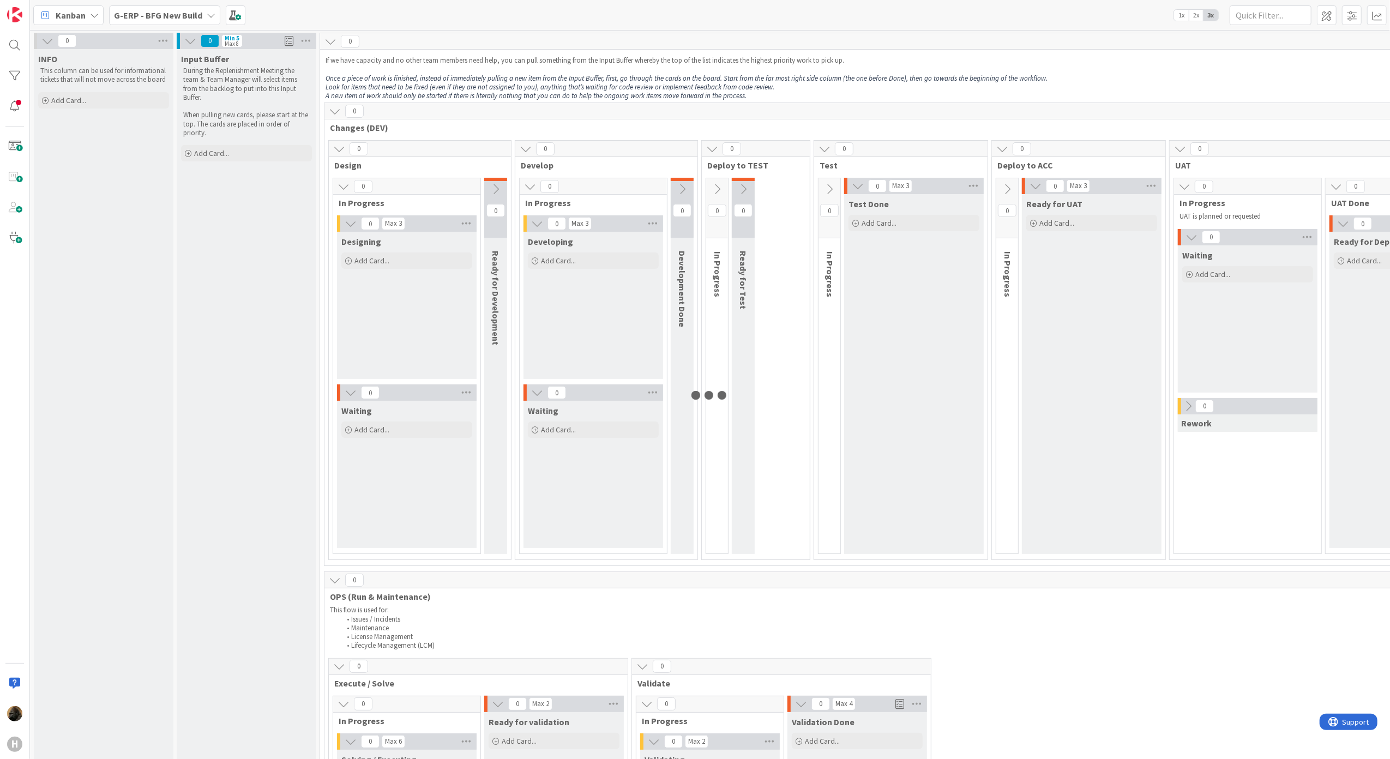
click at [57, 16] on span "Kanban" at bounding box center [71, 15] width 30 height 13
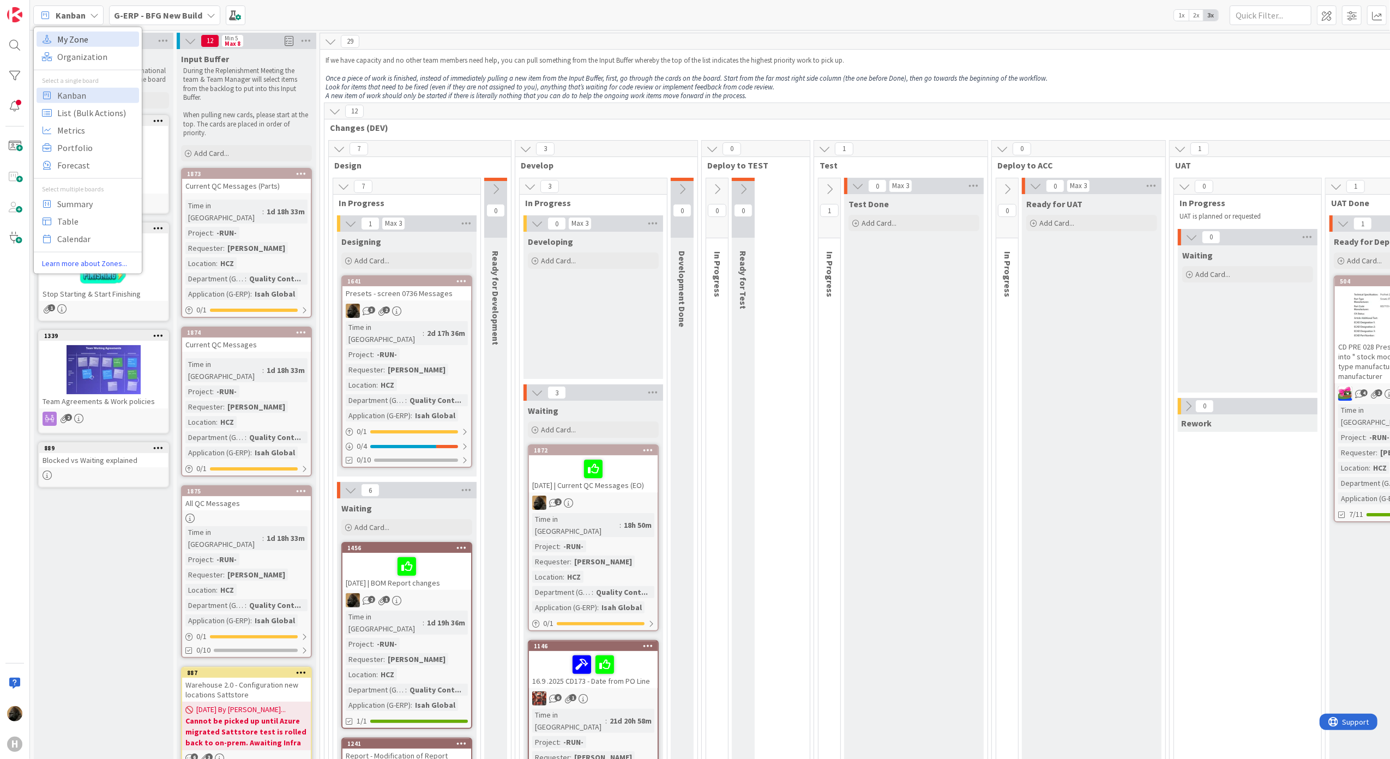
click at [82, 35] on span "My Zone" at bounding box center [96, 39] width 79 height 16
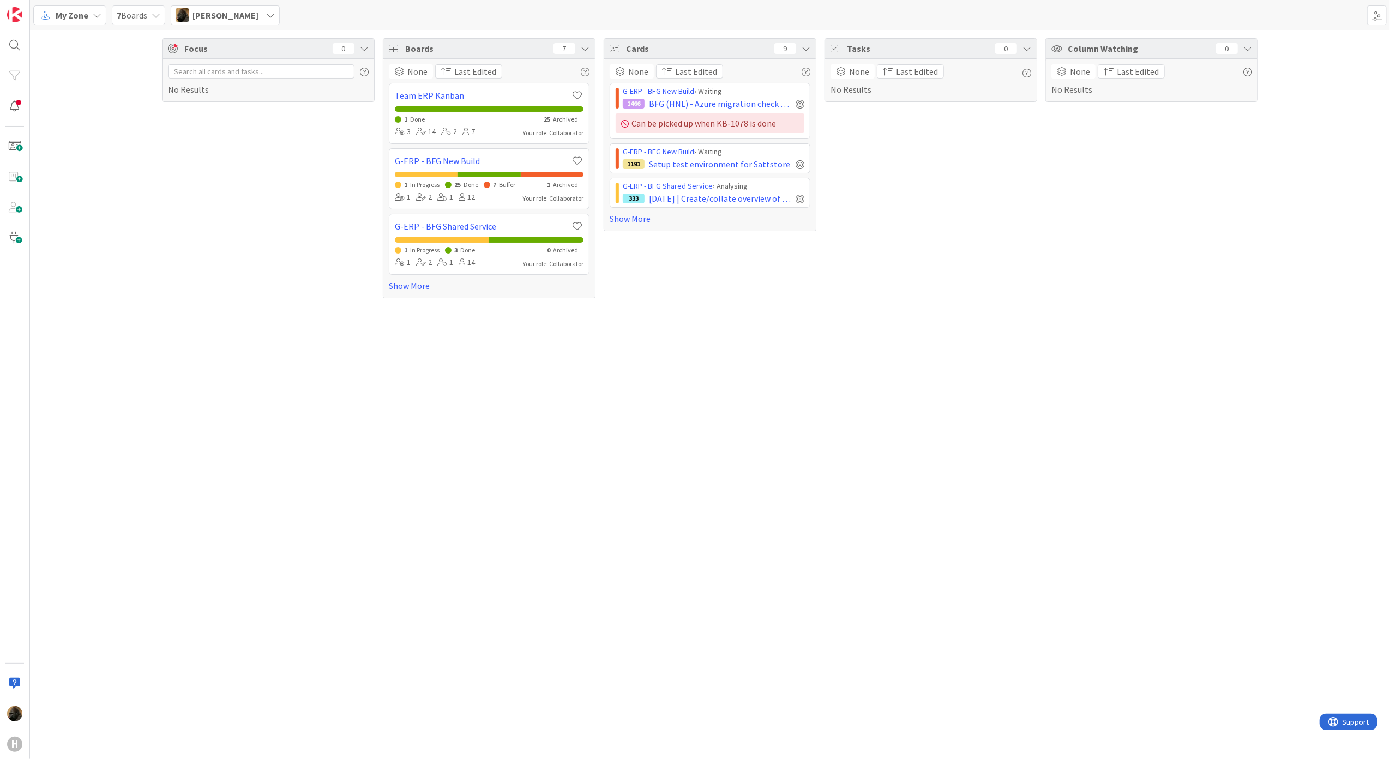
click at [495, 566] on div "Focus 0 No Results Boards 7 None Last Edited Team ERP Kanban 1 Done 25 Archived…" at bounding box center [710, 394] width 1360 height 729
click at [629, 225] on link "Show More" at bounding box center [710, 218] width 201 height 13
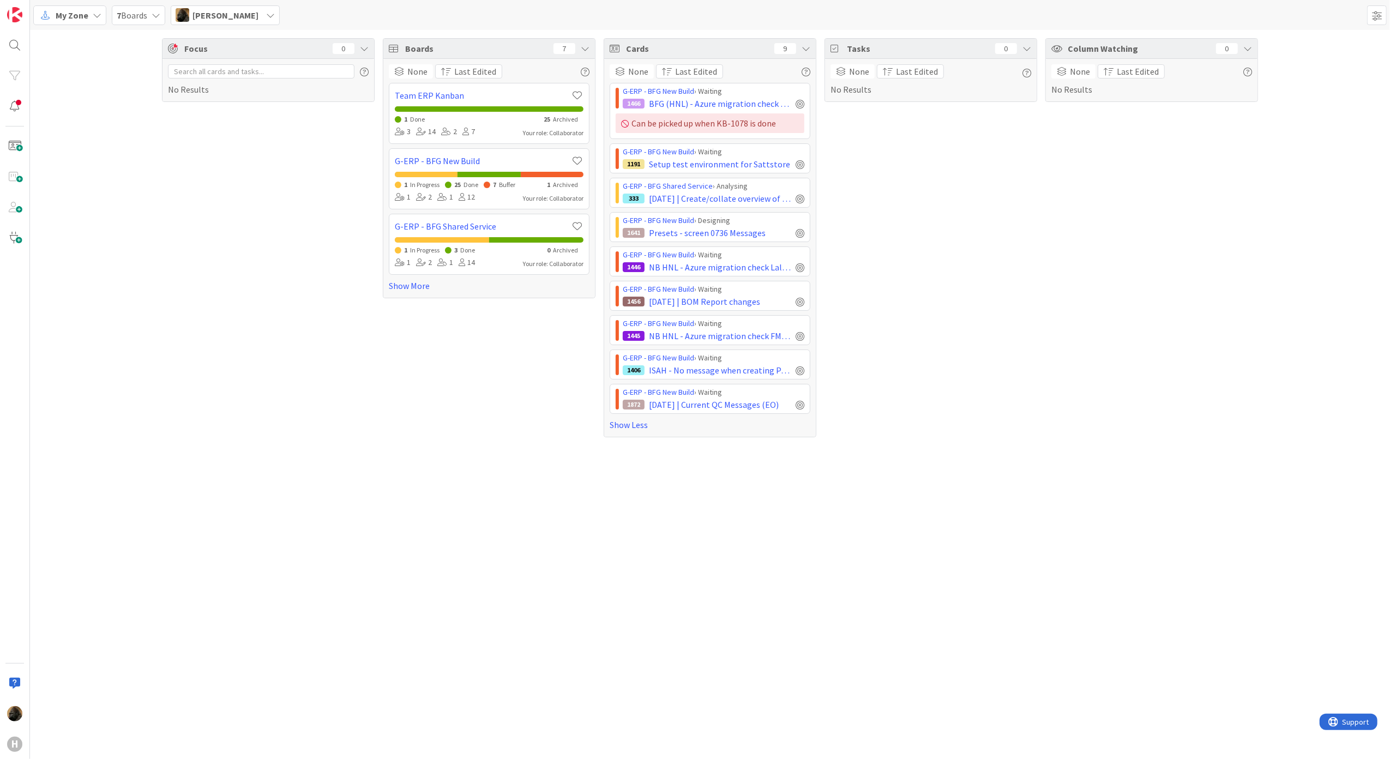
click at [446, 576] on div "Focus 0 No Results Boards 7 None Last Edited Team ERP Kanban 1 Done 25 Archived…" at bounding box center [710, 394] width 1360 height 729
click at [412, 326] on div "Boards 7 None Last Edited Team ERP Kanban 1 Done 25 Archived 3 14 2 7 Your role…" at bounding box center [489, 237] width 213 height 399
click at [225, 474] on div "Focus 0 No Results Boards 7 None Last Edited Team ERP Kanban 1 Done 25 Archived…" at bounding box center [710, 394] width 1360 height 729
click at [273, 325] on div "Focus 0 No Results" at bounding box center [268, 237] width 213 height 399
click at [66, 18] on span "My Zone" at bounding box center [72, 15] width 33 height 13
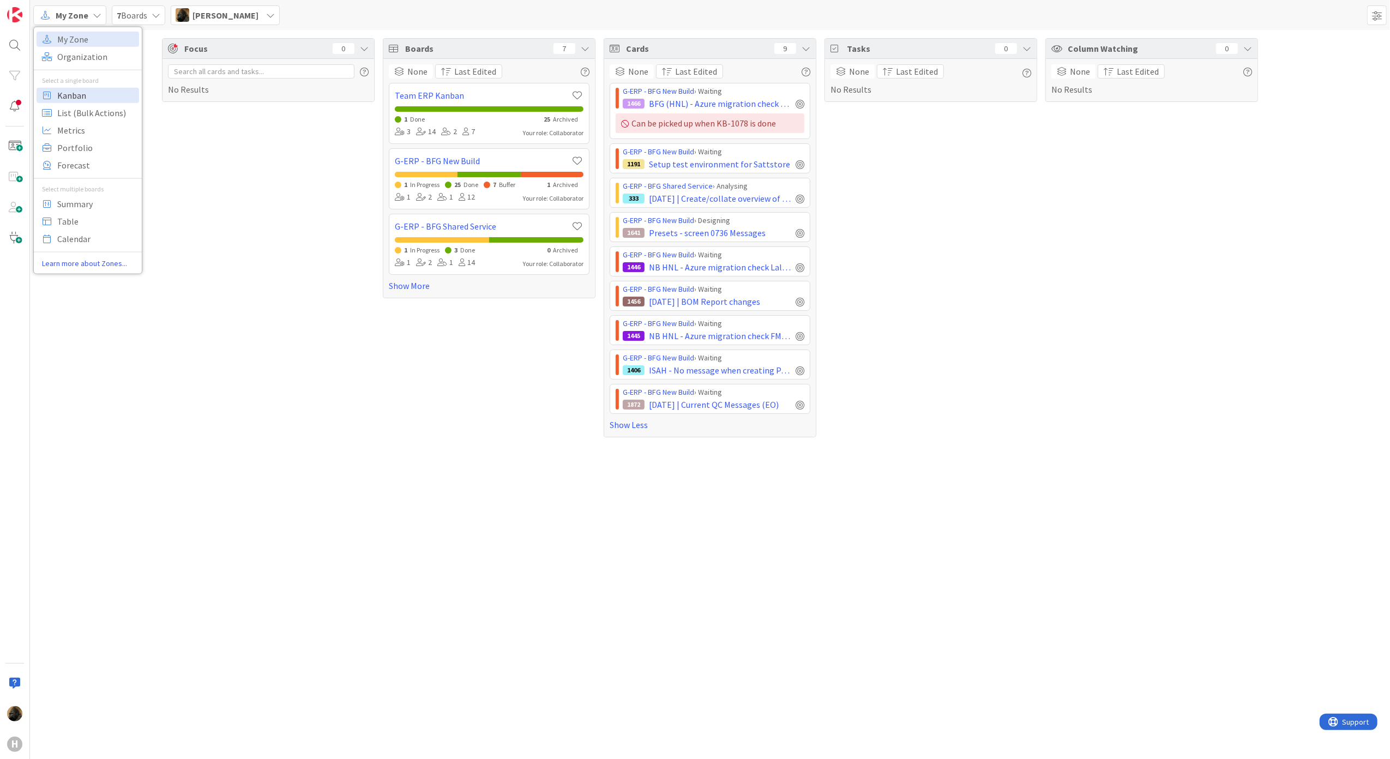
click at [75, 92] on span "Kanban" at bounding box center [96, 95] width 79 height 16
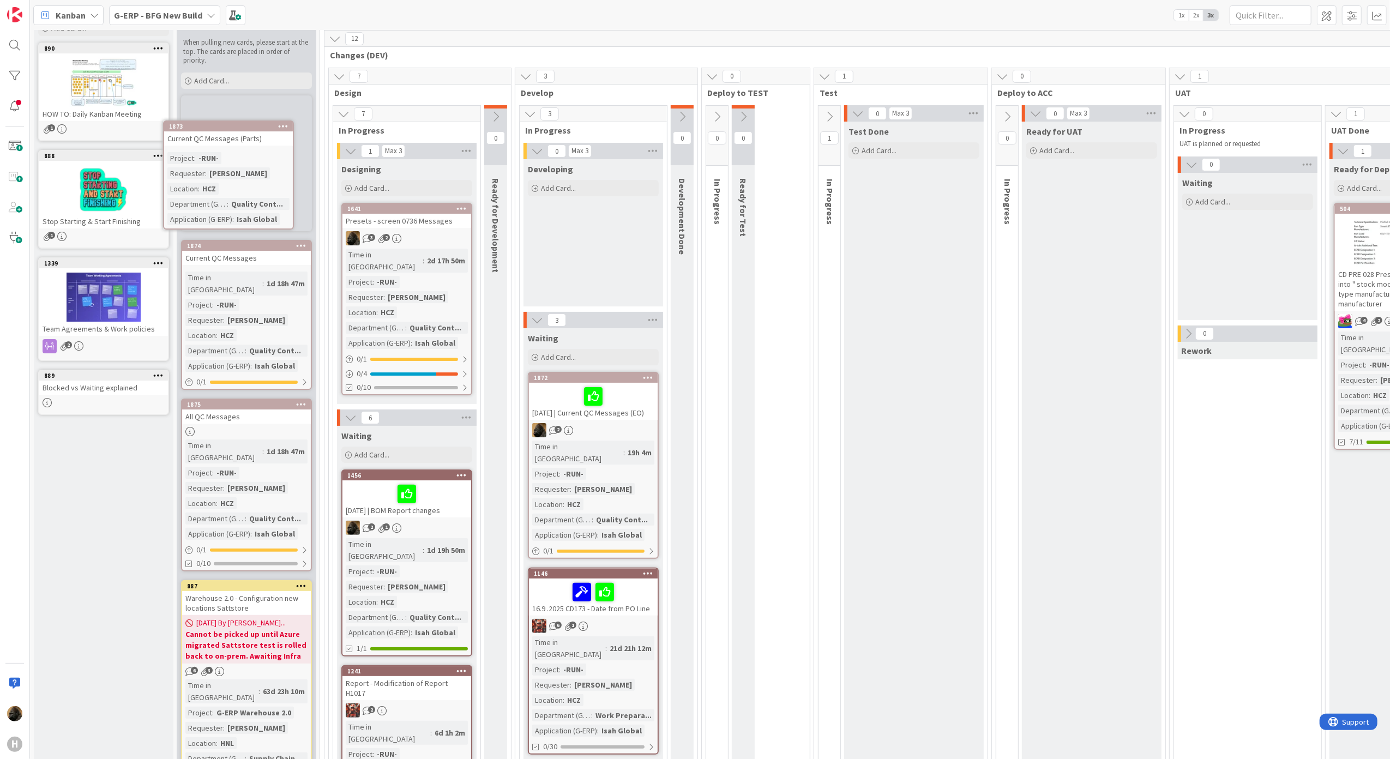
scroll to position [57, 0]
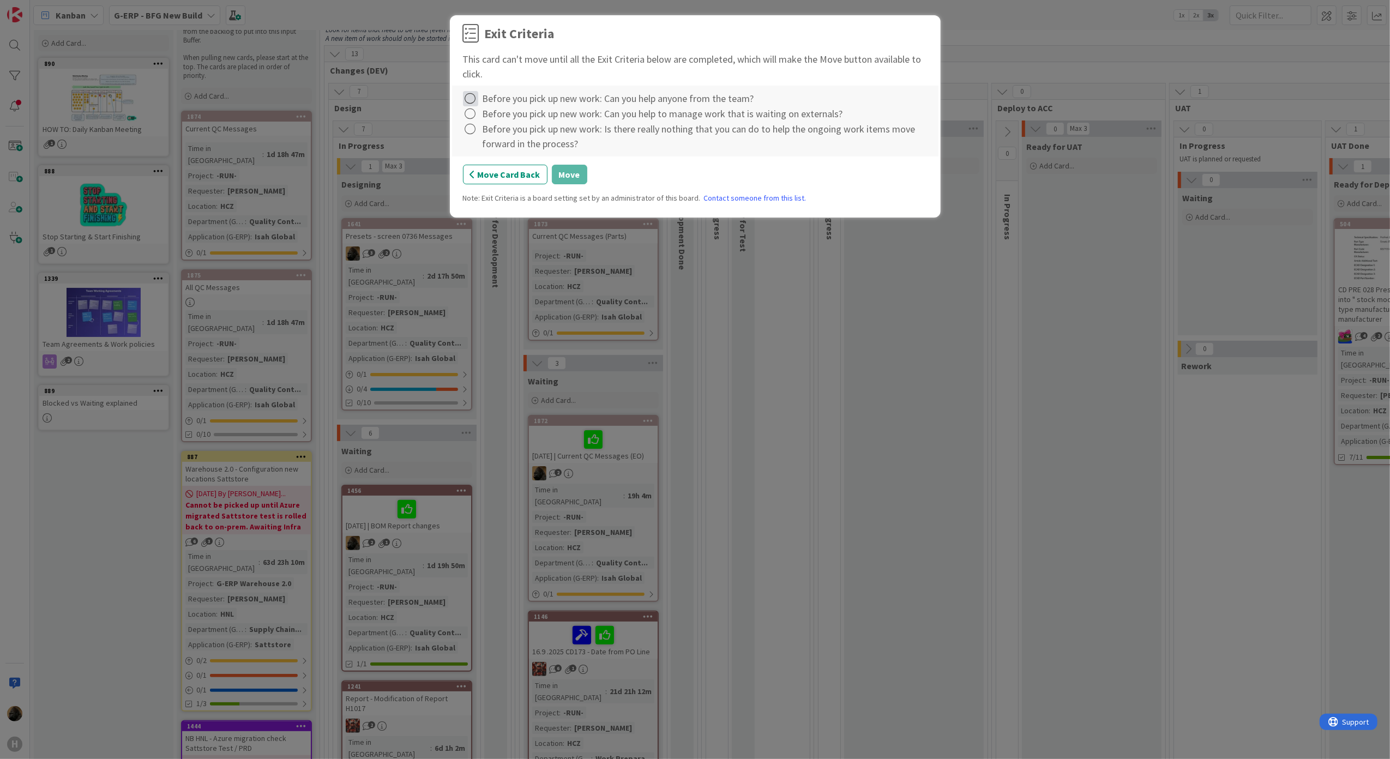
click at [473, 100] on icon at bounding box center [470, 98] width 15 height 15
click at [483, 114] on link "Complete" at bounding box center [531, 122] width 136 height 16
click at [474, 117] on icon at bounding box center [470, 113] width 15 height 15
click at [481, 135] on link "Complete" at bounding box center [531, 137] width 136 height 16
click at [472, 136] on icon at bounding box center [470, 129] width 15 height 15
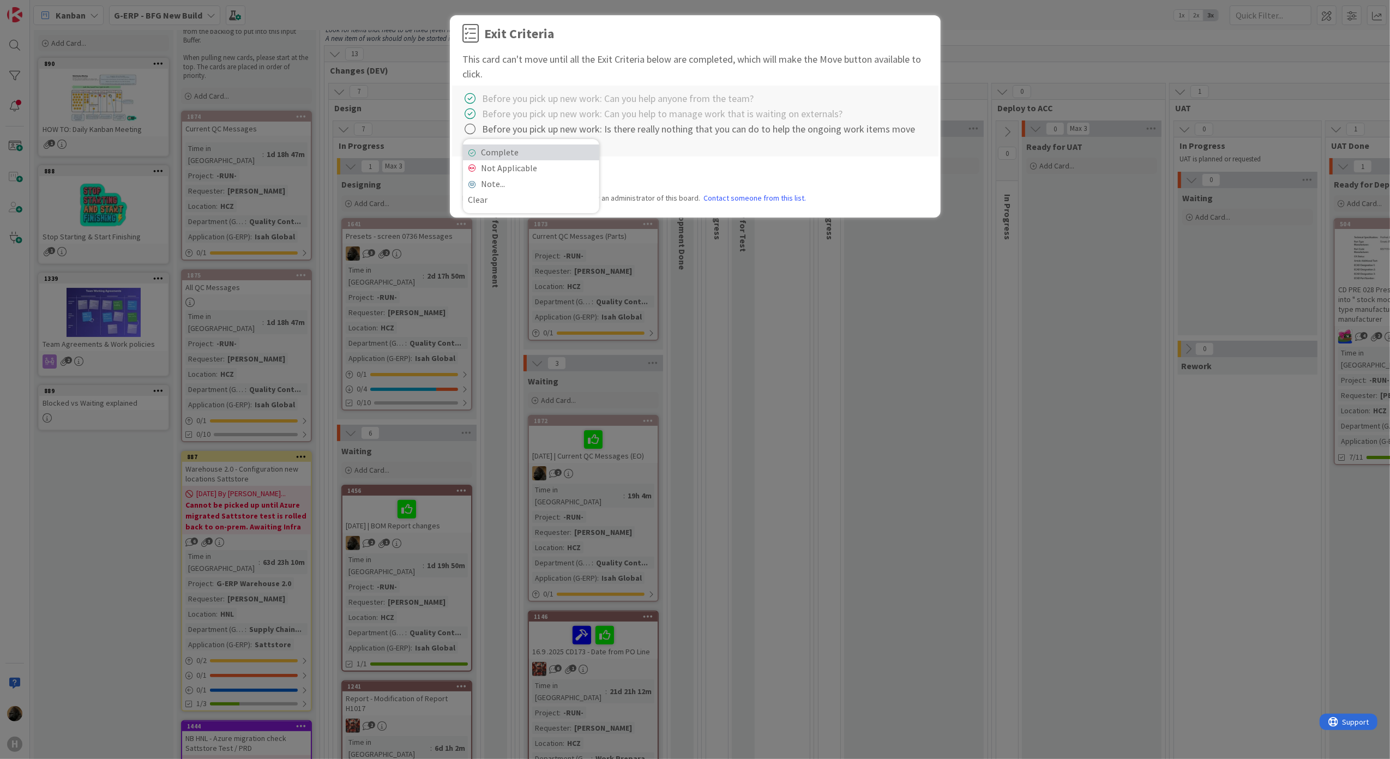
click at [481, 155] on link "Complete" at bounding box center [531, 153] width 136 height 16
click at [569, 179] on button "Move" at bounding box center [569, 175] width 35 height 20
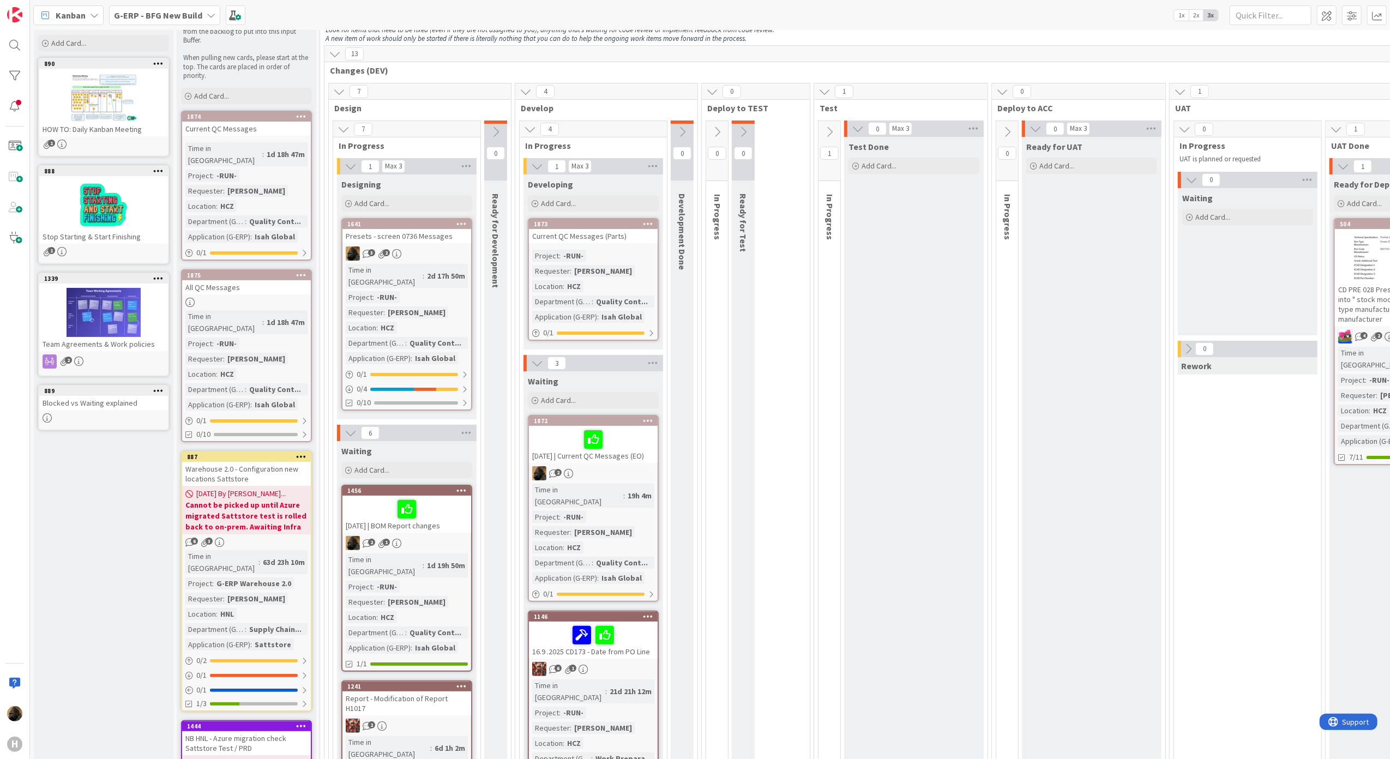
click at [584, 238] on div "Current QC Messages (Parts)" at bounding box center [593, 236] width 129 height 14
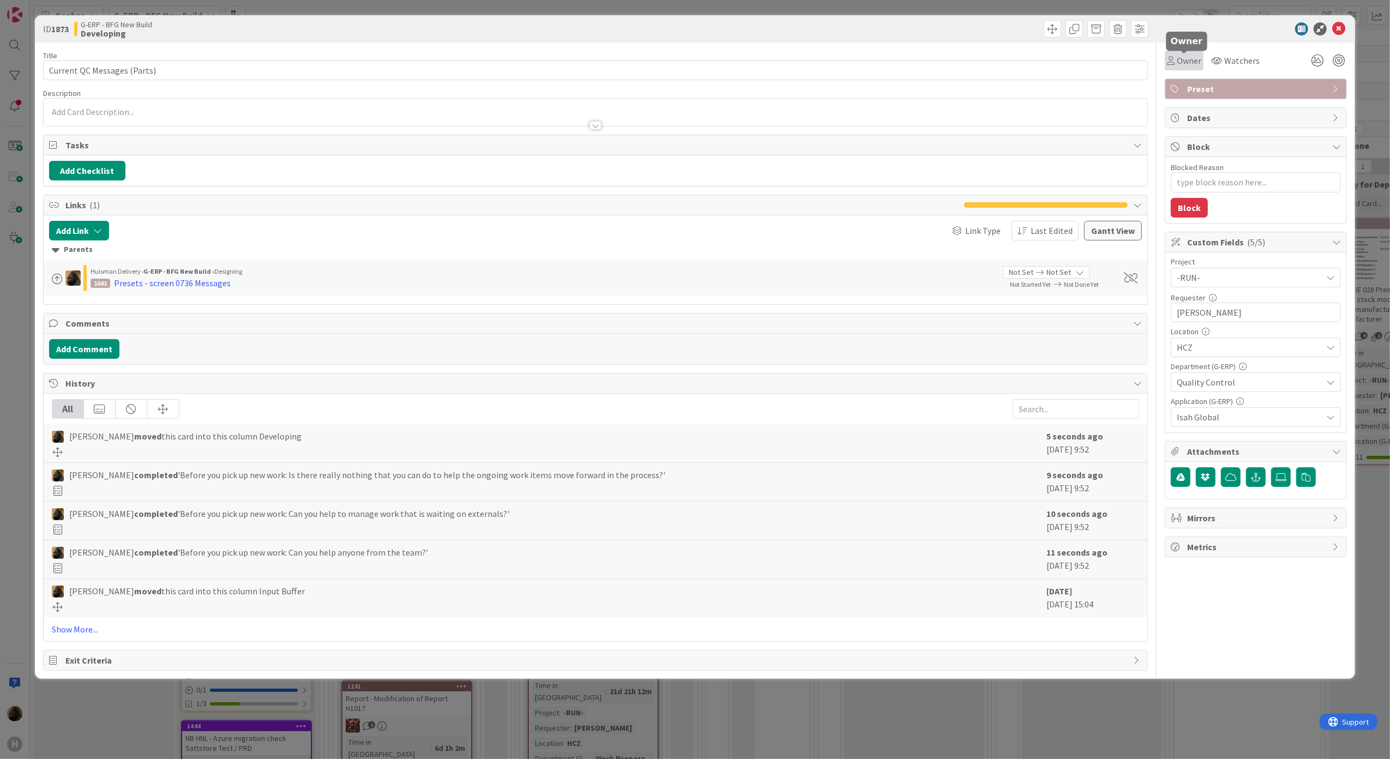
click at [1167, 60] on icon at bounding box center [1171, 60] width 8 height 9
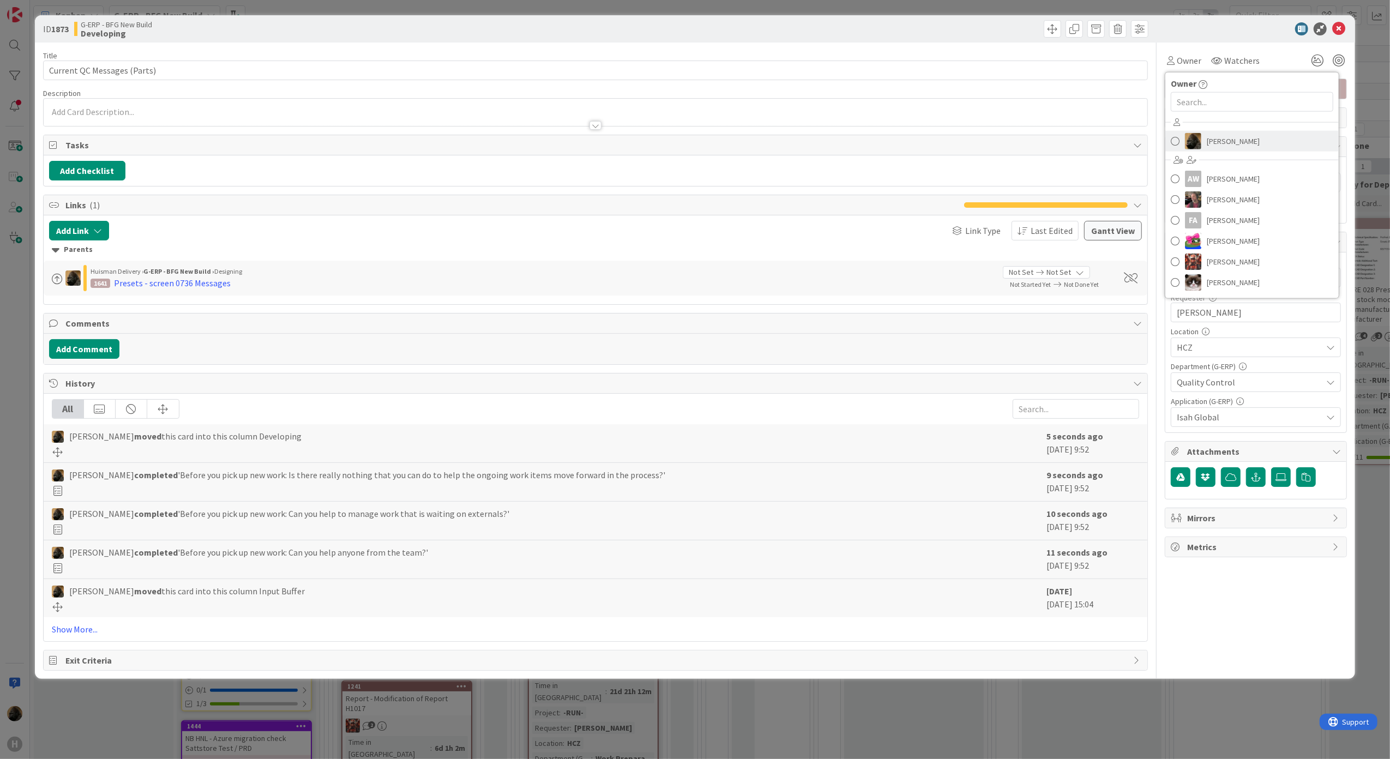
click at [1198, 136] on img at bounding box center [1193, 141] width 16 height 16
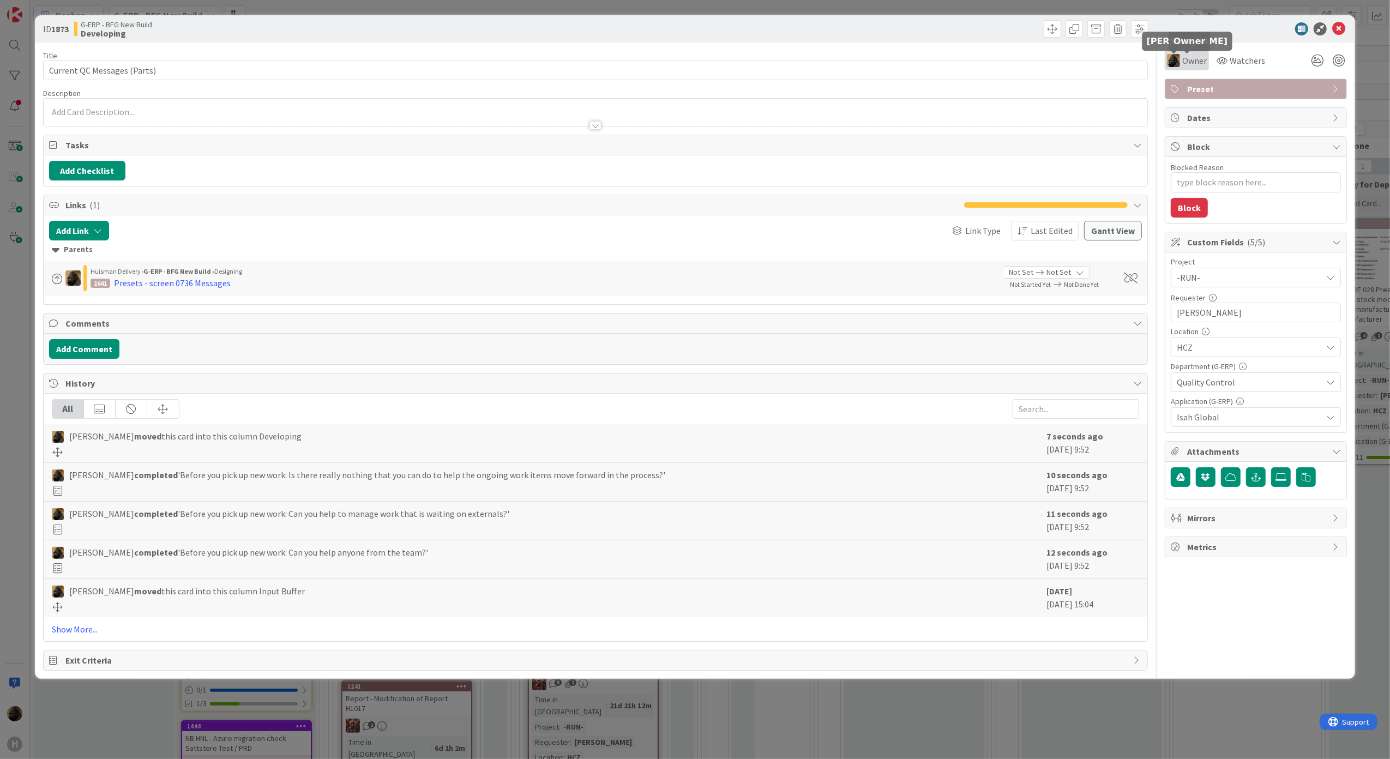
type textarea "x"
click at [1177, 48] on div "Owner Owner Remove Set as Watcher [PERSON_NAME] AW [PERSON_NAME] [PERSON_NAME] …" at bounding box center [1256, 57] width 182 height 28
click at [1344, 27] on icon at bounding box center [1338, 28] width 13 height 13
